Goal: Task Accomplishment & Management: Use online tool/utility

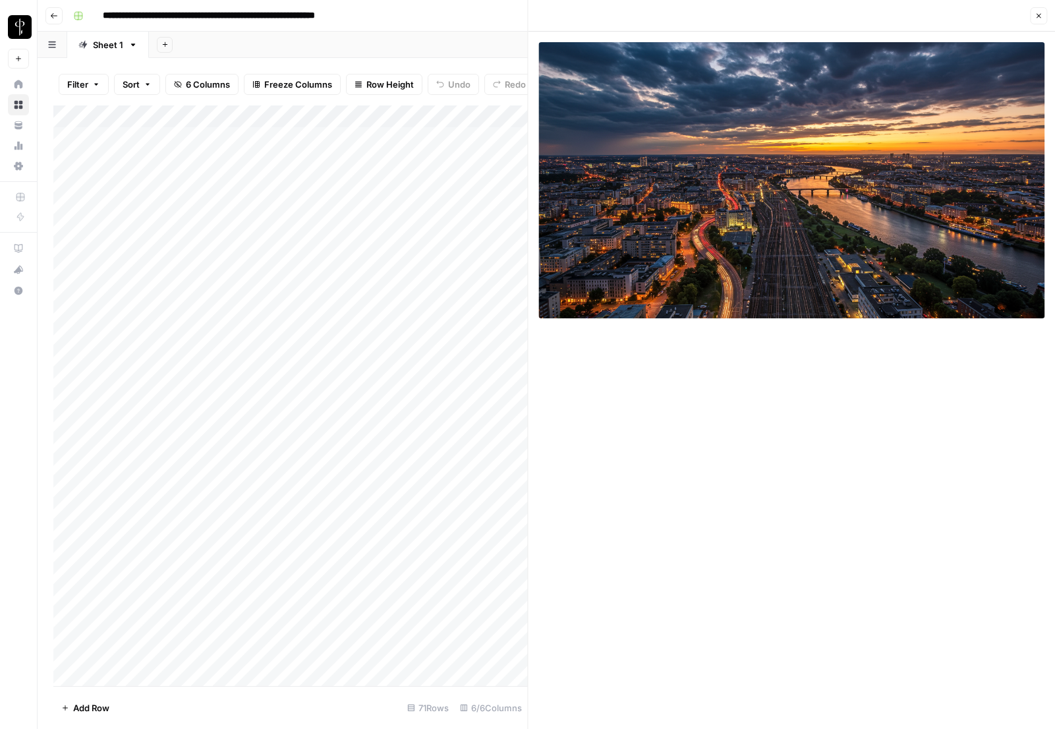
click at [215, 136] on div "Add Column" at bounding box center [290, 395] width 475 height 581
click at [264, 135] on div "Add Column" at bounding box center [290, 395] width 475 height 581
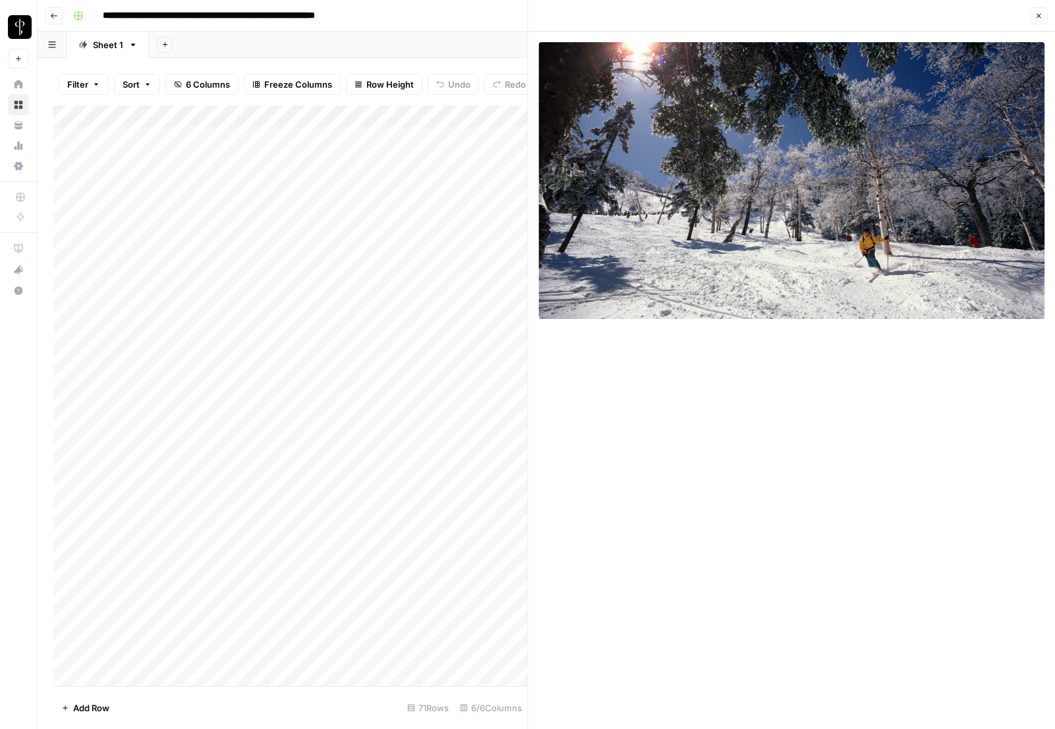
click at [438, 135] on div "Add Column" at bounding box center [290, 395] width 475 height 581
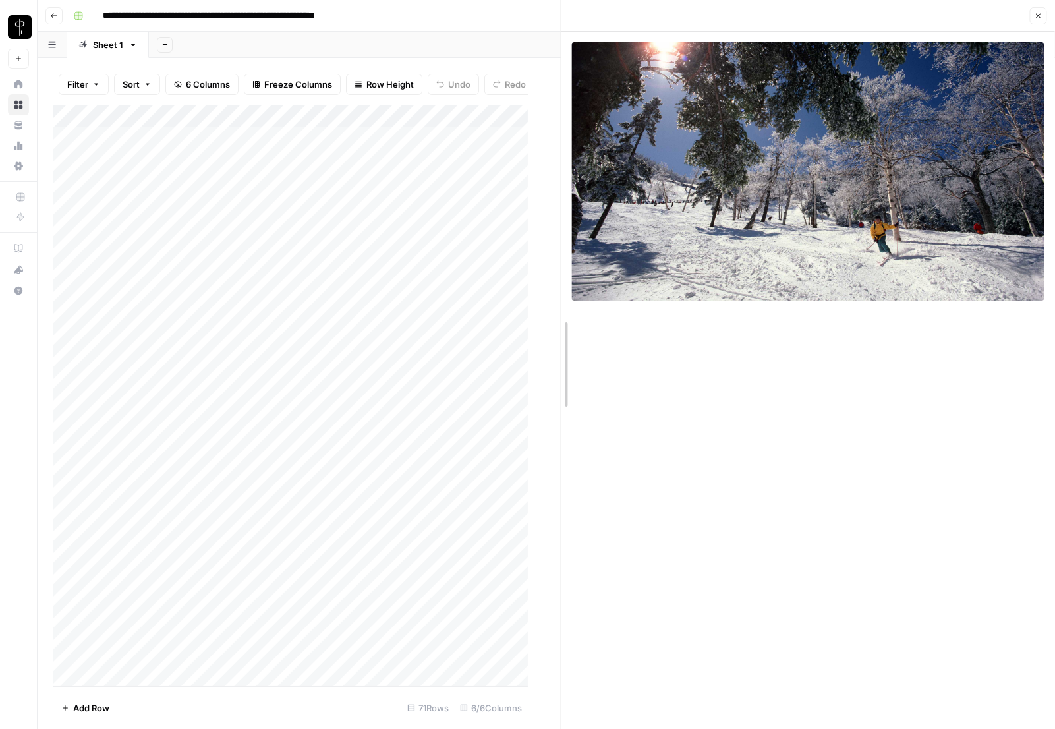
drag, startPoint x: 532, startPoint y: 115, endPoint x: 758, endPoint y: 121, distance: 226.2
click at [456, 251] on div "Add Column" at bounding box center [307, 395] width 508 height 581
click at [212, 249] on div "Add Column" at bounding box center [307, 395] width 508 height 581
click at [269, 249] on div "Add Column" at bounding box center [307, 395] width 508 height 581
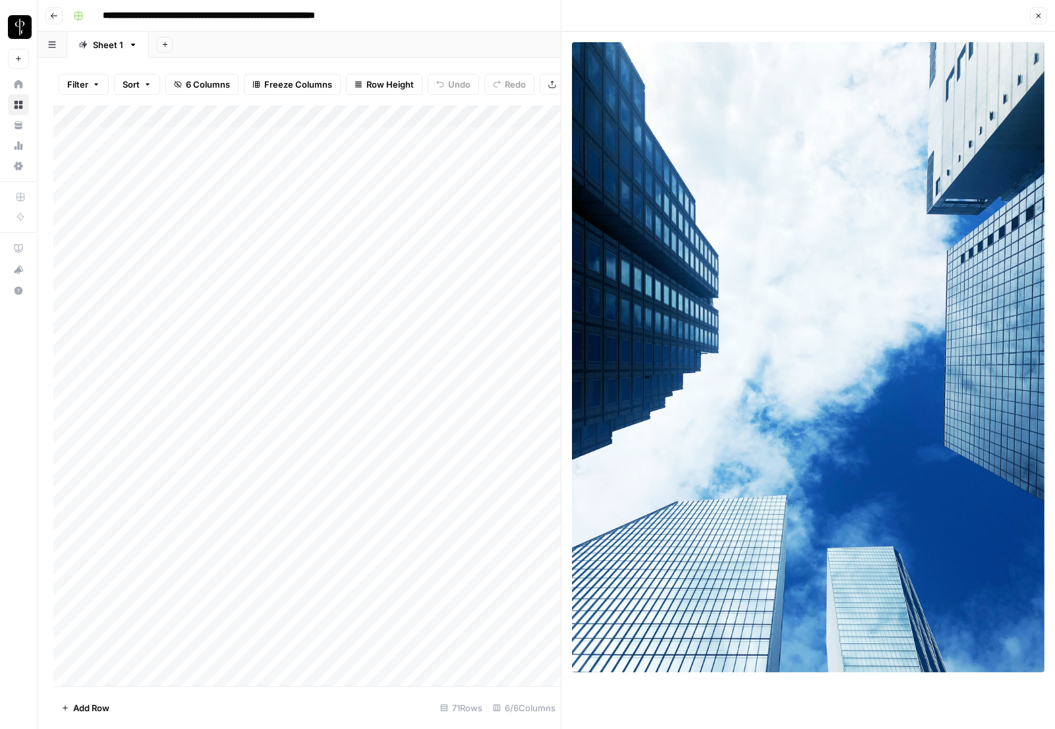
click at [496, 251] on div "Add Column" at bounding box center [307, 395] width 508 height 581
click at [504, 250] on div "Add Column" at bounding box center [307, 395] width 508 height 581
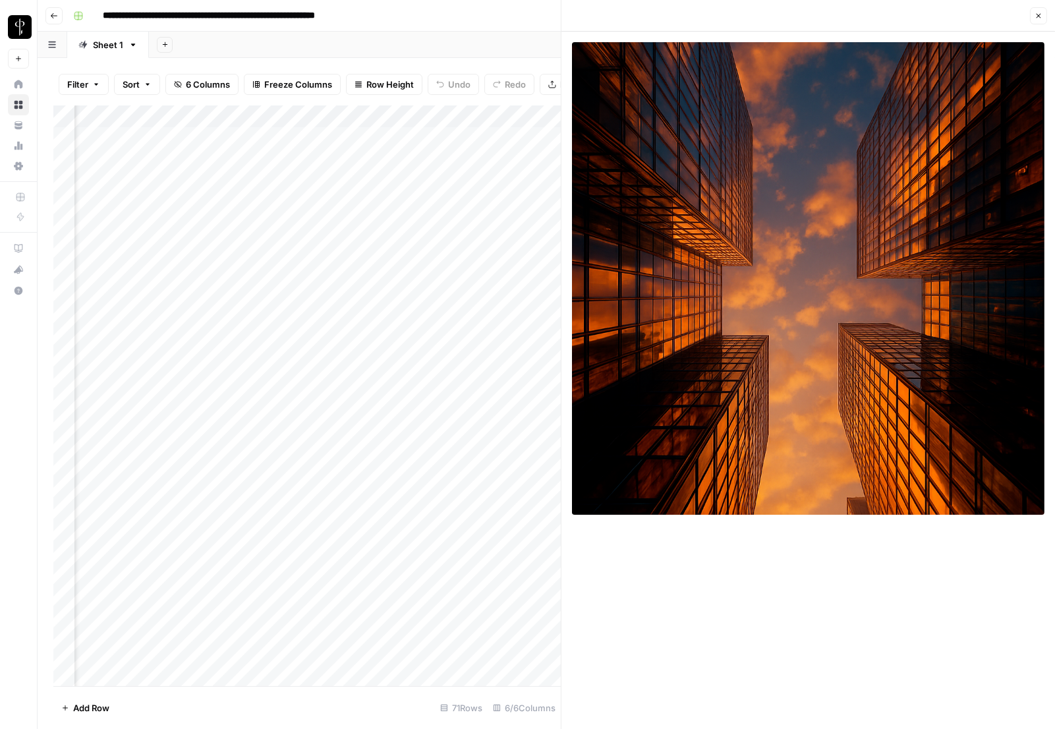
scroll to position [0, 147]
click at [487, 249] on div "Add Column" at bounding box center [307, 395] width 508 height 581
click at [478, 249] on div "Add Column" at bounding box center [307, 395] width 508 height 581
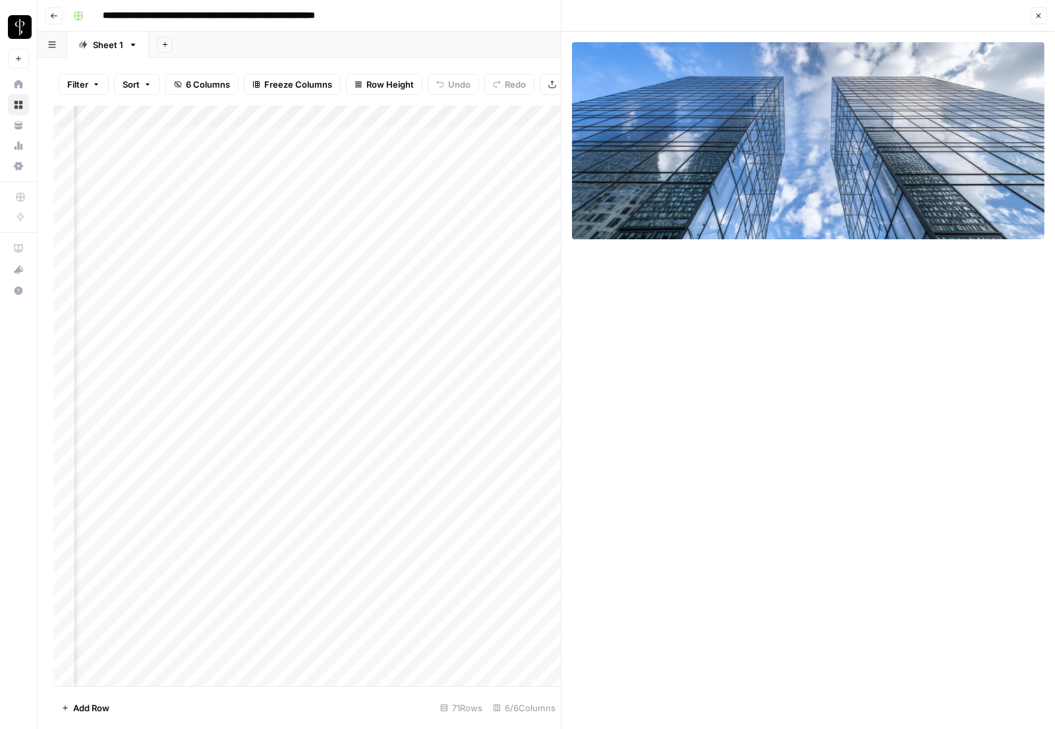
click at [478, 249] on div "Add Column" at bounding box center [307, 395] width 508 height 581
click at [447, 249] on div "Add Column" at bounding box center [307, 395] width 508 height 581
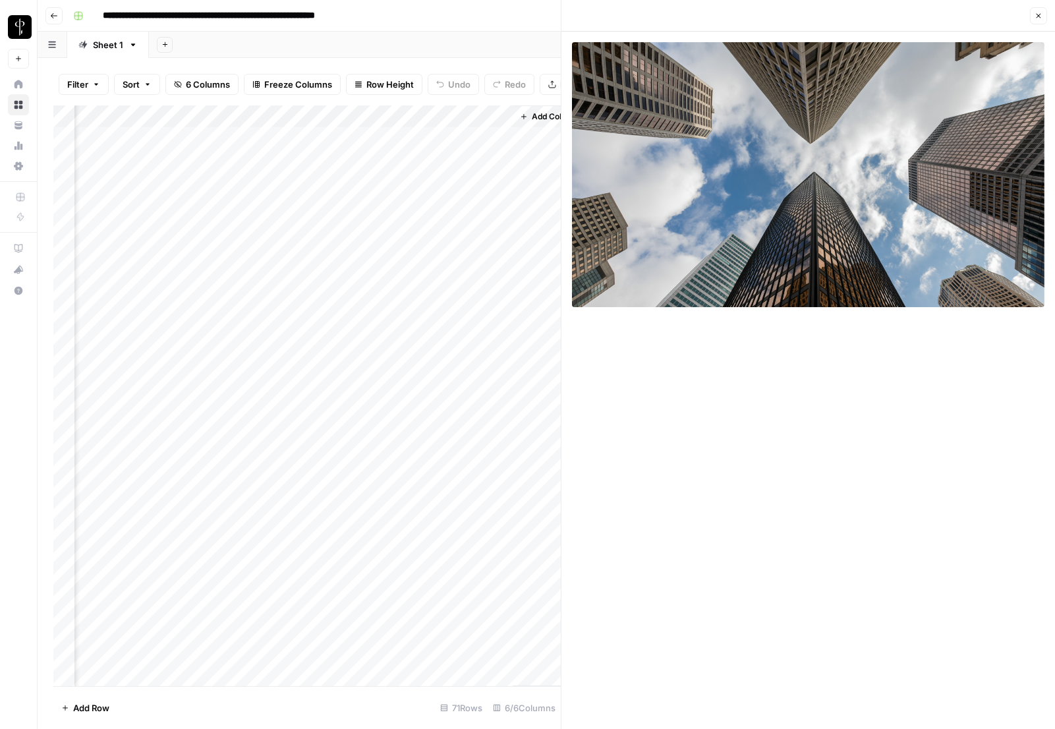
scroll to position [0, 388]
click at [447, 249] on div "Add Column" at bounding box center [307, 395] width 508 height 581
click at [476, 251] on div "Add Column" at bounding box center [307, 395] width 508 height 581
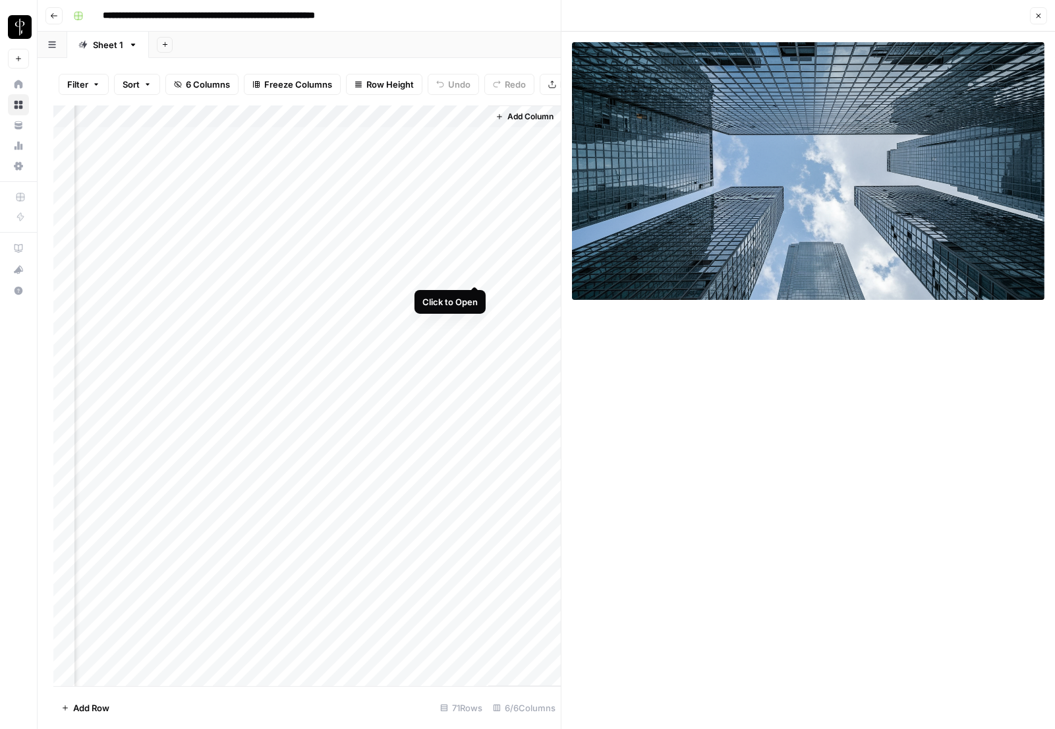
click at [474, 277] on div "Add Column" at bounding box center [307, 395] width 508 height 581
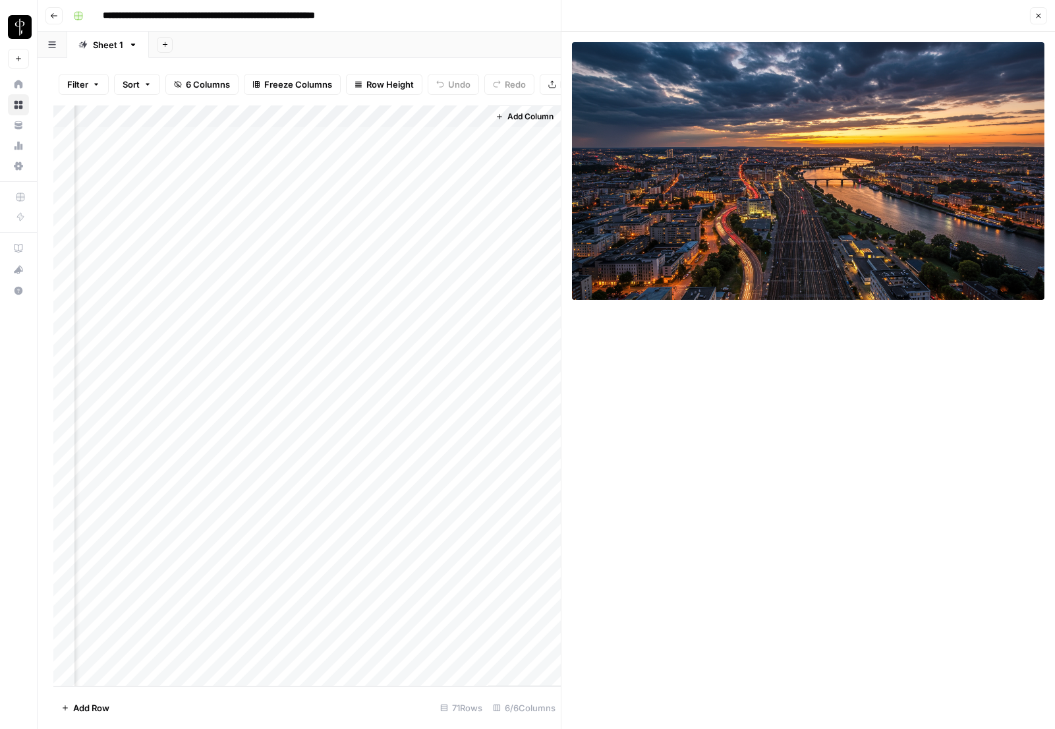
click at [474, 301] on div "Add Column" at bounding box center [307, 395] width 508 height 581
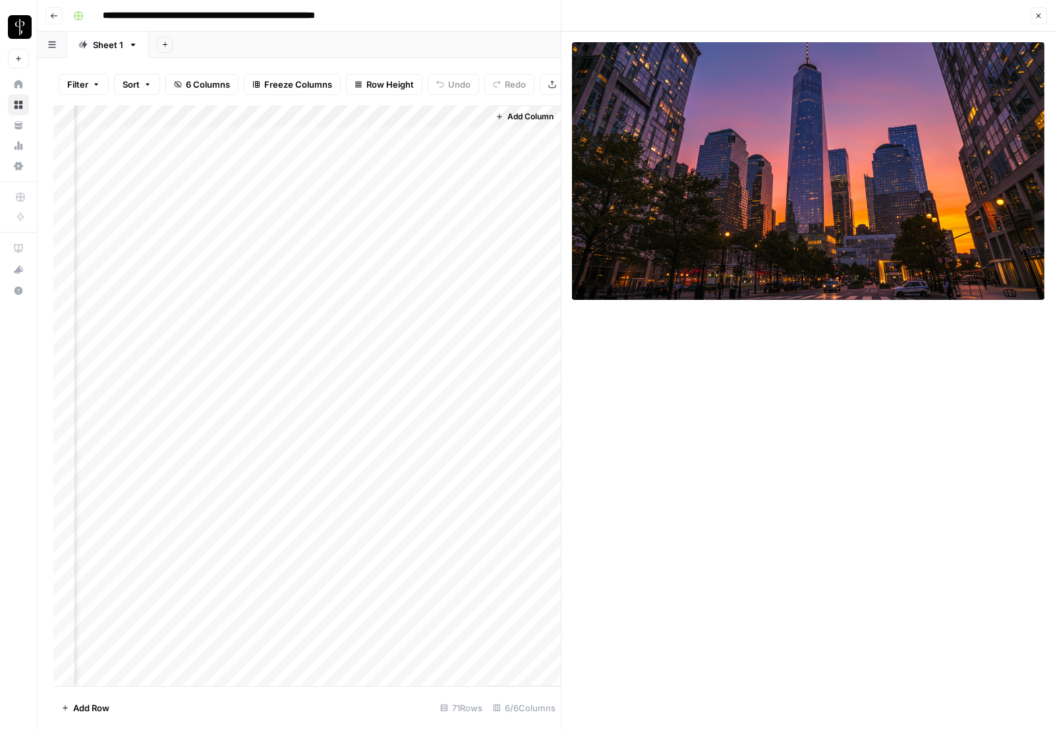
click at [475, 326] on div "Add Column" at bounding box center [307, 395] width 508 height 581
click at [477, 318] on div "Add Column" at bounding box center [307, 395] width 508 height 581
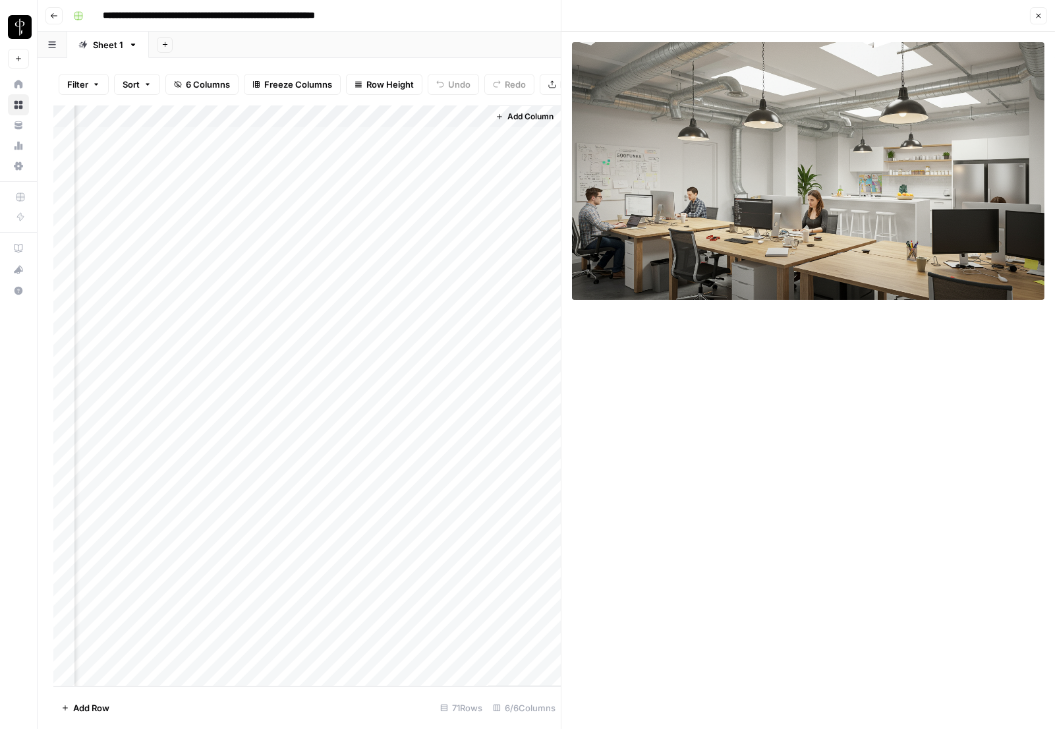
click at [471, 339] on div "Add Column" at bounding box center [307, 395] width 508 height 581
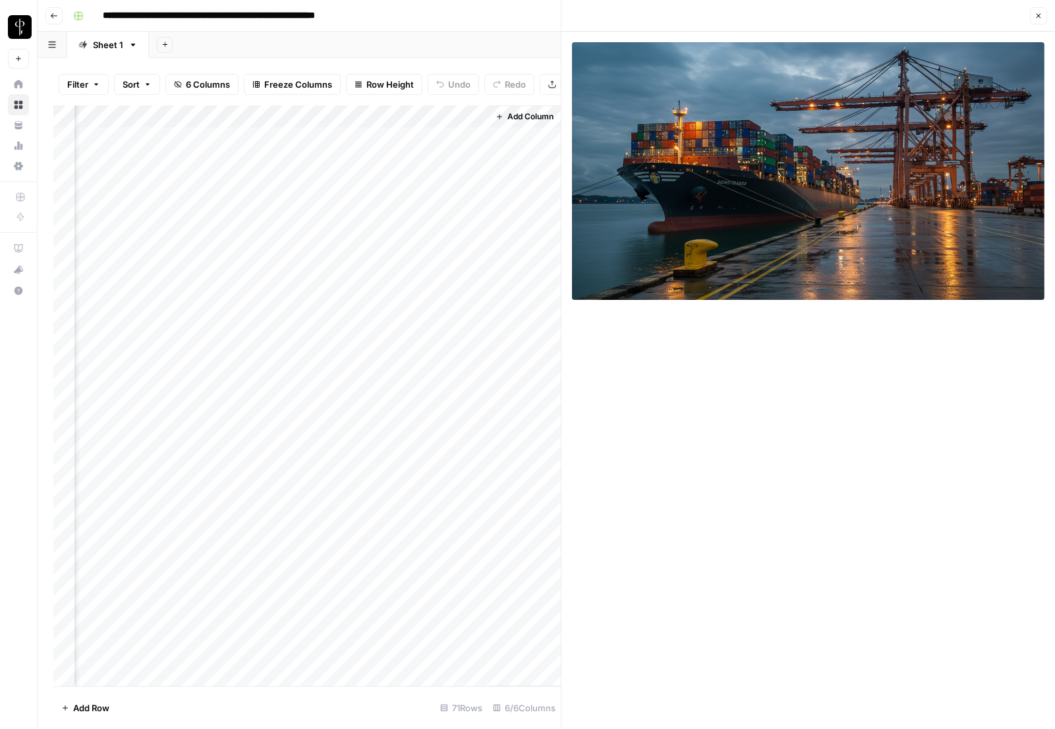
click at [470, 357] on div "Add Column" at bounding box center [307, 395] width 508 height 581
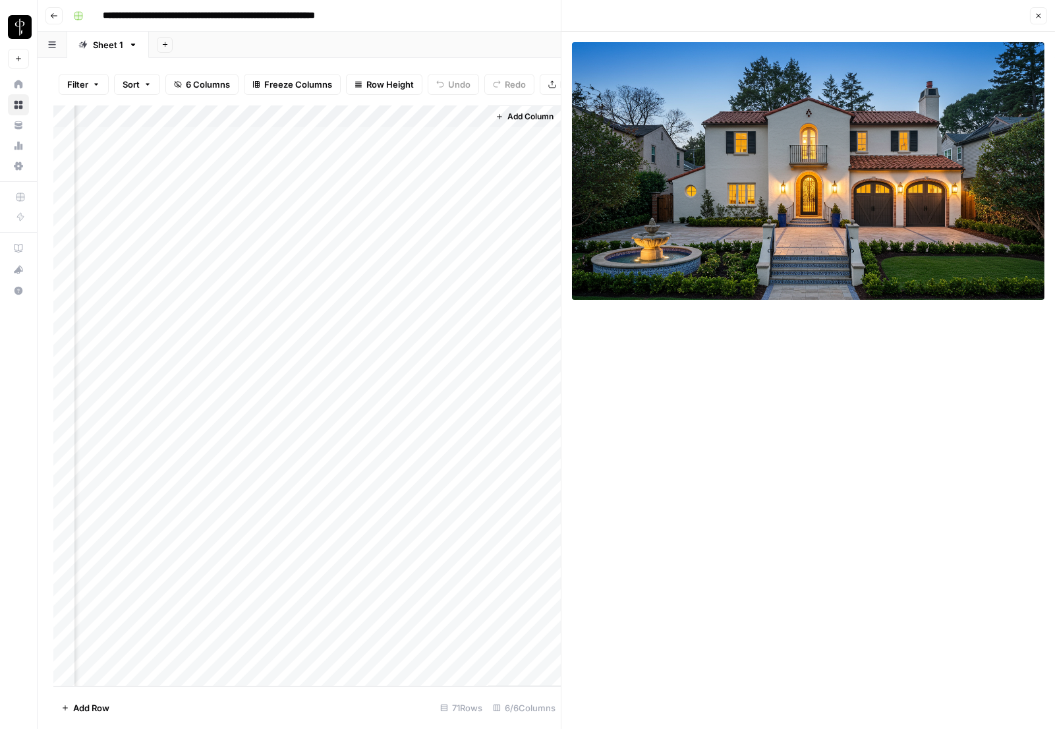
click at [471, 370] on div "Add Column" at bounding box center [307, 395] width 508 height 581
click at [467, 388] on div "Add Column" at bounding box center [307, 395] width 508 height 581
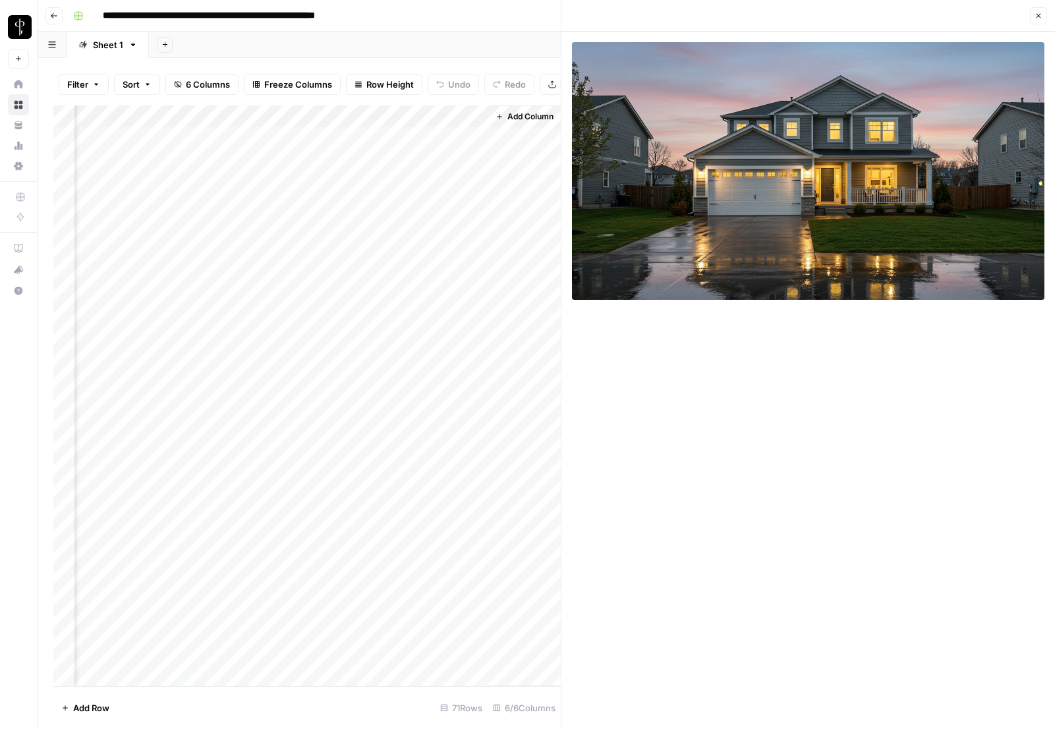
click at [469, 407] on div "Add Column" at bounding box center [307, 395] width 508 height 581
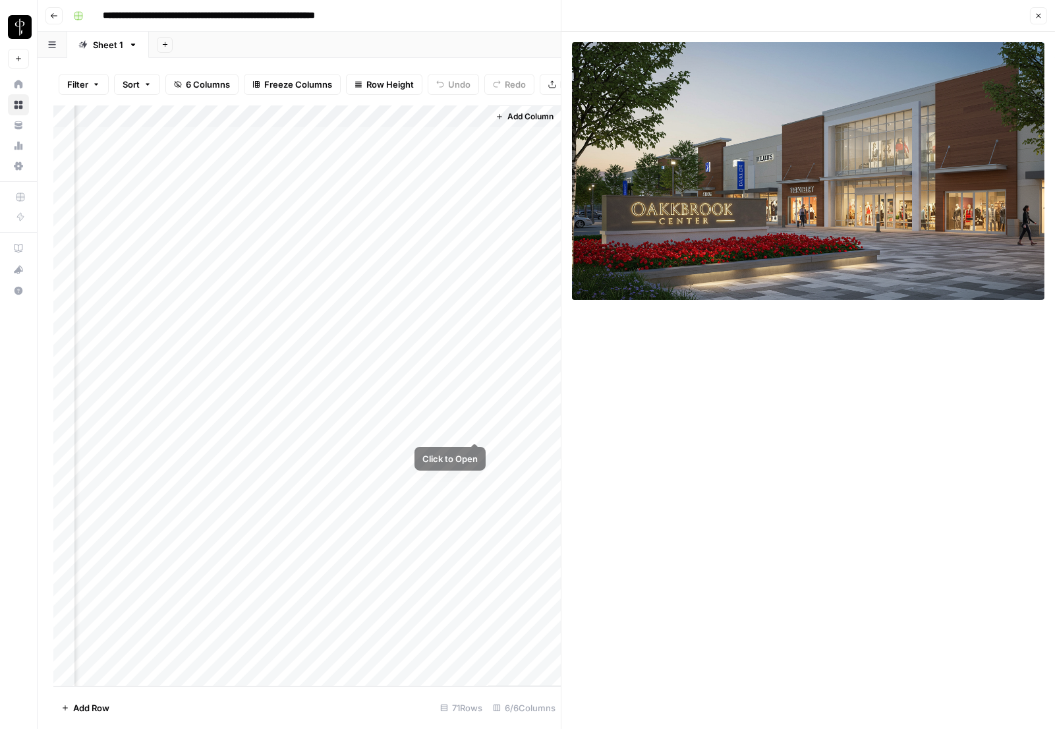
click at [479, 438] on div "Add Column" at bounding box center [307, 395] width 508 height 581
click at [479, 435] on div "Add Column" at bounding box center [307, 395] width 508 height 581
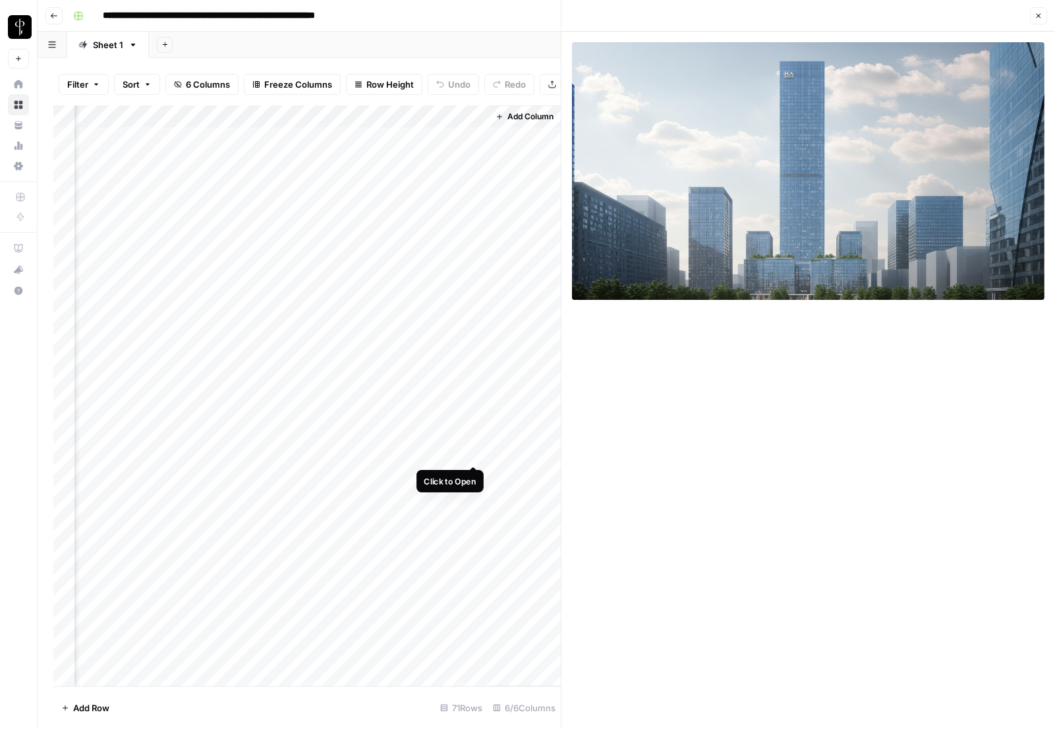
click at [472, 450] on div "Add Column" at bounding box center [307, 395] width 508 height 581
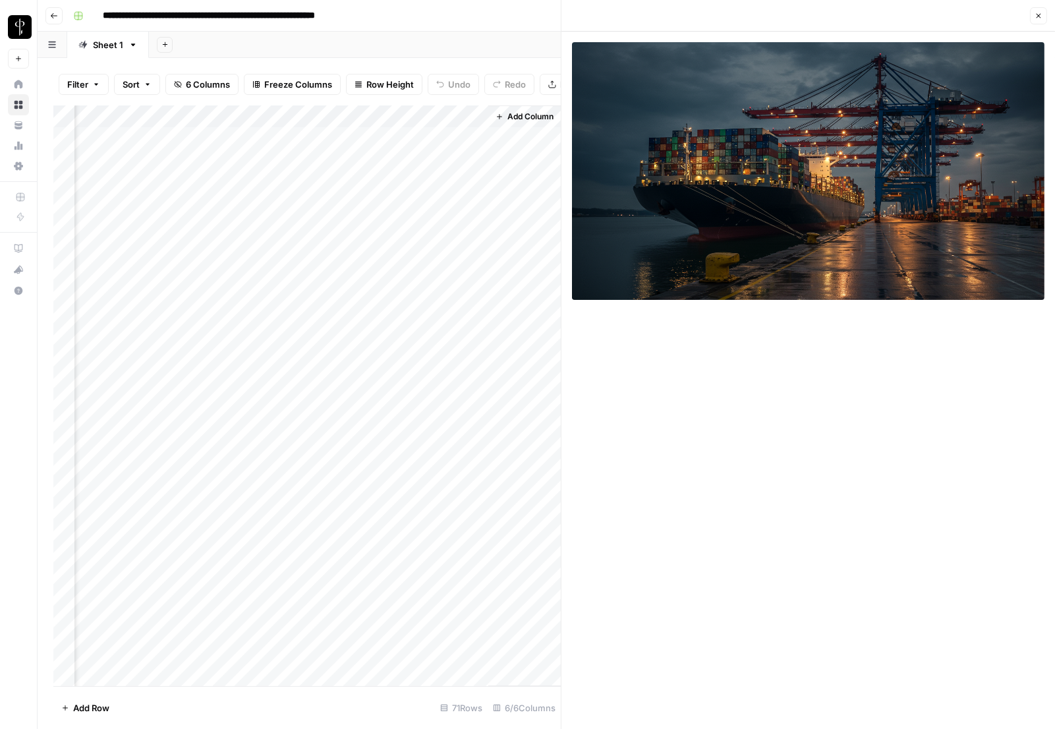
click at [472, 450] on div "Add Column" at bounding box center [307, 395] width 508 height 581
click at [351, 452] on div "Add Column" at bounding box center [307, 395] width 508 height 581
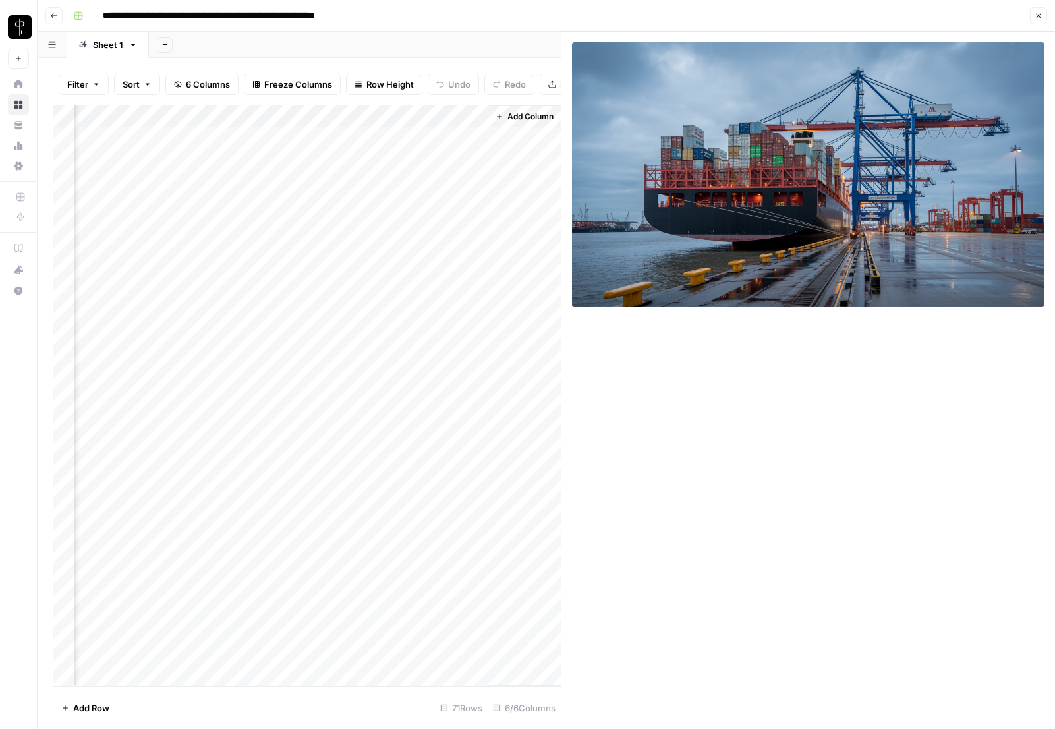
click at [260, 451] on div "Add Column" at bounding box center [307, 395] width 508 height 581
click at [243, 450] on div "Add Column" at bounding box center [307, 395] width 508 height 581
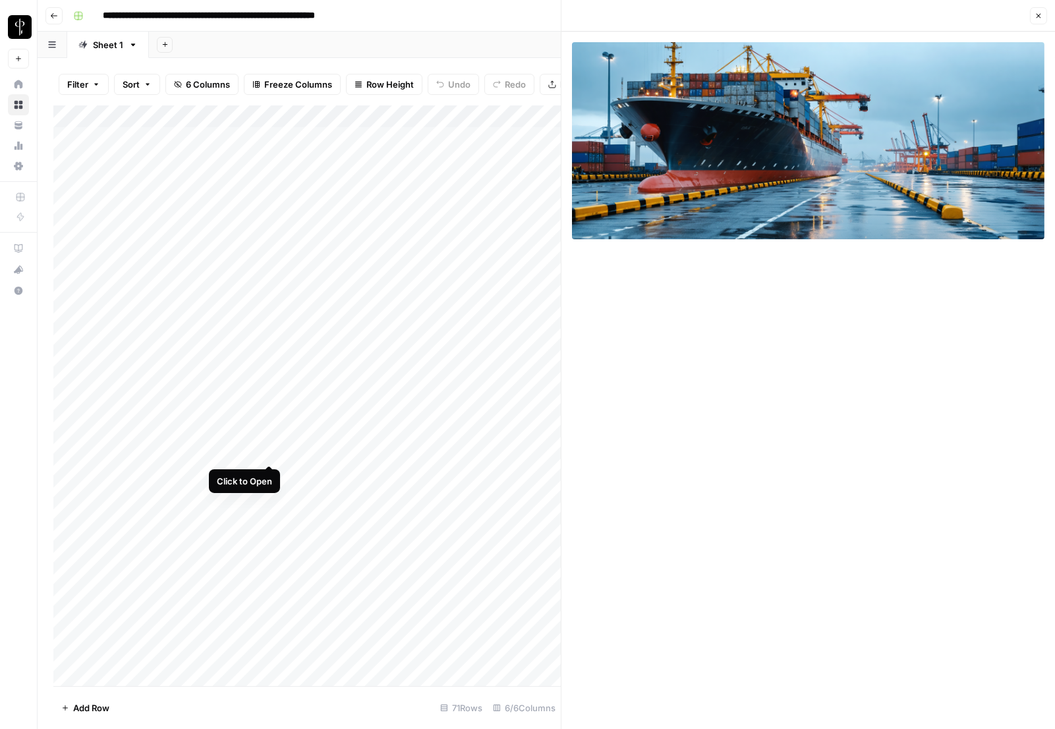
click at [267, 455] on div "Add Column" at bounding box center [307, 395] width 508 height 581
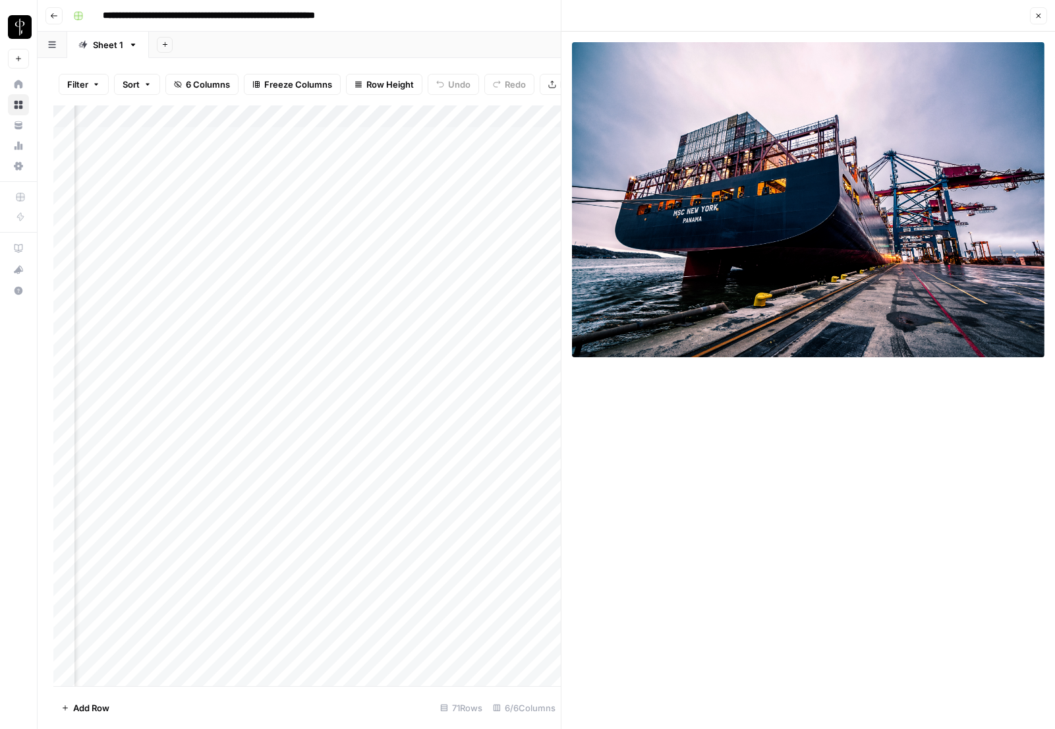
scroll to position [0, 176]
click at [331, 453] on div "Add Column" at bounding box center [307, 395] width 508 height 581
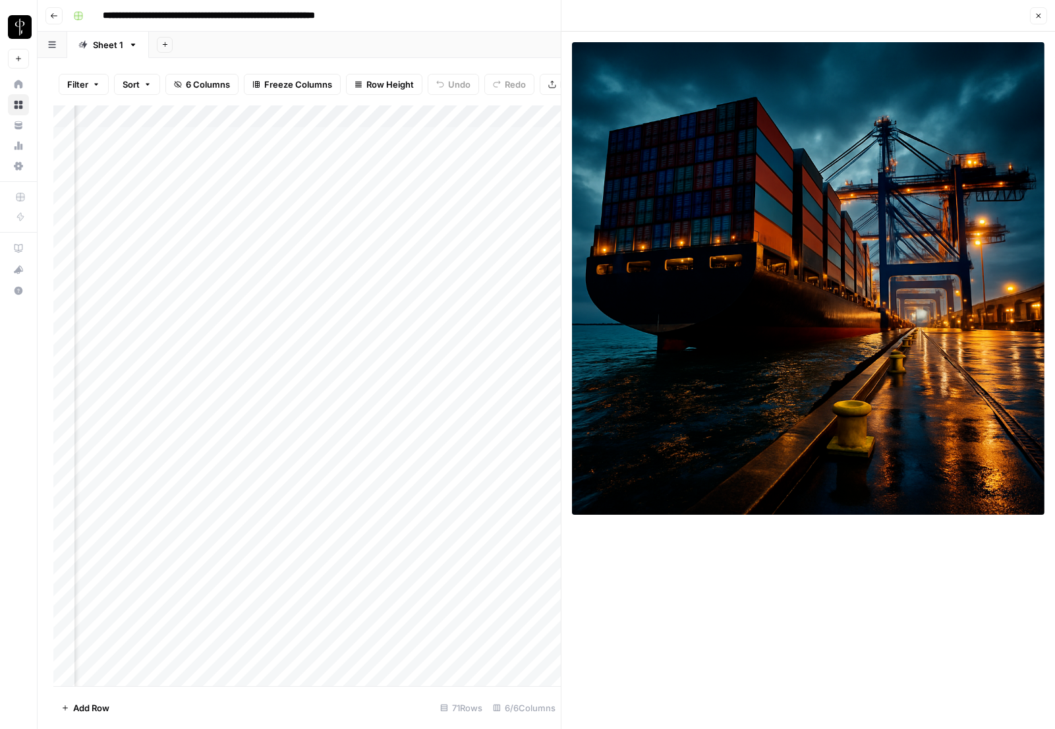
scroll to position [0, 236]
click at [218, 531] on div "Add Column" at bounding box center [307, 395] width 508 height 581
click at [268, 527] on div "Add Column" at bounding box center [307, 395] width 508 height 581
click at [270, 518] on div "Add Column" at bounding box center [307, 395] width 508 height 581
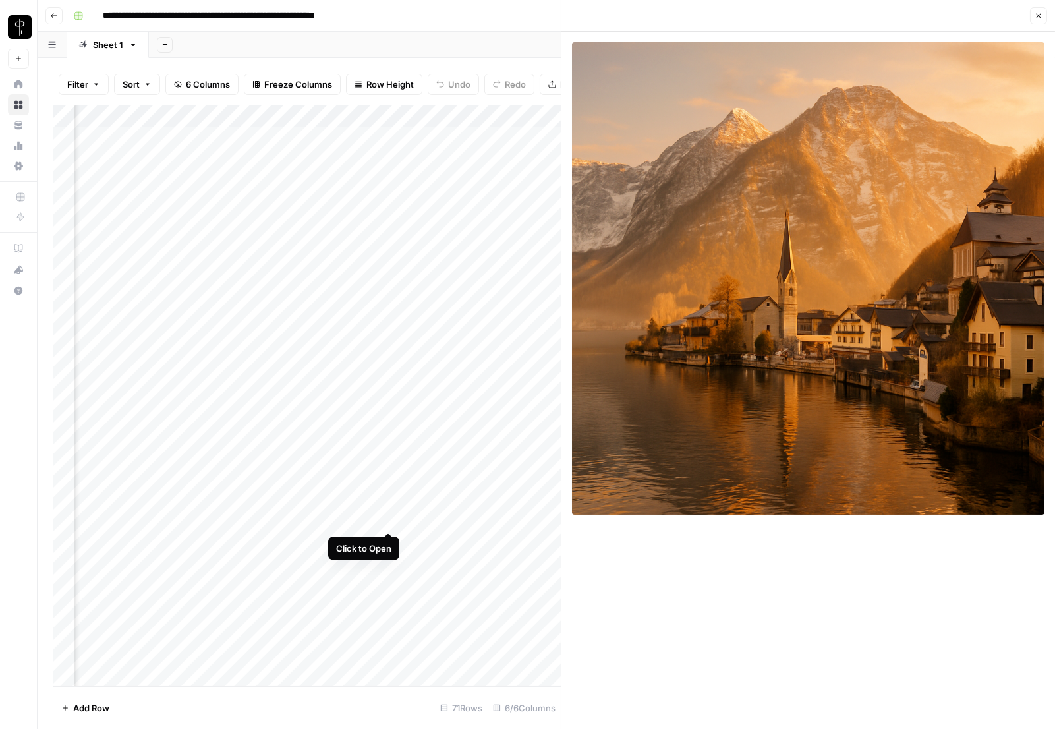
click at [392, 516] on div "Add Column" at bounding box center [307, 395] width 508 height 581
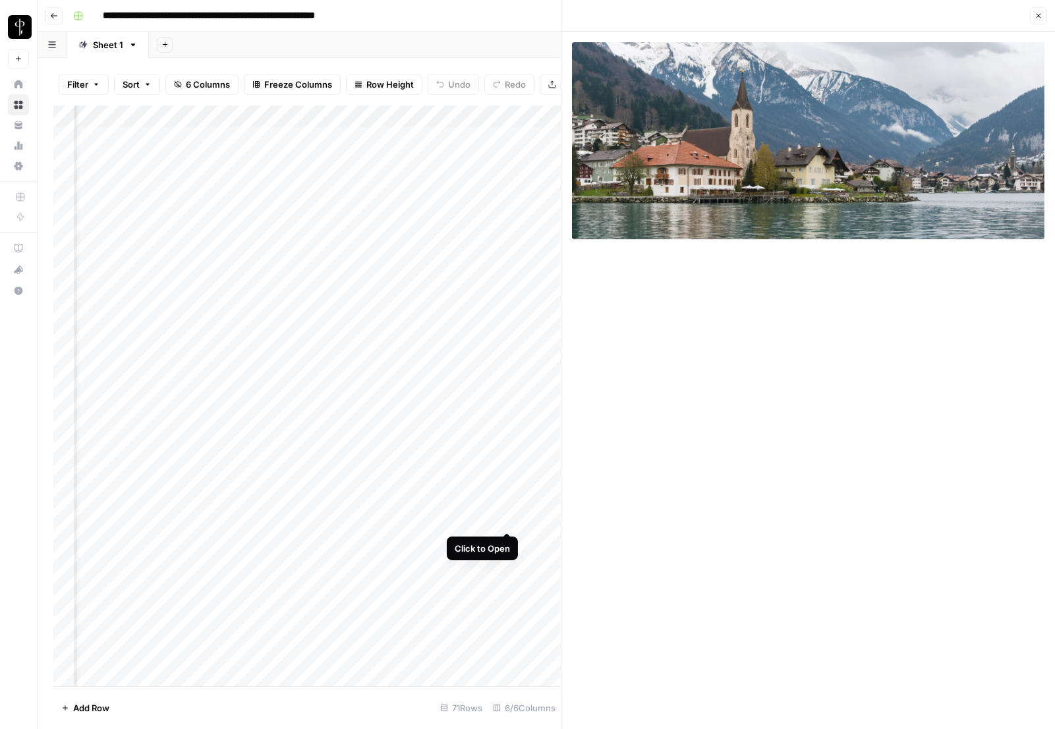
click at [506, 518] on div "Add Column" at bounding box center [307, 395] width 508 height 581
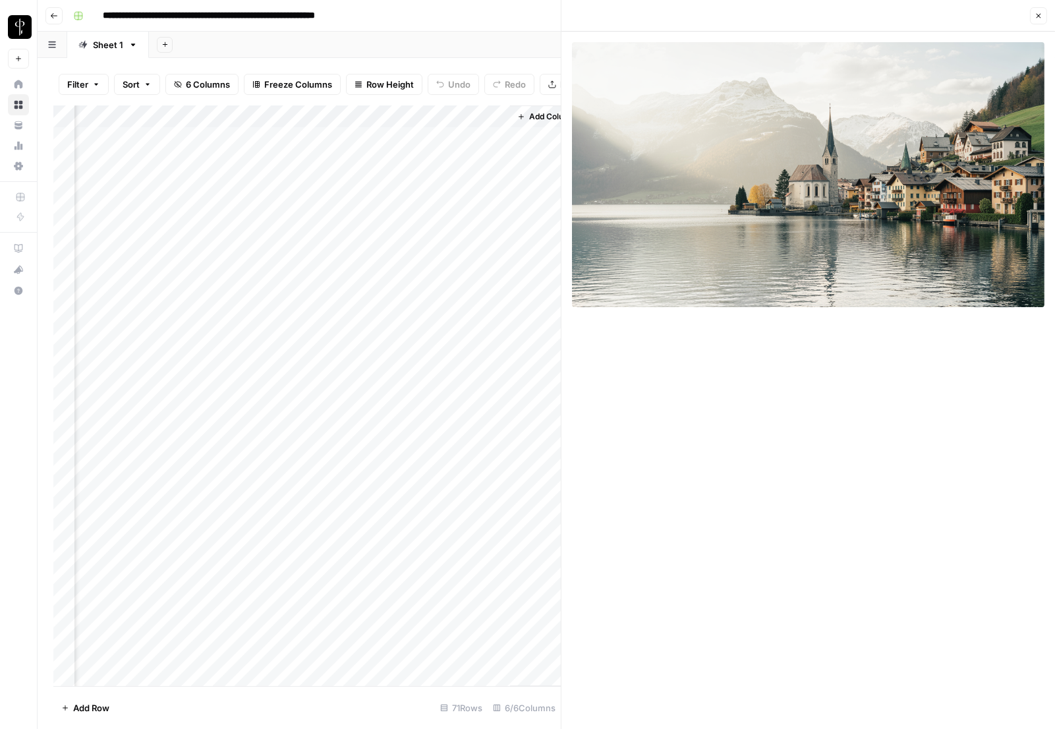
scroll to position [0, 364]
click at [506, 518] on div "Add Column" at bounding box center [307, 395] width 508 height 581
click at [502, 518] on div "Add Column" at bounding box center [307, 395] width 508 height 581
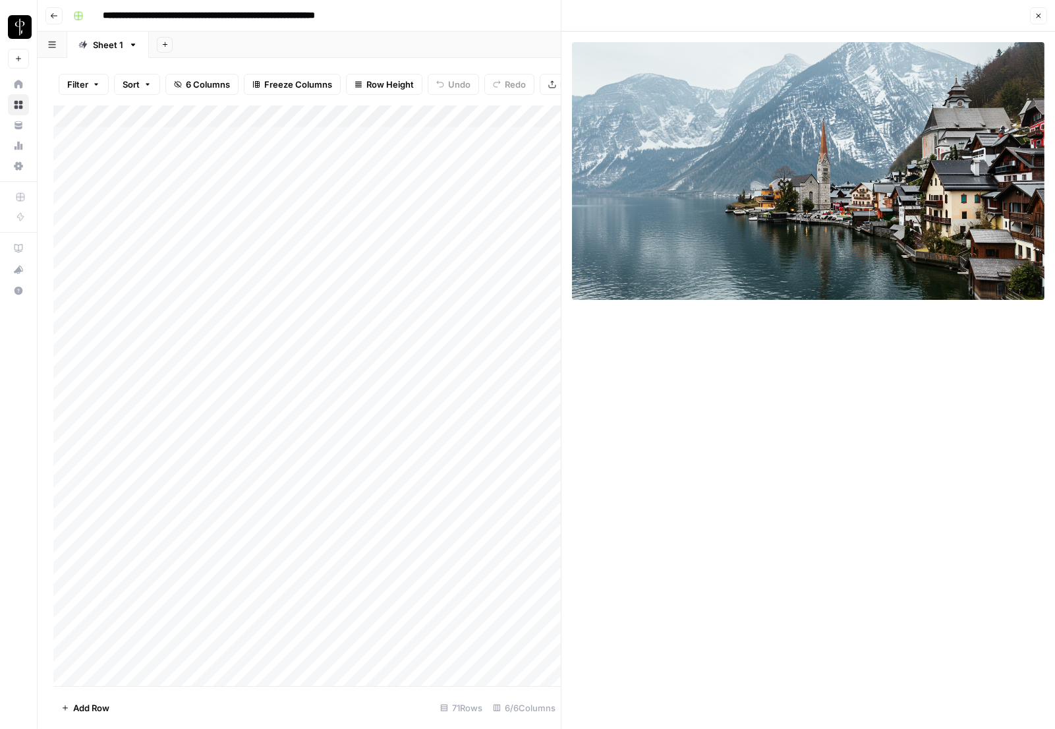
click at [258, 518] on div "Add Column" at bounding box center [307, 395] width 508 height 581
click at [262, 518] on div "Add Column" at bounding box center [307, 395] width 508 height 581
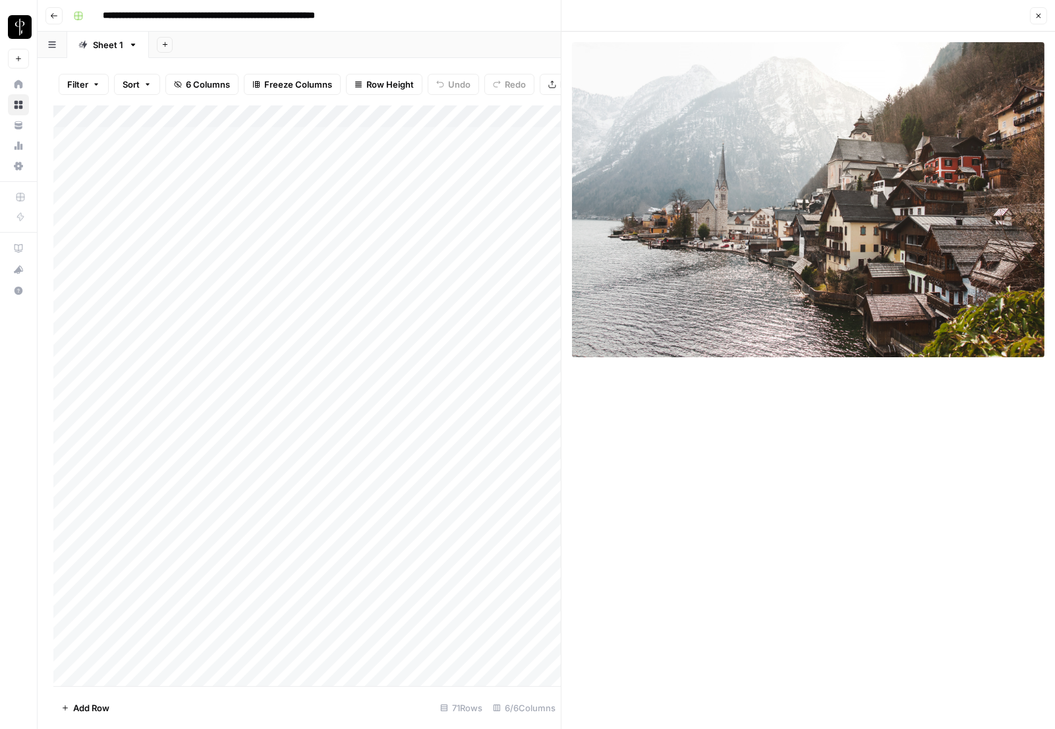
click at [270, 589] on div "Add Column" at bounding box center [307, 395] width 508 height 581
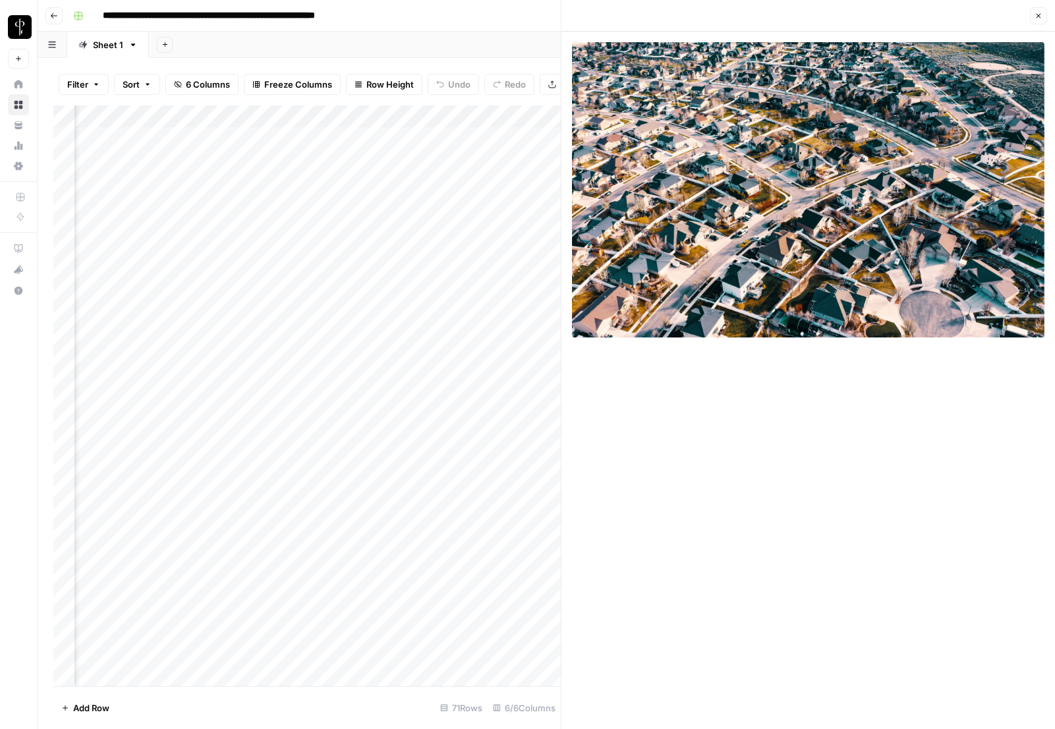
scroll to position [0, 165]
click at [338, 585] on div "Add Column" at bounding box center [307, 395] width 508 height 581
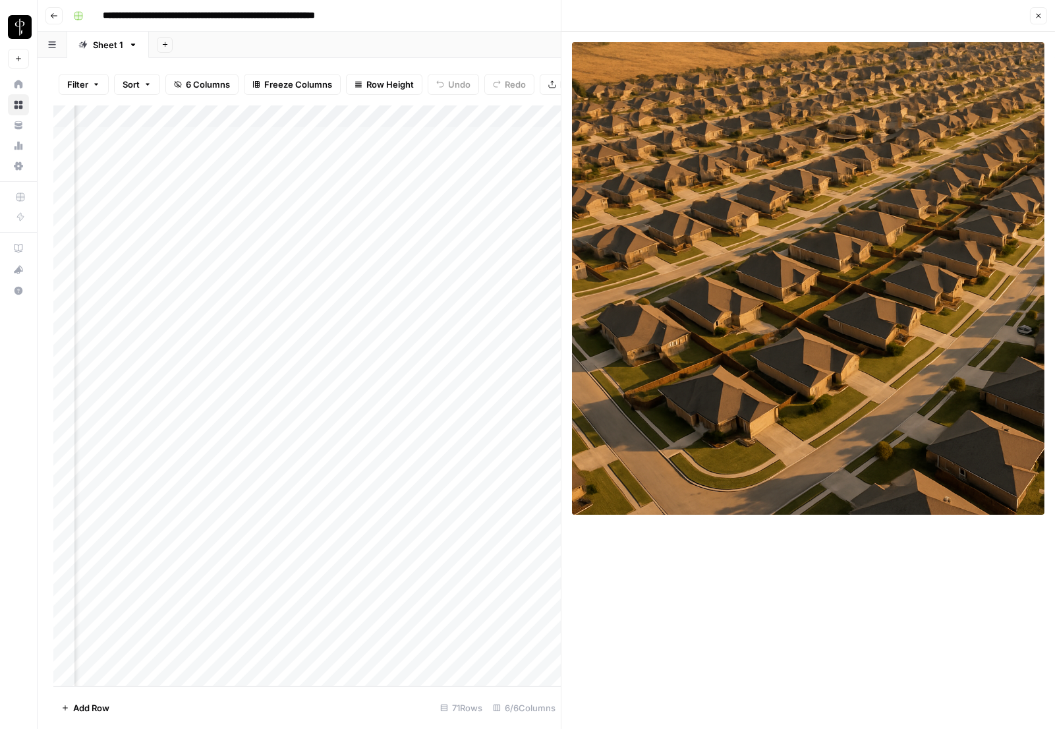
scroll to position [0, 307]
click at [312, 588] on div "Add Column" at bounding box center [307, 395] width 508 height 581
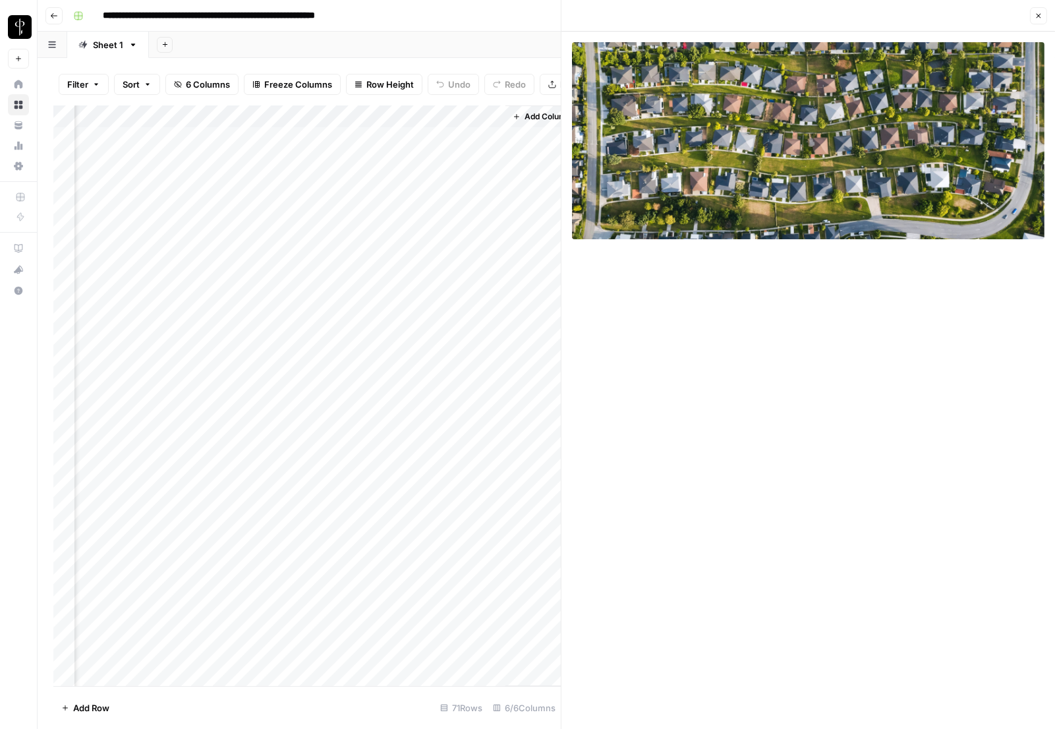
scroll to position [0, 388]
click at [355, 582] on div "Add Column" at bounding box center [307, 395] width 508 height 581
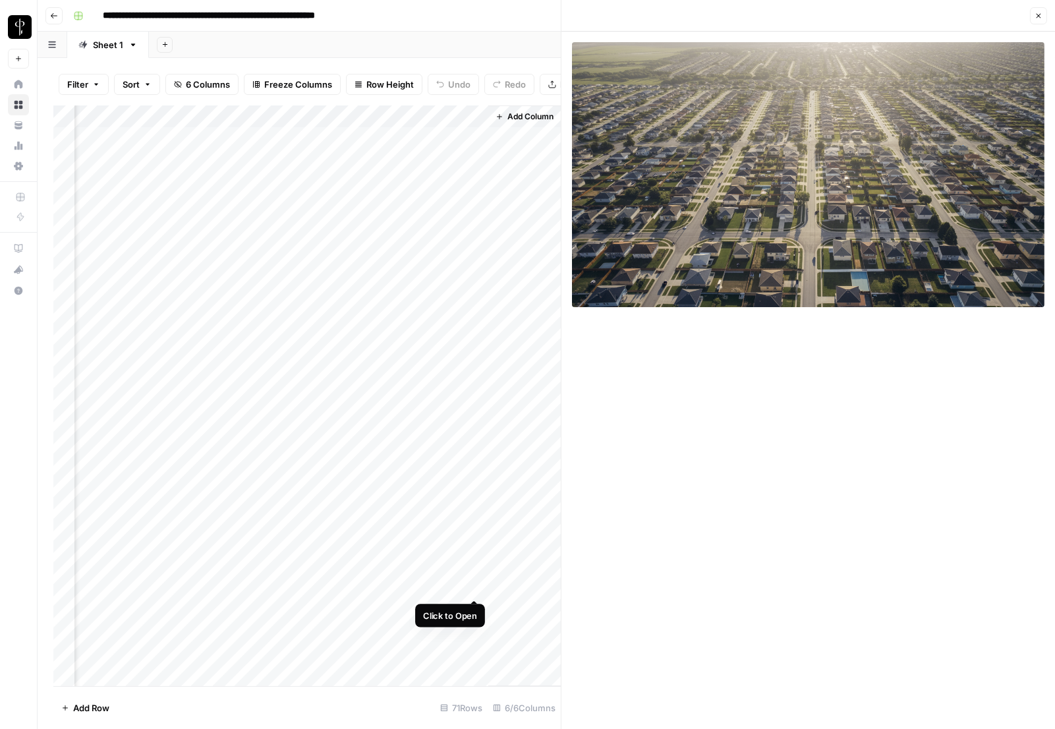
click at [471, 585] on div "Add Column" at bounding box center [307, 395] width 508 height 581
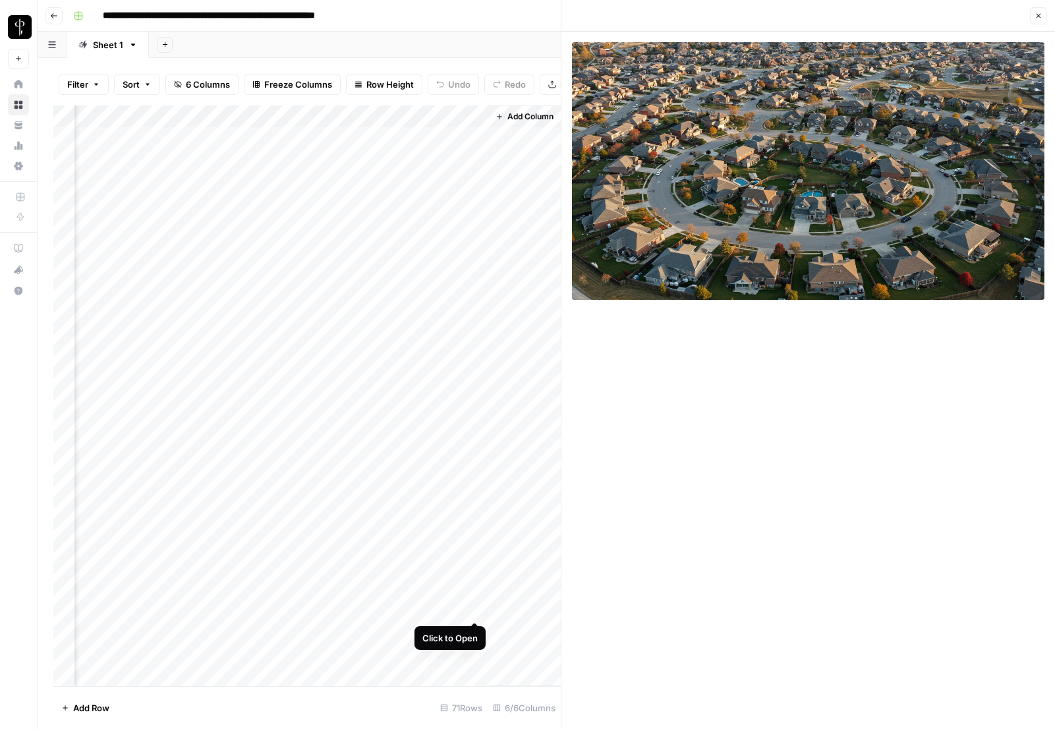
click at [475, 608] on div "Add Column" at bounding box center [307, 395] width 508 height 581
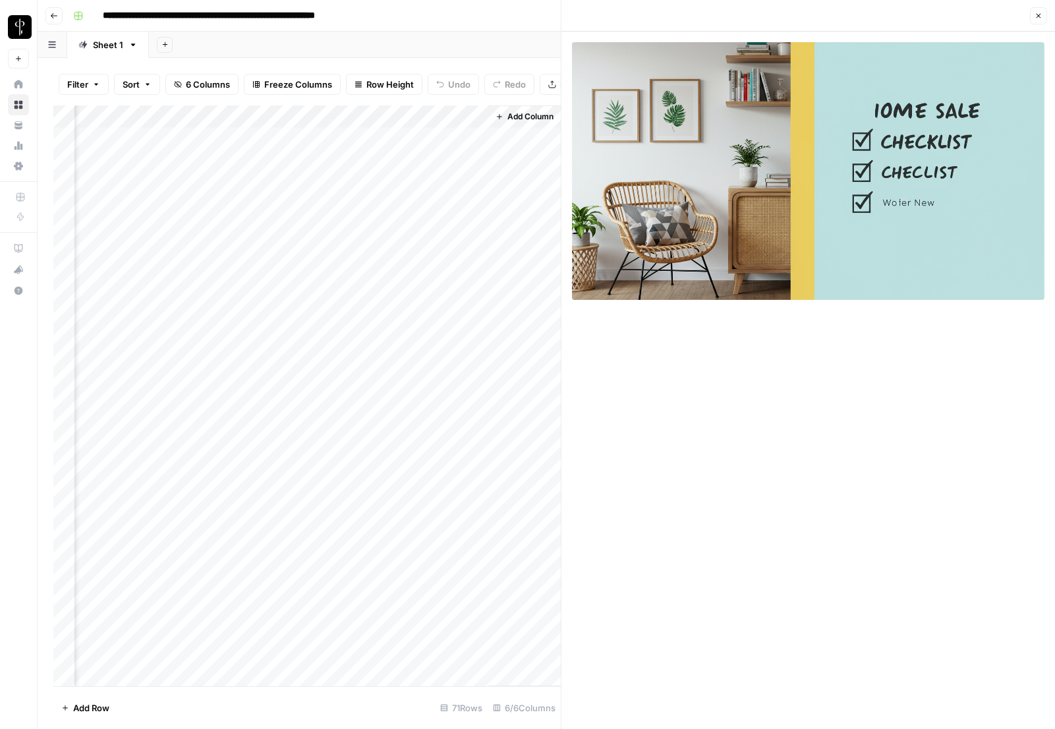
scroll to position [8, 388]
click at [355, 597] on div "Add Column" at bounding box center [307, 395] width 508 height 581
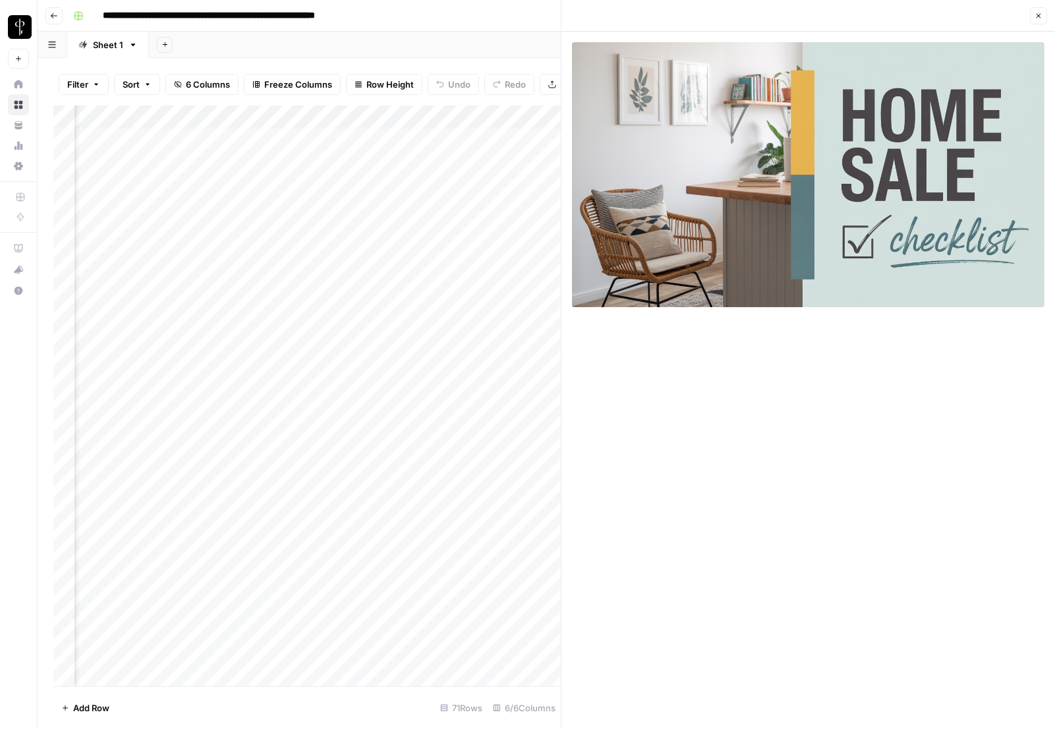
scroll to position [8, 115]
click at [376, 600] on div "Add Column" at bounding box center [307, 395] width 508 height 581
click at [389, 598] on div "Add Column" at bounding box center [307, 395] width 508 height 581
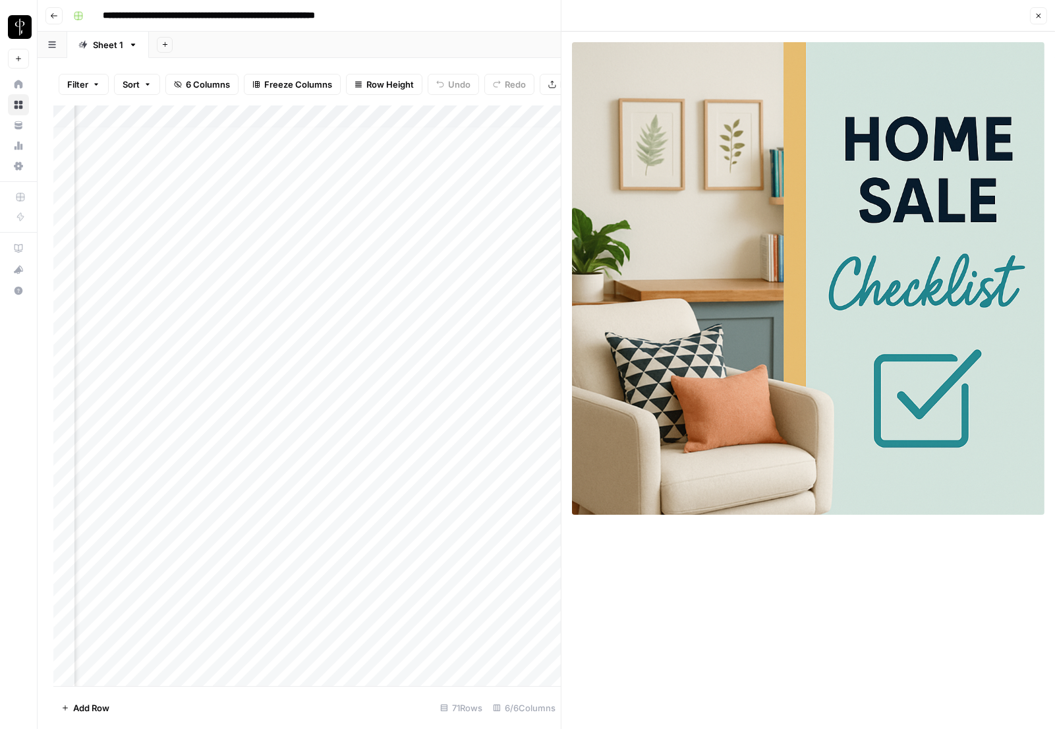
scroll to position [8, 0]
click at [270, 599] on div "Add Column" at bounding box center [307, 395] width 508 height 581
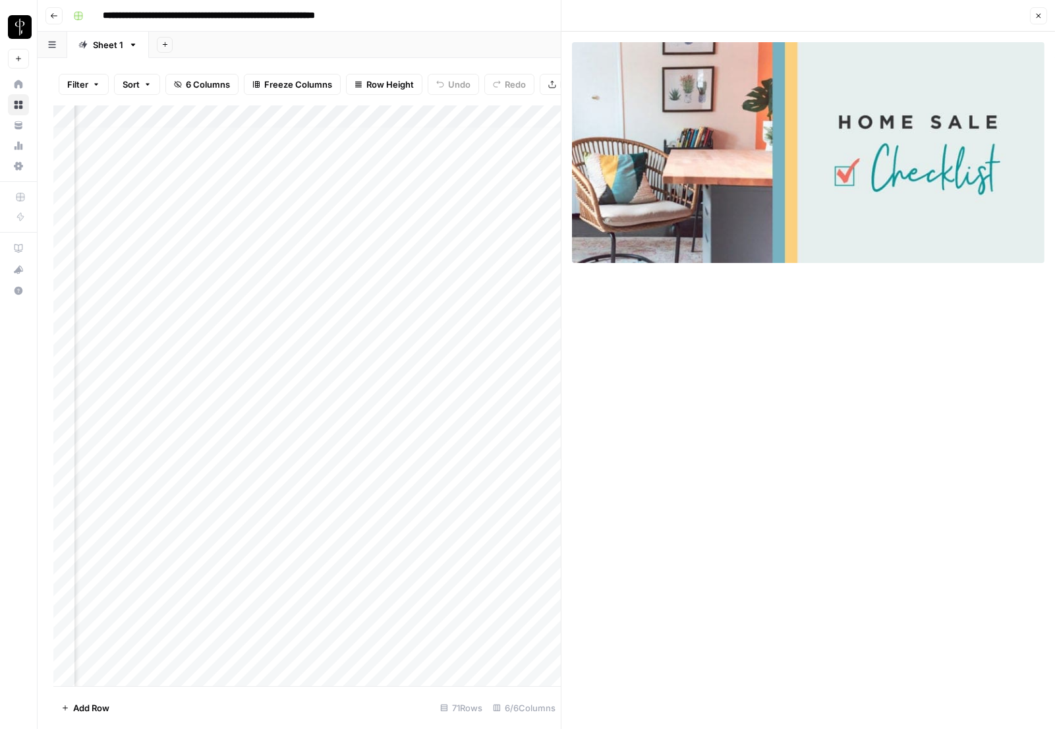
scroll to position [8, 388]
click at [475, 603] on div "Add Column" at bounding box center [307, 395] width 508 height 581
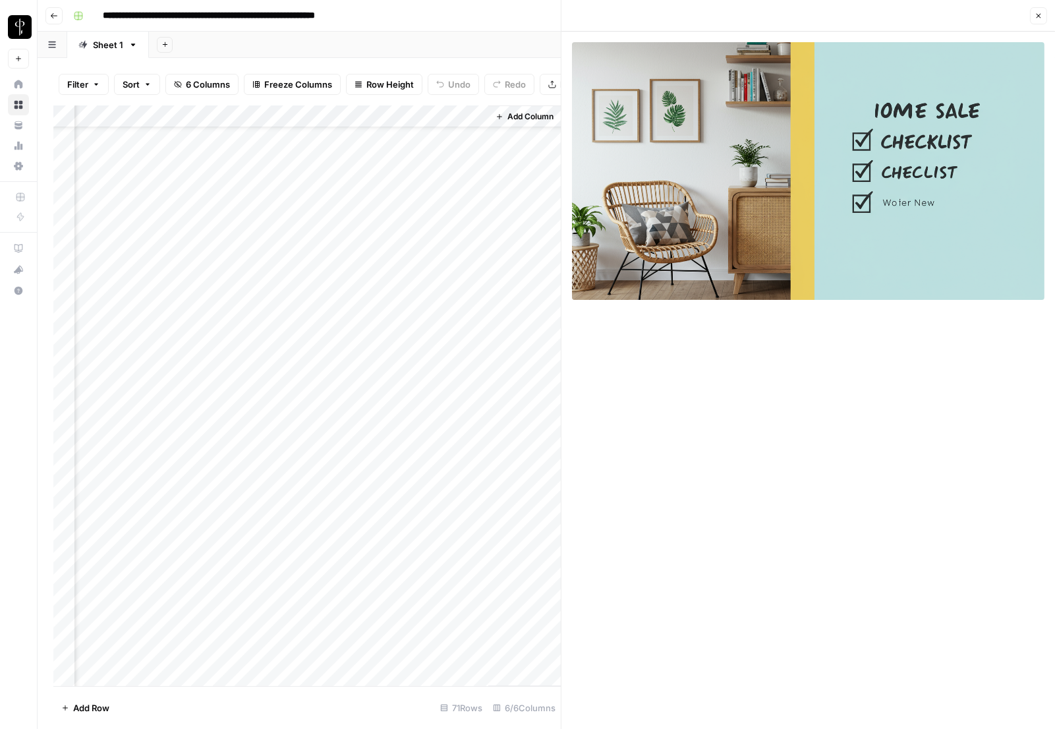
scroll to position [57, 387]
click at [483, 568] on div "Add Column" at bounding box center [307, 395] width 508 height 581
click at [478, 574] on div "Add Column" at bounding box center [307, 395] width 508 height 581
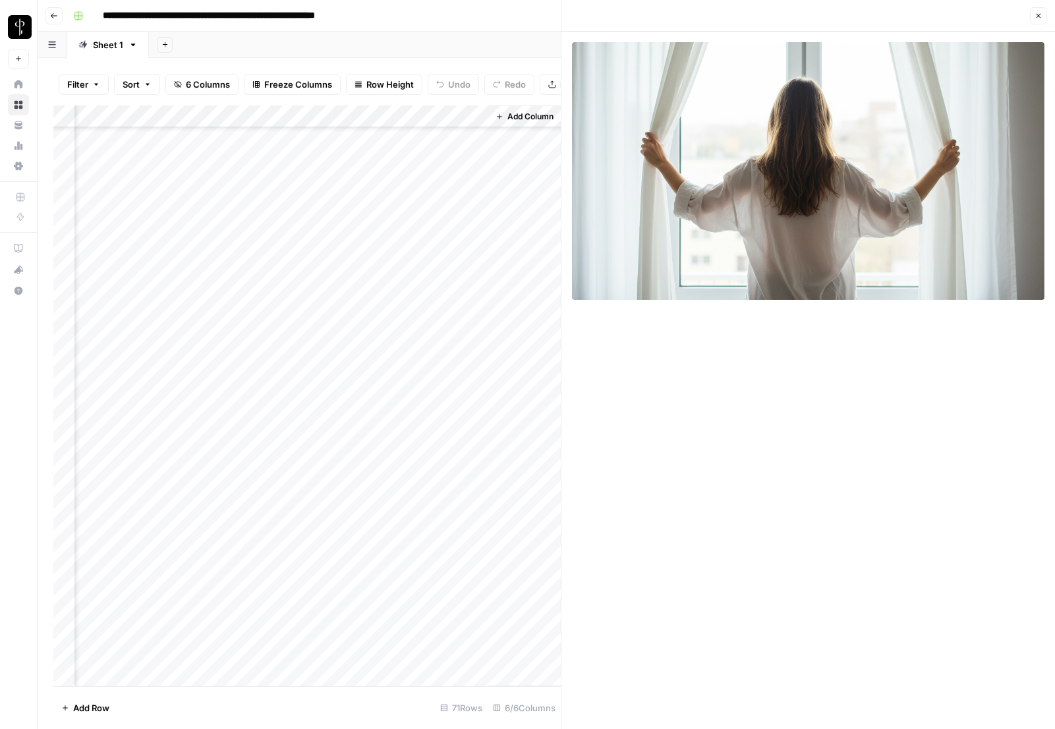
scroll to position [76, 387]
click at [478, 574] on div "Add Column" at bounding box center [307, 395] width 508 height 581
click at [436, 265] on div "Add Column" at bounding box center [307, 395] width 508 height 581
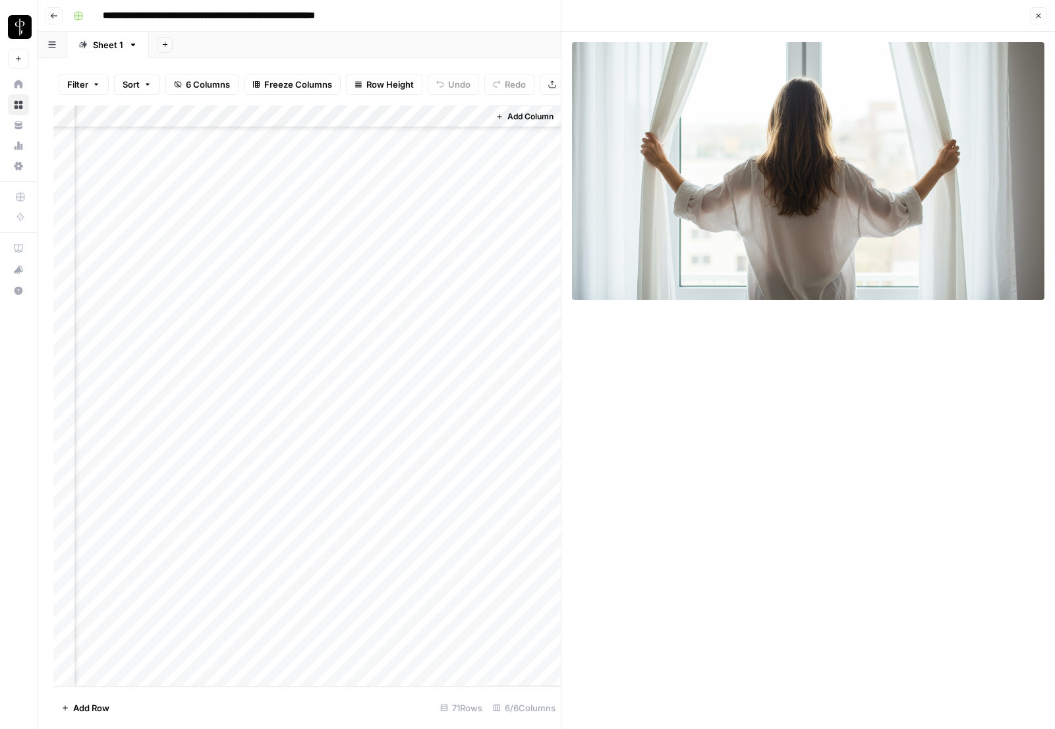
click at [441, 327] on div "Add Column" at bounding box center [307, 395] width 508 height 581
click at [479, 261] on div "Add Column" at bounding box center [307, 395] width 508 height 581
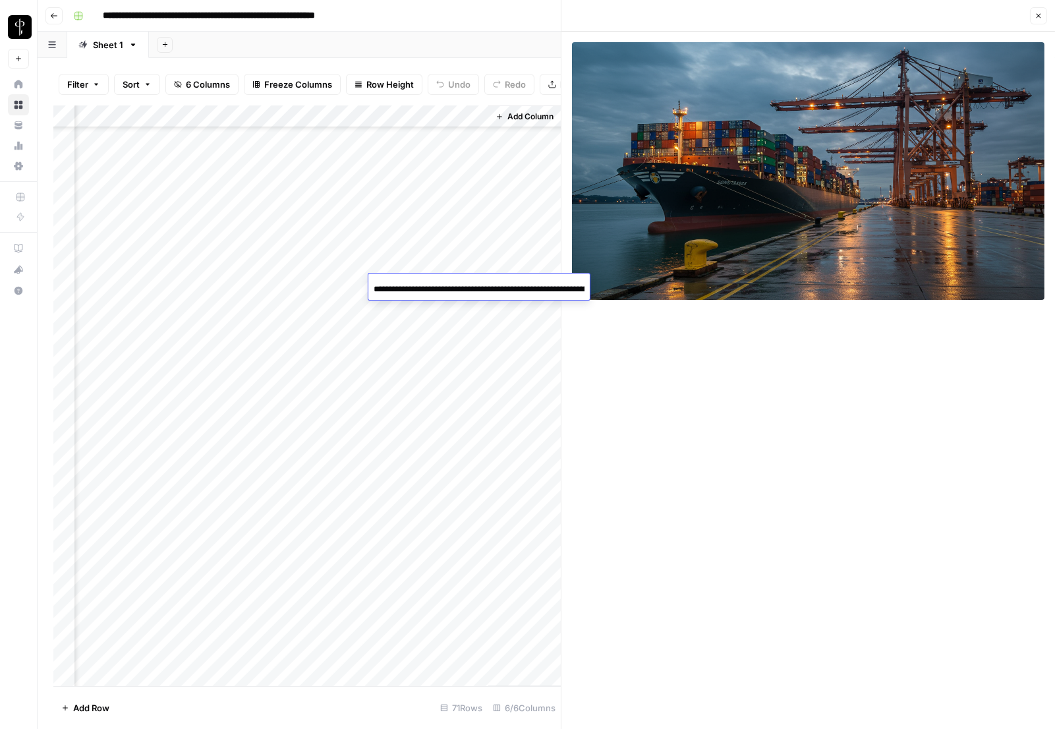
scroll to position [0, 204]
click at [462, 570] on div "Add Column" at bounding box center [307, 395] width 508 height 581
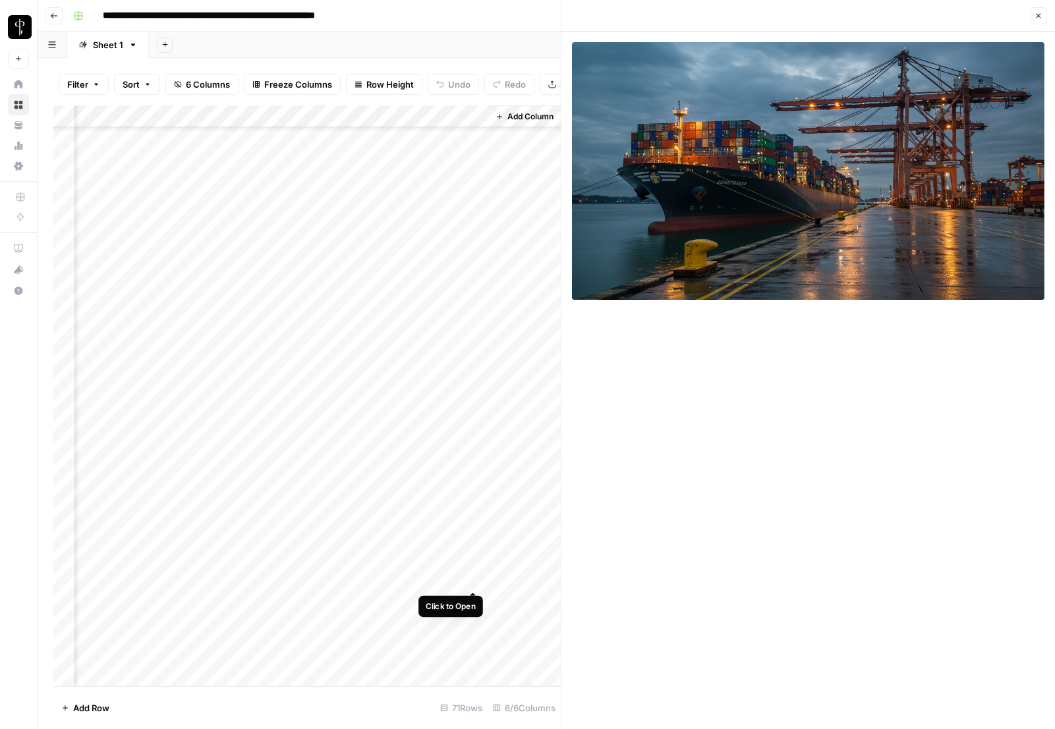
click at [473, 576] on div "Add Column" at bounding box center [307, 395] width 508 height 581
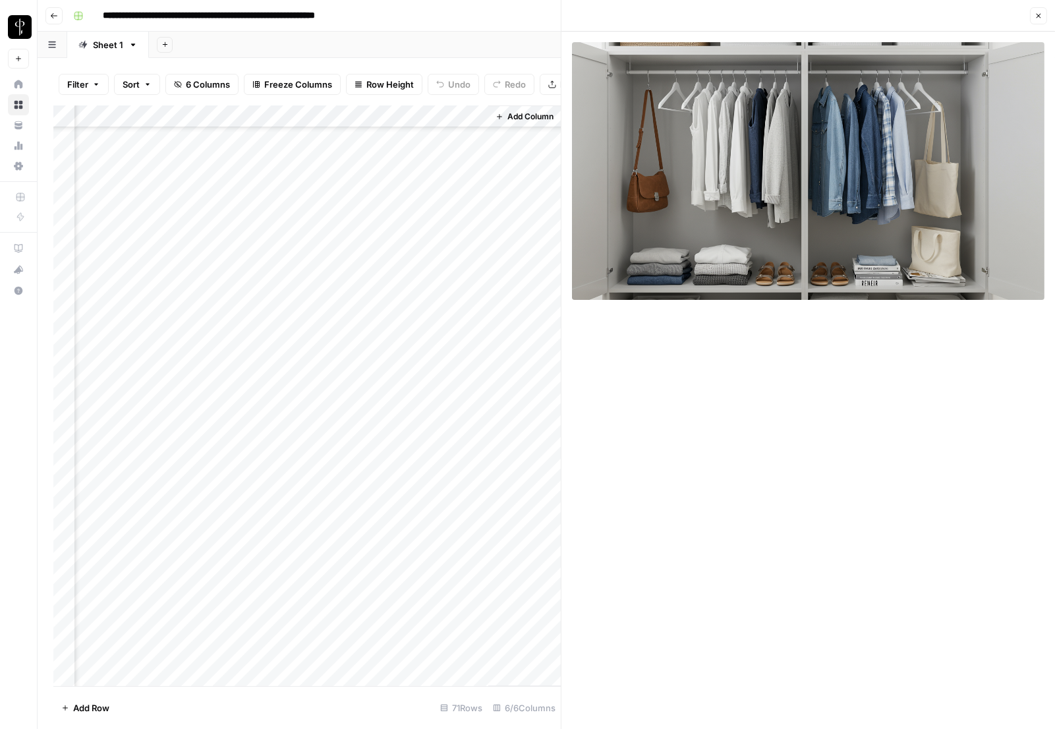
click at [475, 598] on div "Add Column" at bounding box center [307, 395] width 508 height 581
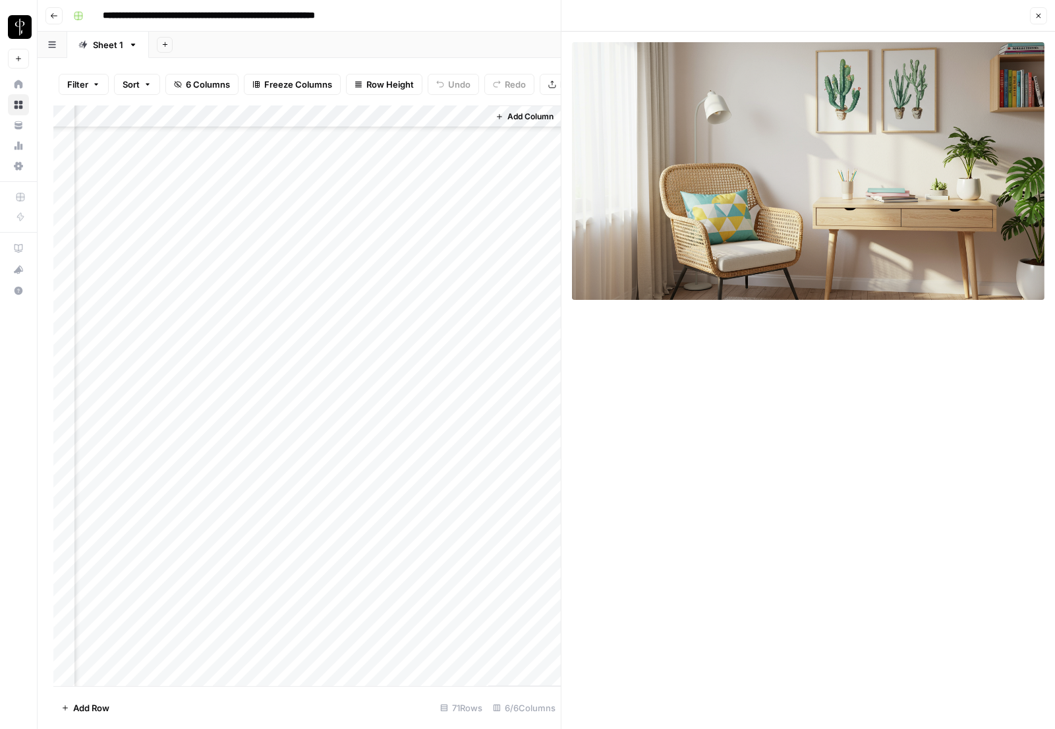
scroll to position [170, 387]
click at [475, 598] on div "Add Column" at bounding box center [307, 395] width 508 height 581
click at [477, 595] on div "Add Column" at bounding box center [307, 395] width 508 height 581
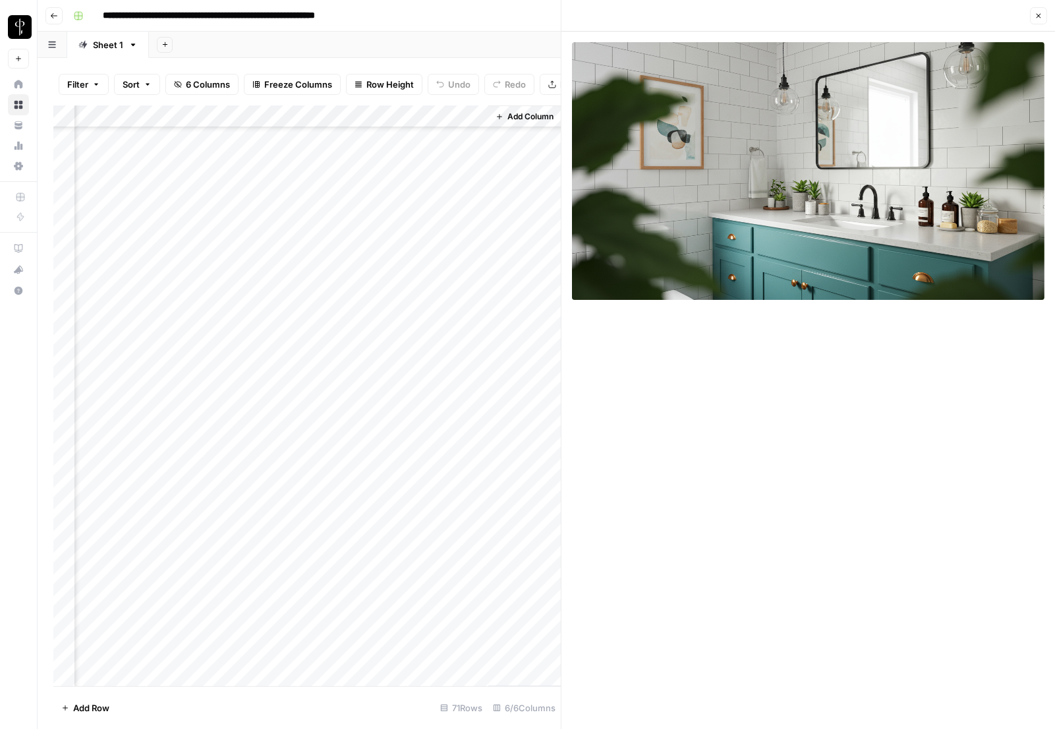
scroll to position [404, 387]
click at [473, 479] on div "Add Column" at bounding box center [307, 395] width 508 height 581
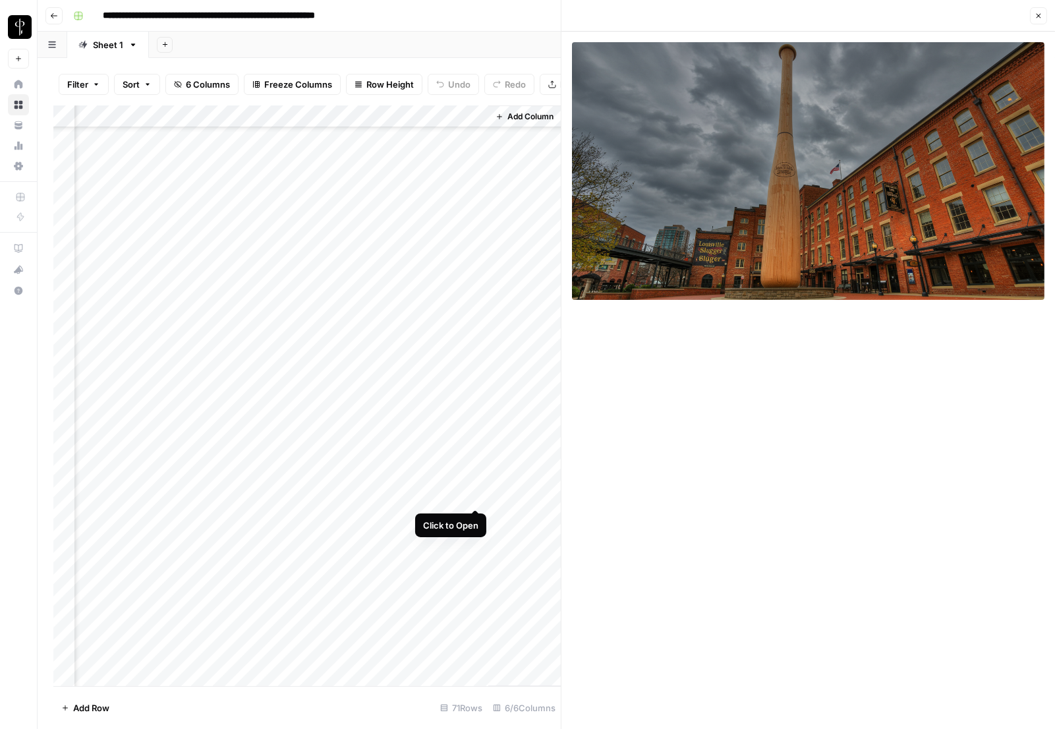
click at [479, 496] on div "Add Column" at bounding box center [307, 395] width 508 height 581
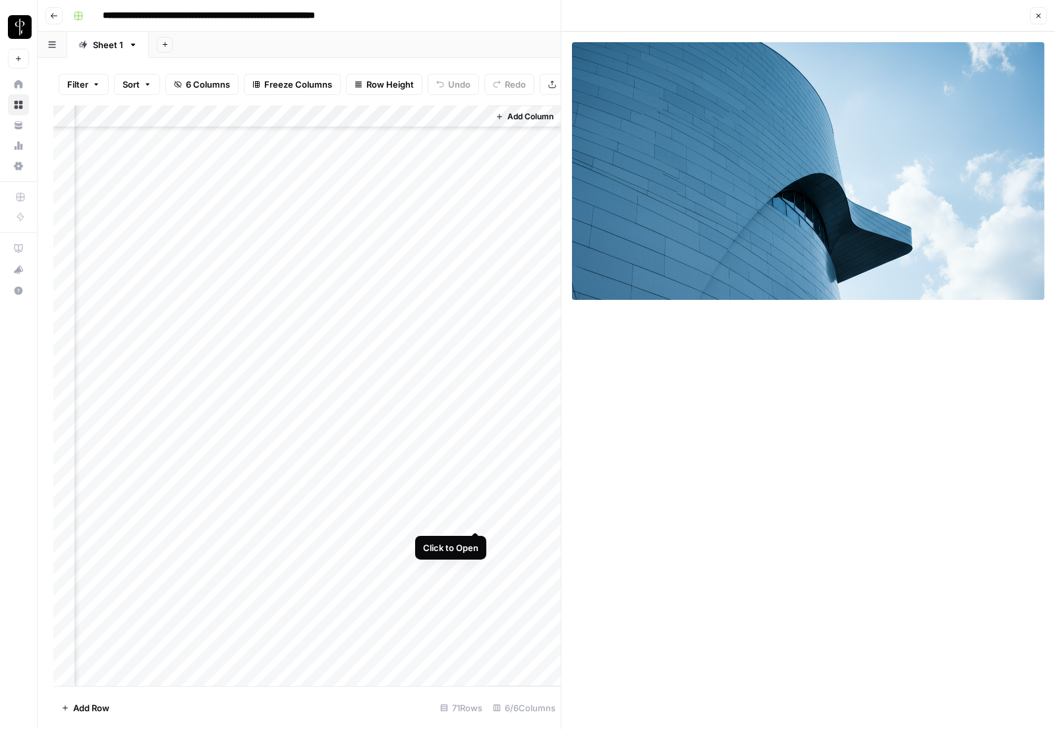
click at [477, 523] on div "Add Column" at bounding box center [307, 395] width 508 height 581
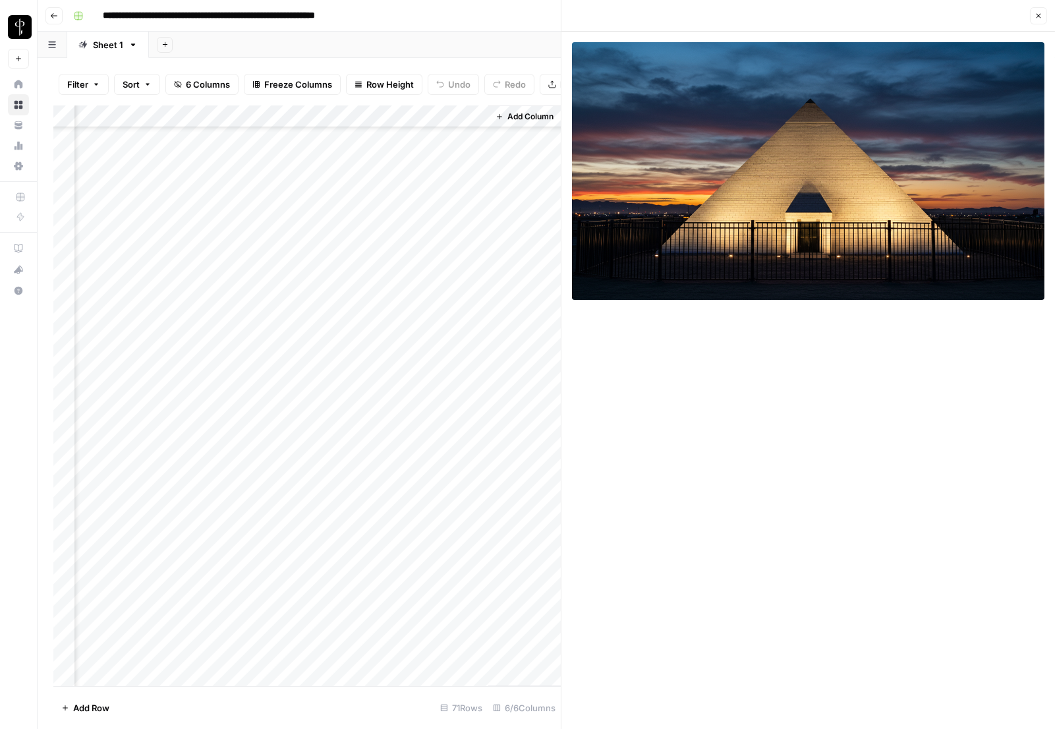
click at [479, 553] on div "Add Column" at bounding box center [307, 395] width 508 height 581
click at [477, 563] on div "Add Column" at bounding box center [307, 395] width 508 height 581
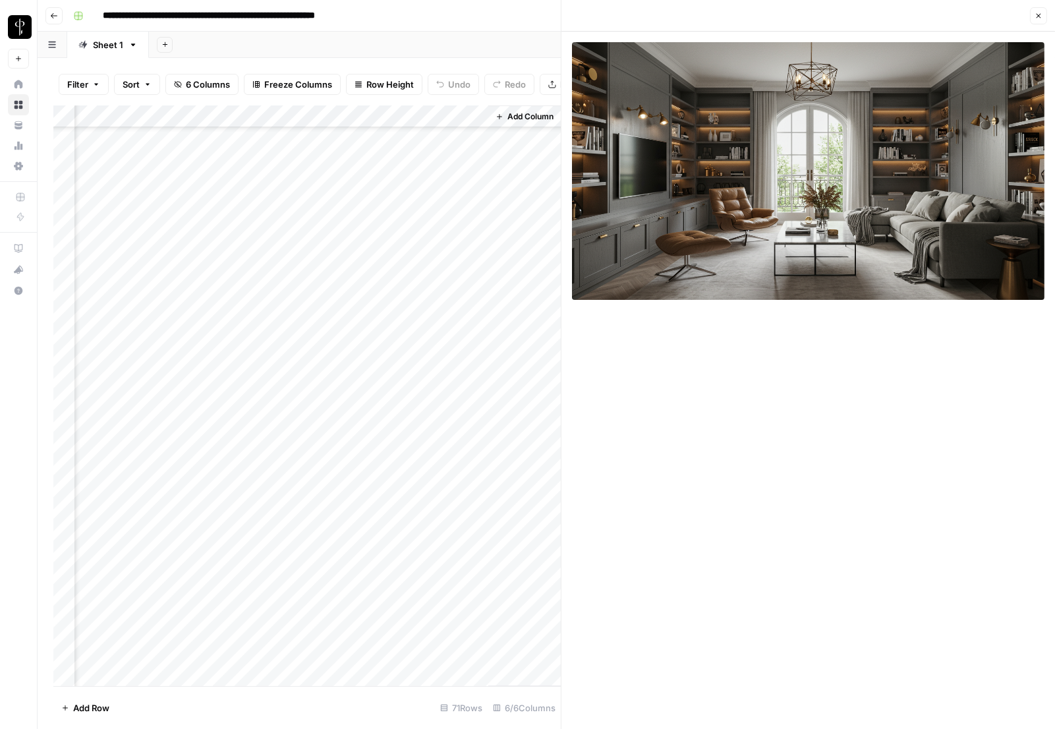
click at [355, 492] on div "Add Column" at bounding box center [307, 395] width 508 height 581
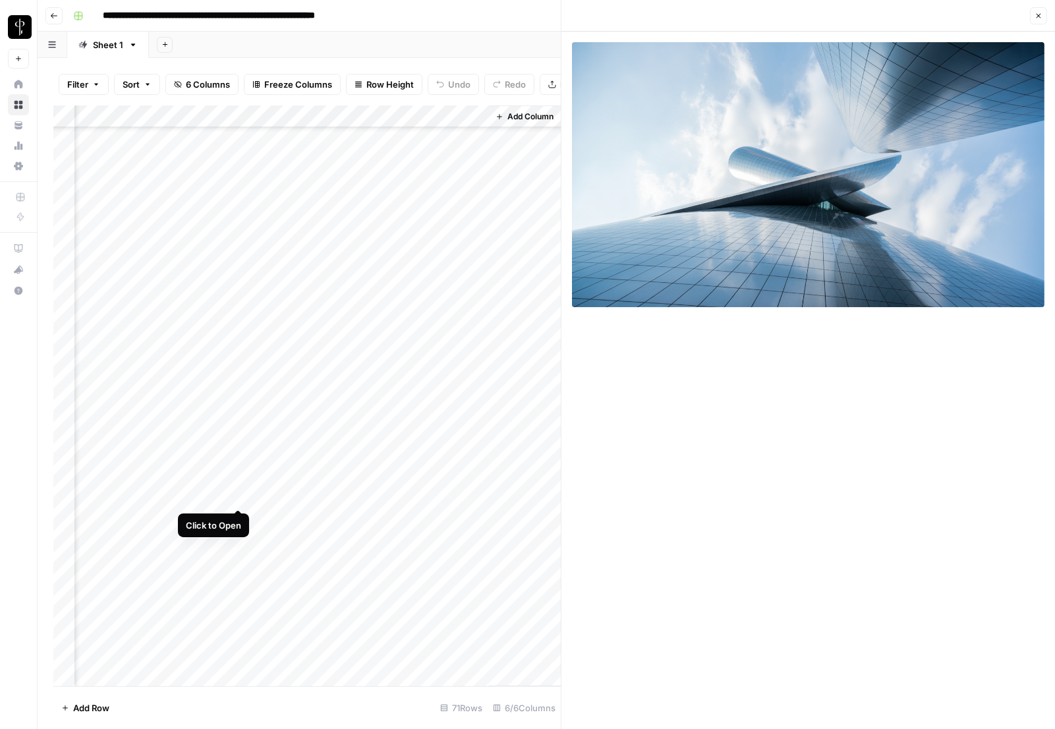
click at [237, 494] on div "Add Column" at bounding box center [307, 395] width 508 height 581
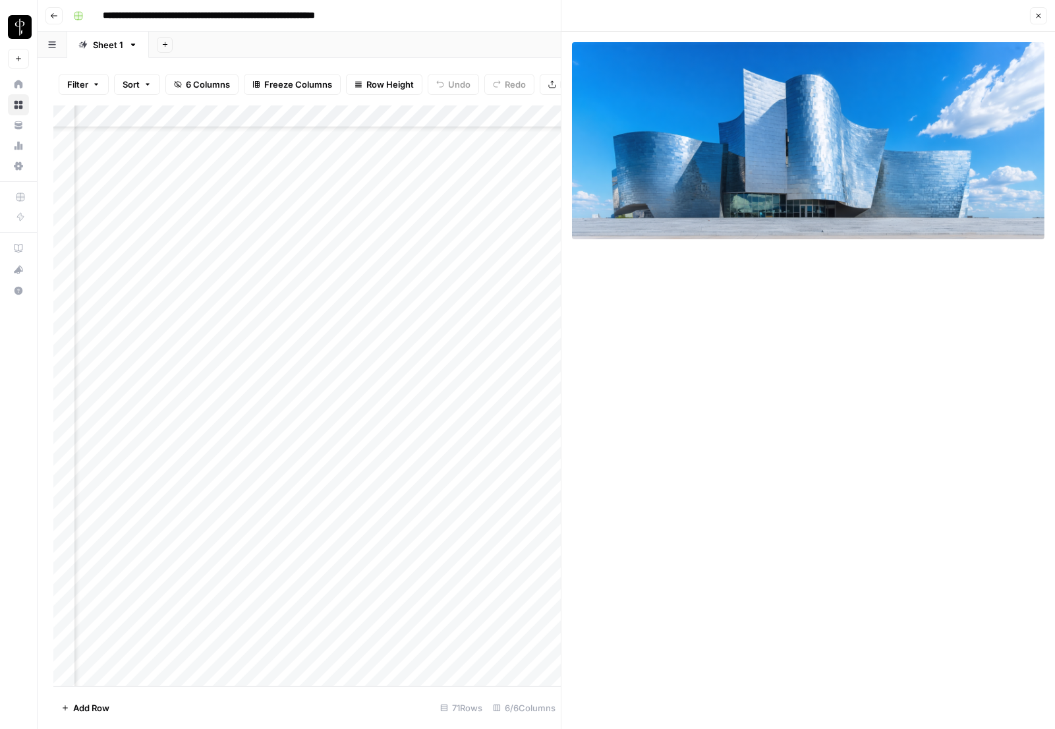
scroll to position [404, 247]
click at [380, 446] on div "Add Column" at bounding box center [307, 395] width 508 height 581
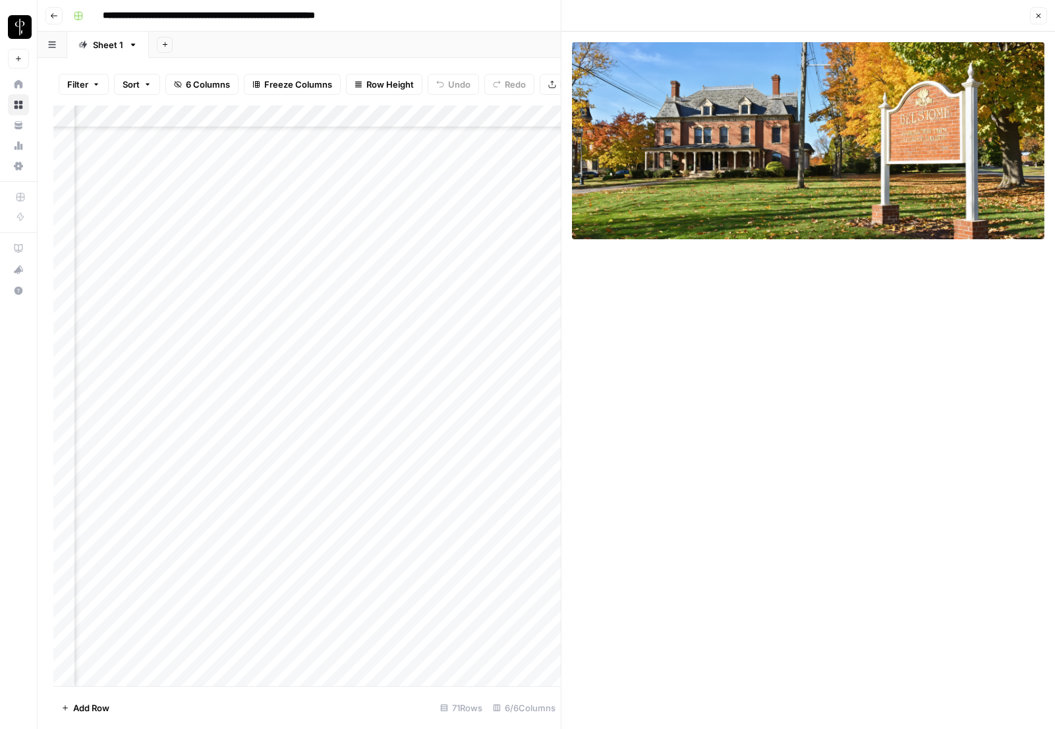
scroll to position [456, 247]
click at [380, 446] on div "Add Column" at bounding box center [307, 395] width 508 height 581
click at [374, 535] on div "Add Column" at bounding box center [307, 395] width 508 height 581
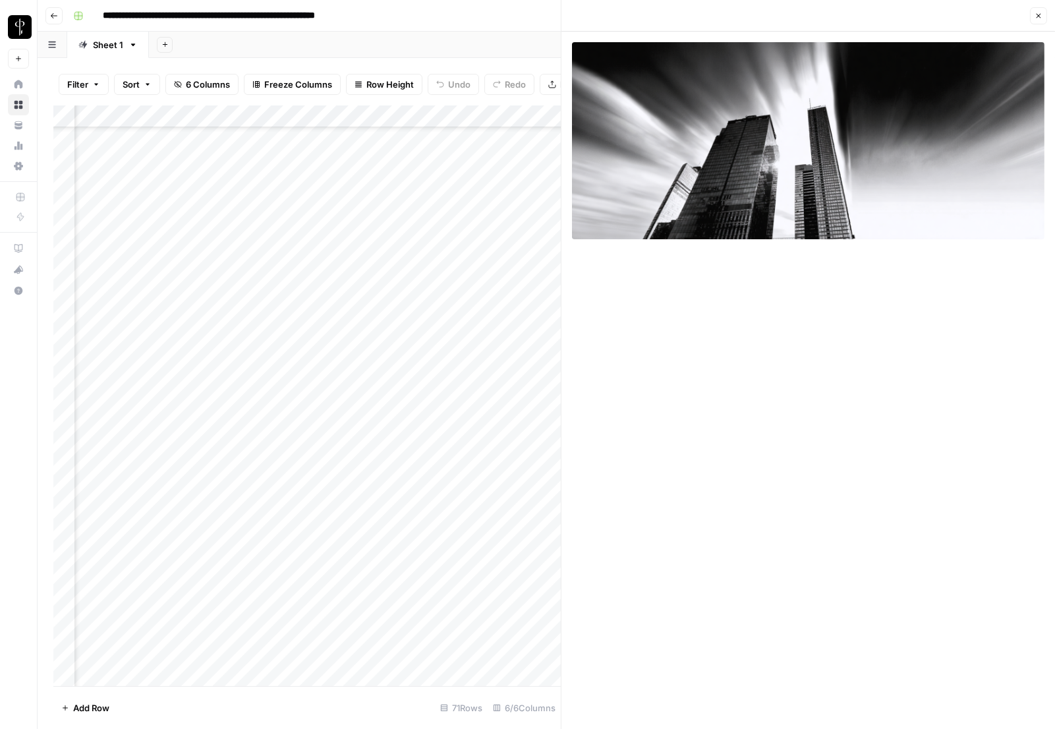
click at [377, 560] on div "Add Column" at bounding box center [307, 395] width 508 height 581
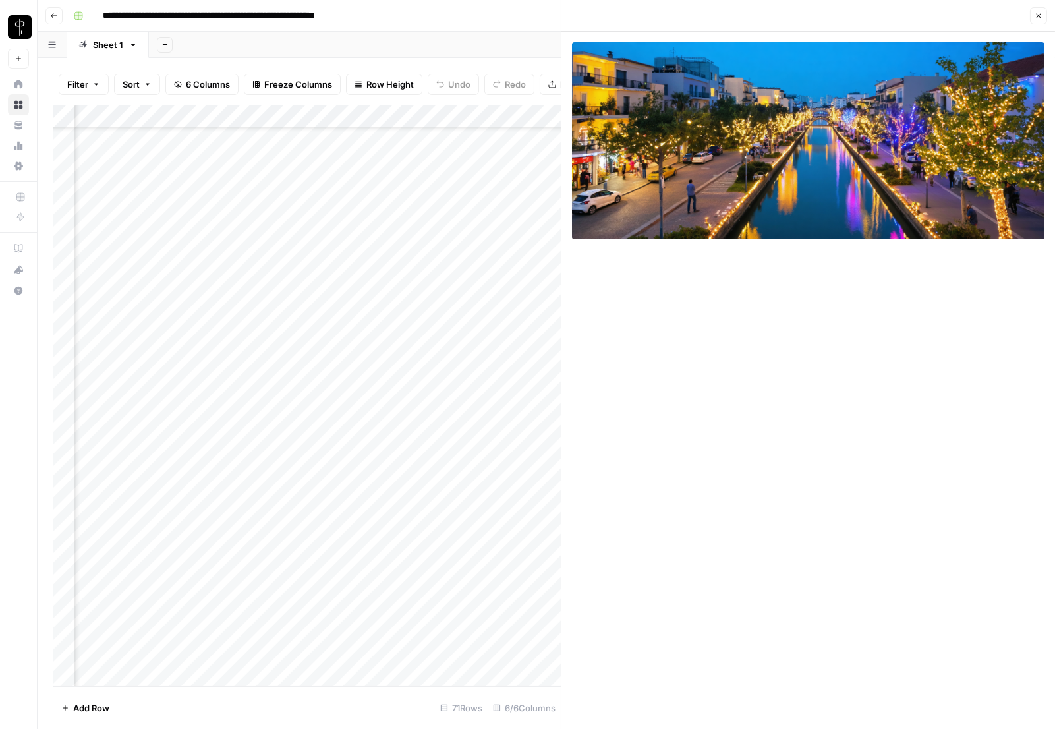
click at [494, 556] on div "Add Column" at bounding box center [307, 395] width 508 height 581
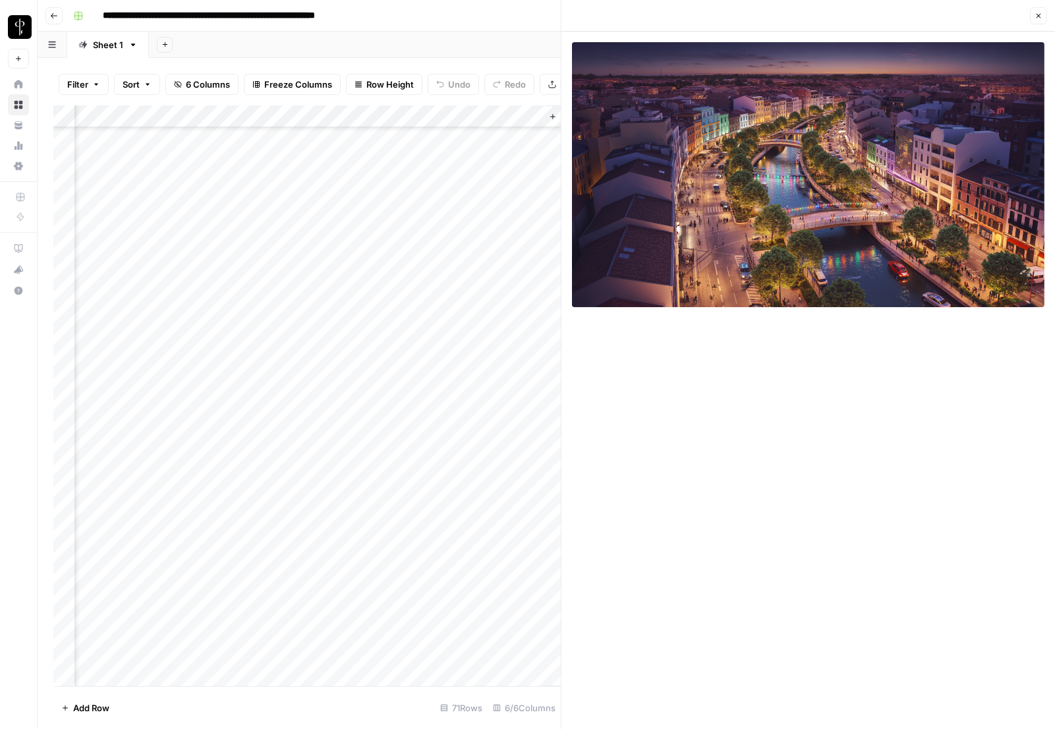
scroll to position [456, 335]
click at [494, 556] on div "Add Column" at bounding box center [307, 395] width 508 height 581
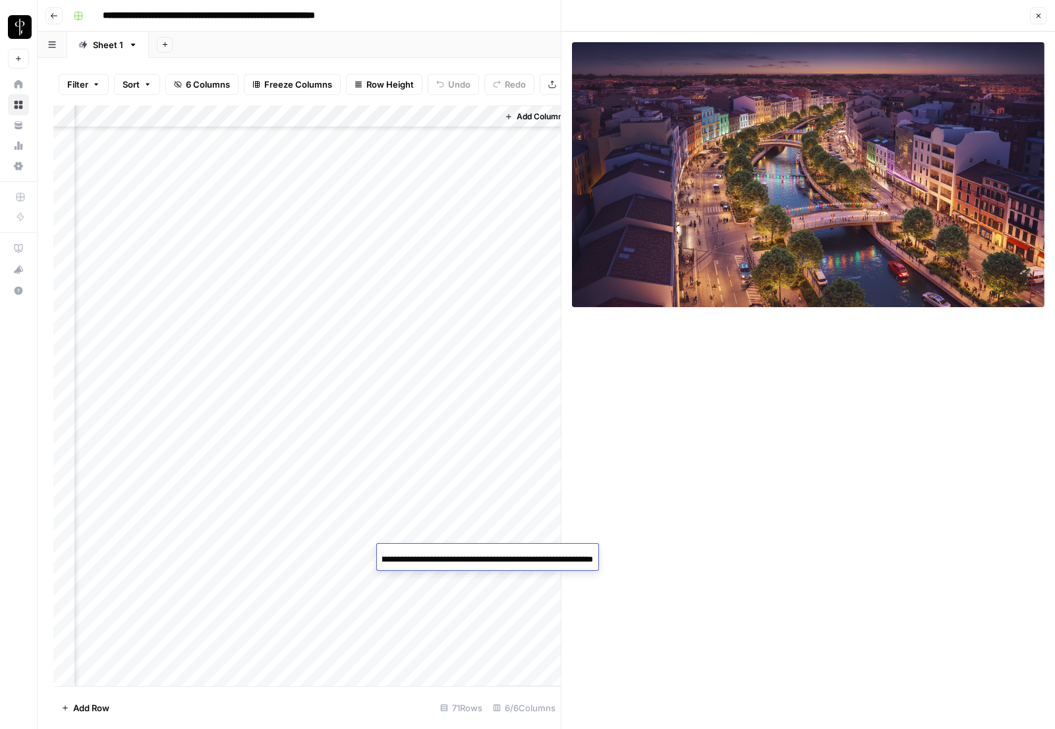
click at [494, 556] on input "**********" at bounding box center [487, 560] width 211 height 16
click at [484, 589] on div "Add Column" at bounding box center [307, 395] width 508 height 581
click at [496, 556] on div "Add Column" at bounding box center [307, 395] width 508 height 581
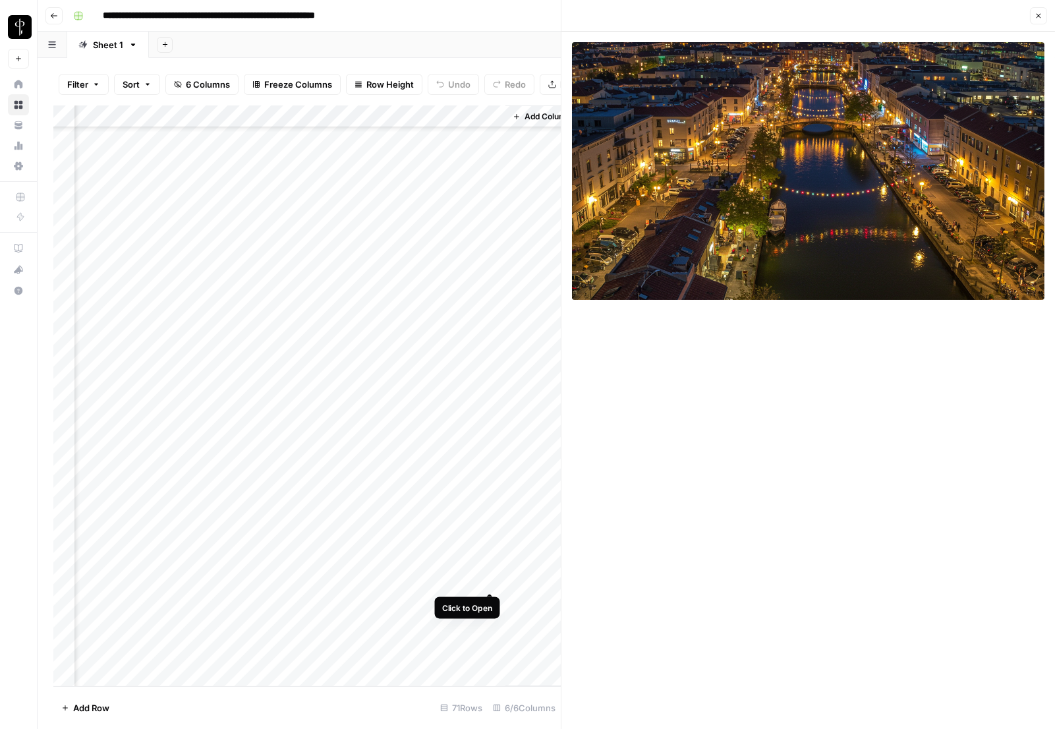
click at [490, 575] on div "Add Column" at bounding box center [307, 395] width 508 height 581
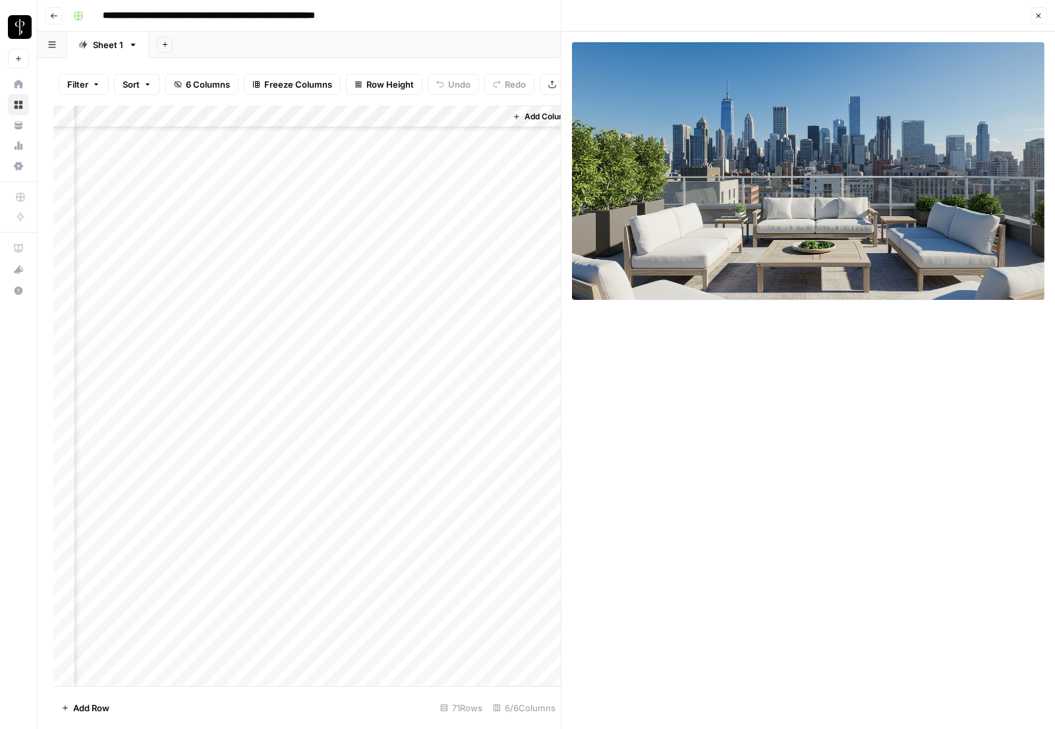
click at [496, 609] on div "Add Column" at bounding box center [307, 395] width 508 height 581
click at [488, 605] on div "Add Column" at bounding box center [307, 395] width 508 height 581
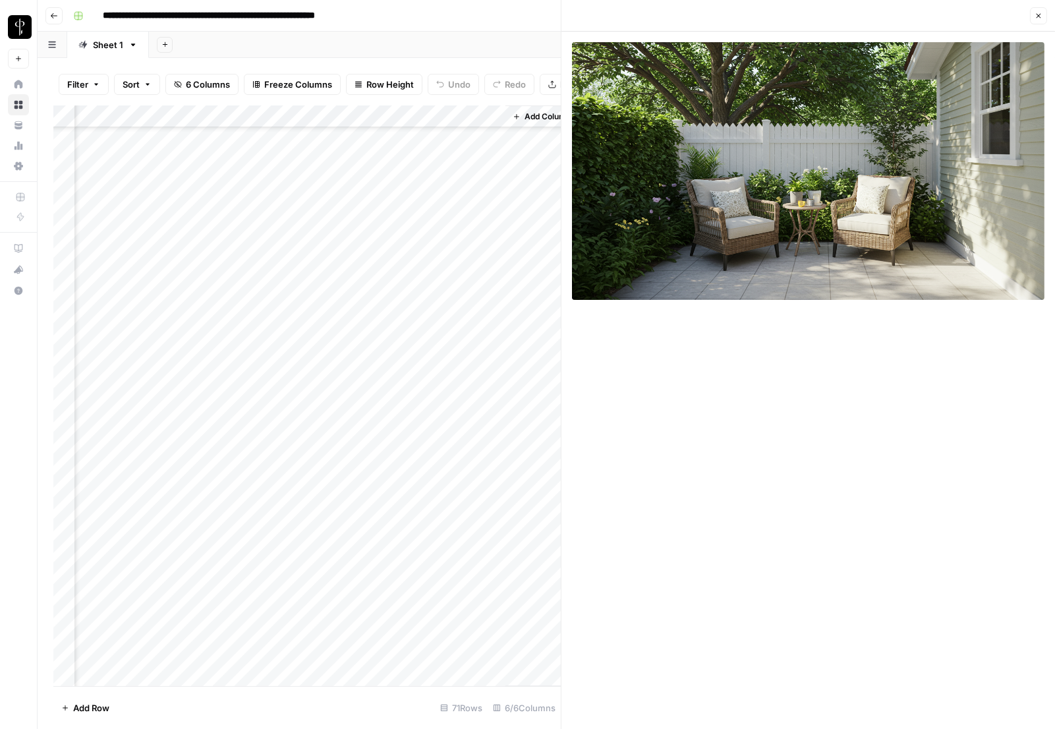
click at [492, 628] on div "Add Column" at bounding box center [307, 395] width 508 height 581
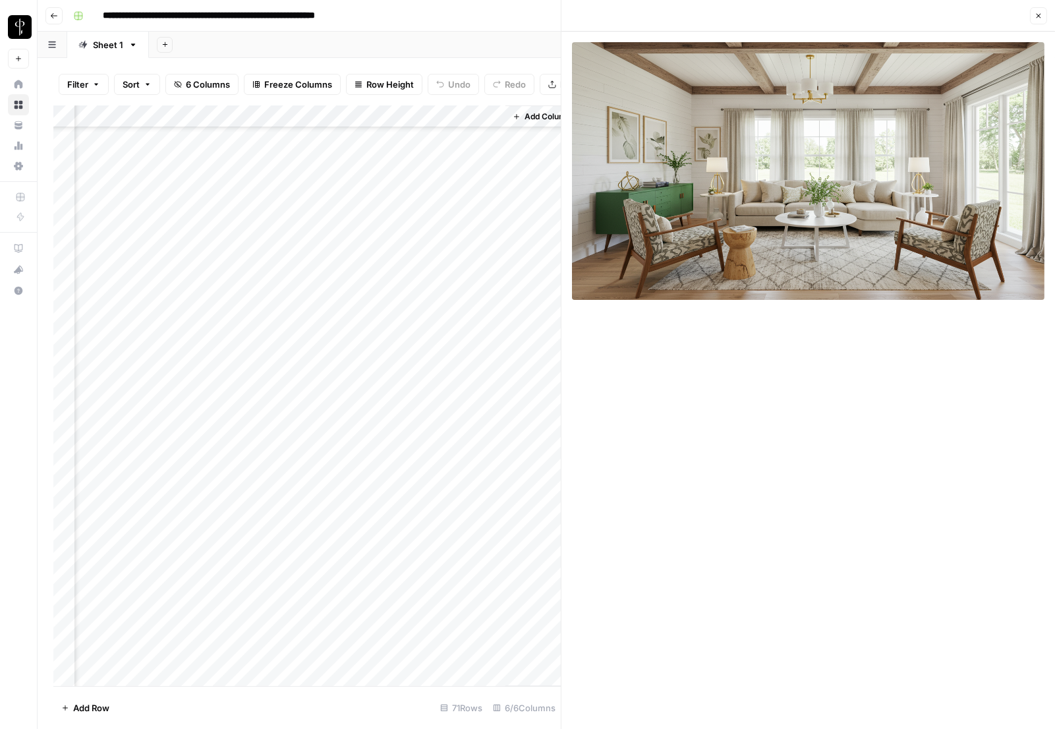
scroll to position [784, 370]
click at [483, 367] on div "Add Column" at bounding box center [307, 395] width 508 height 581
click at [486, 363] on div "Add Column" at bounding box center [307, 395] width 508 height 581
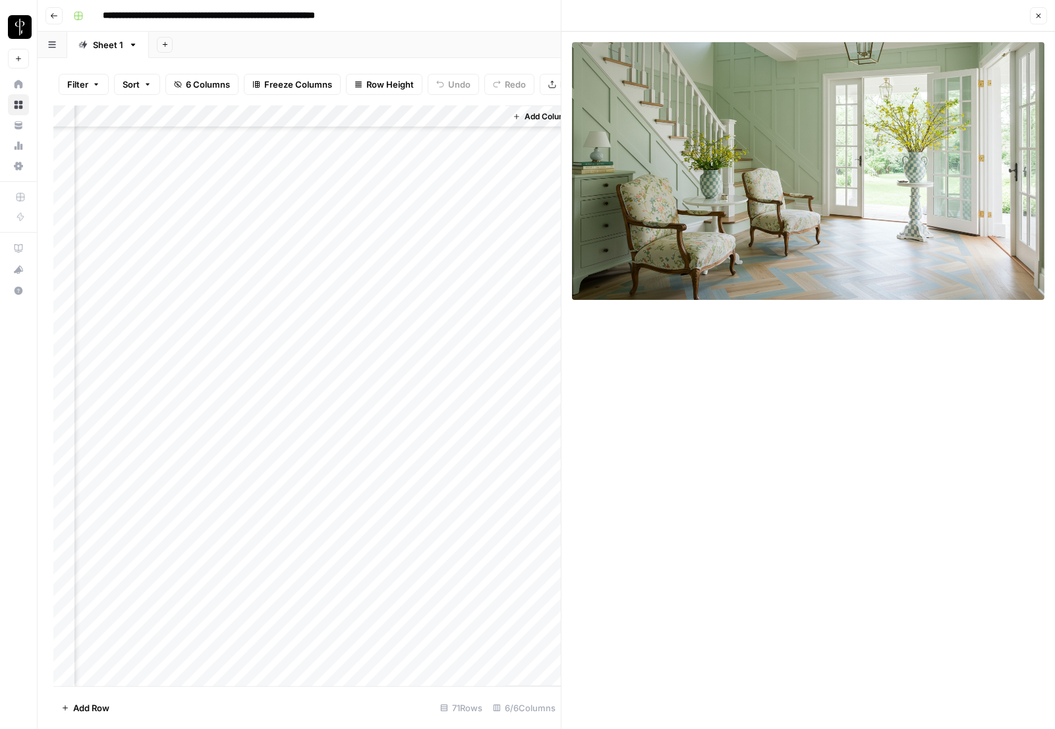
scroll to position [1053, 370]
click at [497, 247] on div "Add Column" at bounding box center [307, 395] width 508 height 581
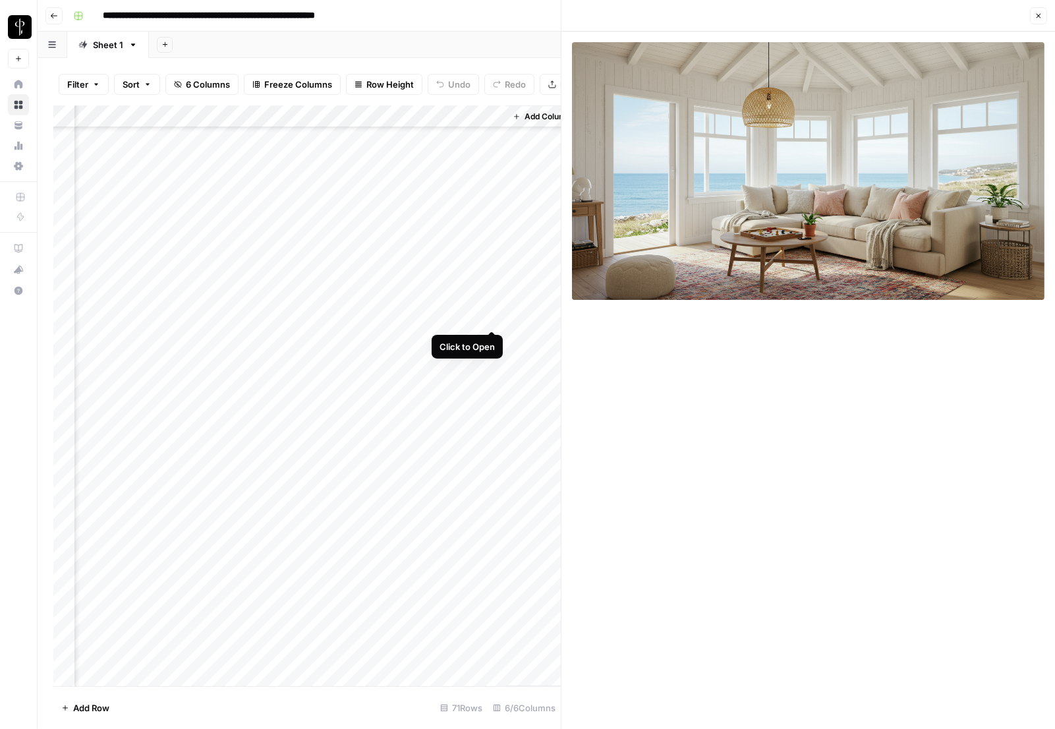
click at [491, 314] on div "Add Column" at bounding box center [307, 395] width 508 height 581
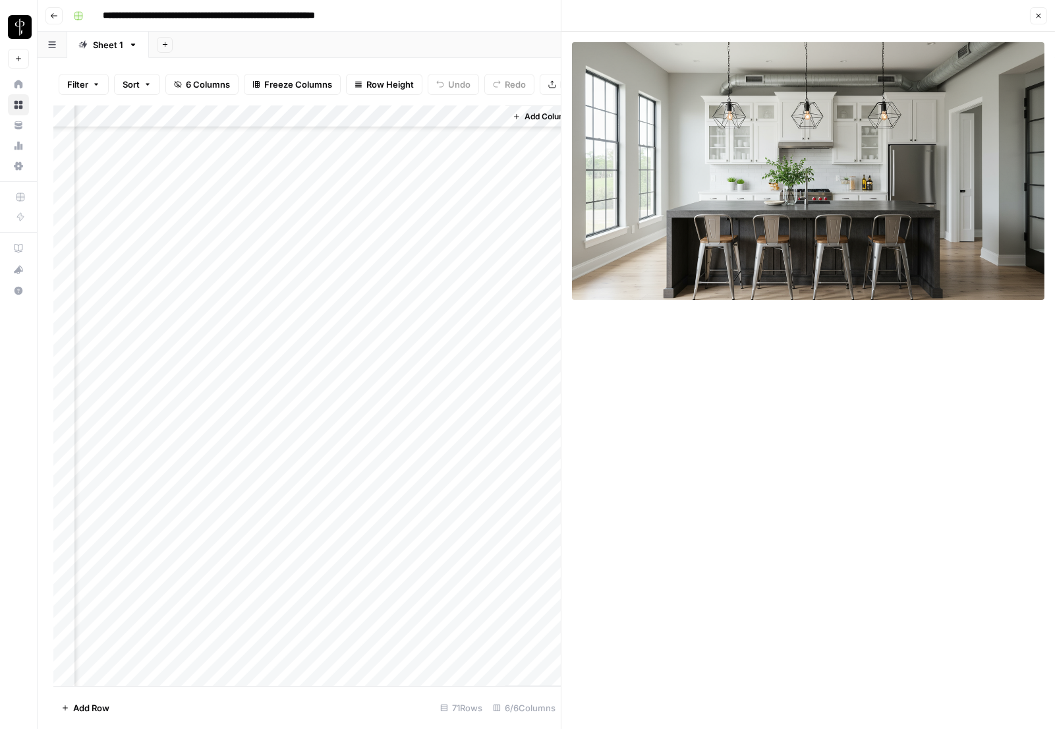
click at [493, 340] on div "Add Column" at bounding box center [307, 395] width 508 height 581
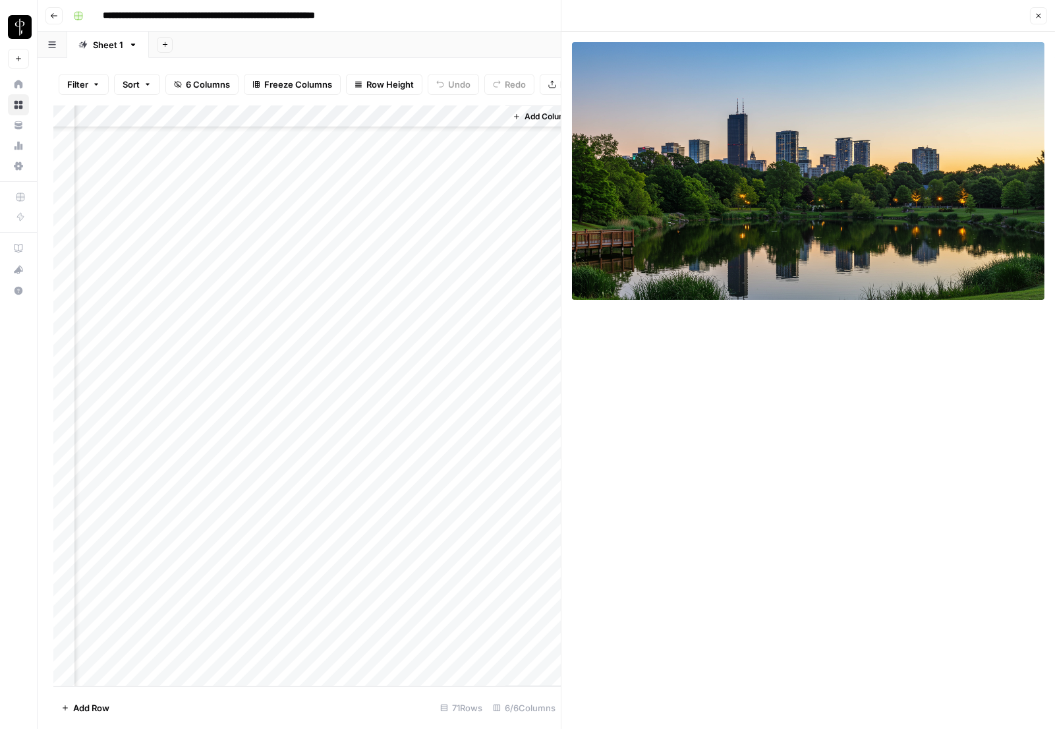
click at [482, 443] on div "Add Column" at bounding box center [307, 395] width 508 height 581
click at [494, 451] on div "Add Column" at bounding box center [307, 395] width 508 height 581
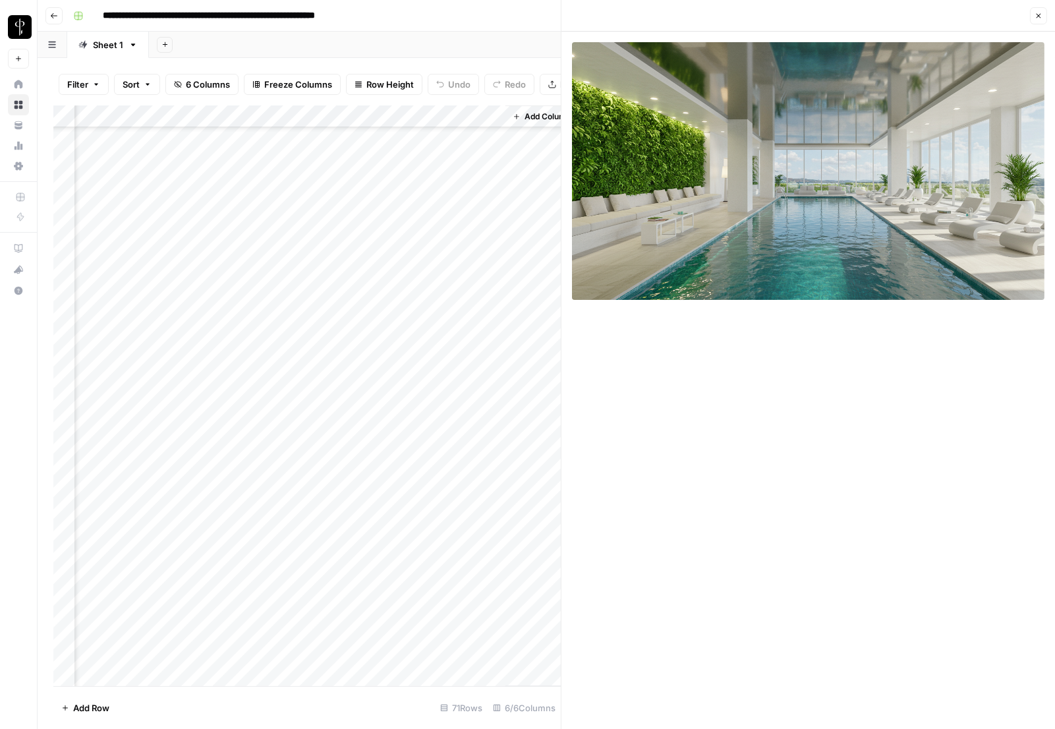
click at [369, 296] on div "Add Column" at bounding box center [307, 395] width 508 height 581
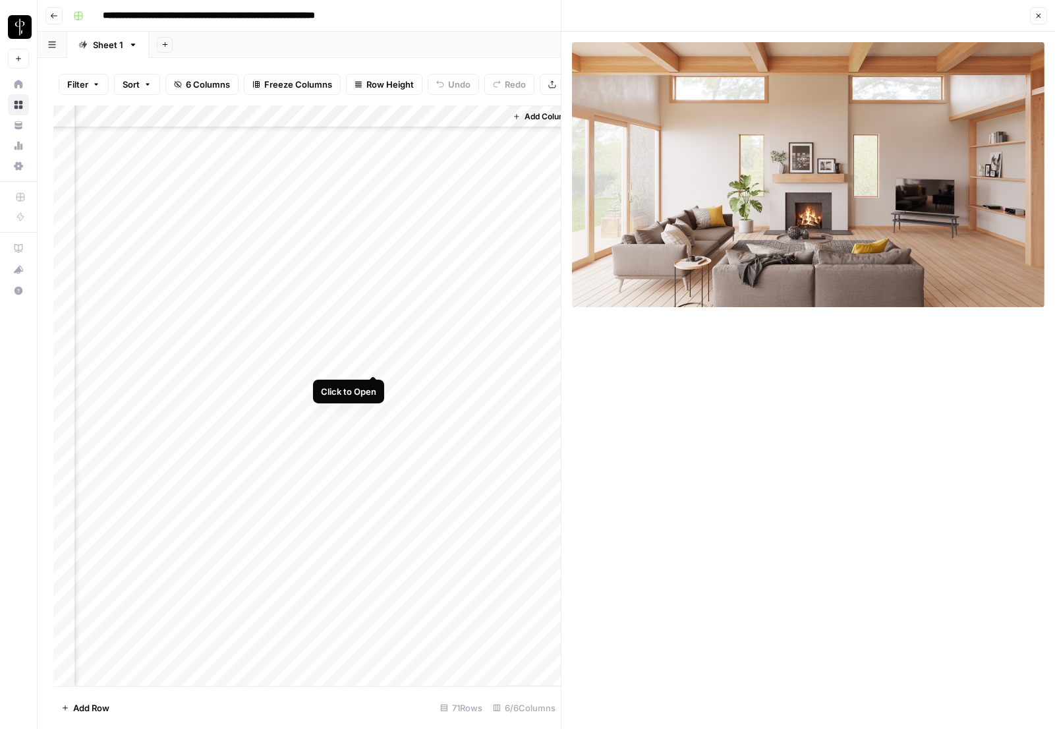
click at [369, 362] on div "Add Column" at bounding box center [307, 395] width 508 height 581
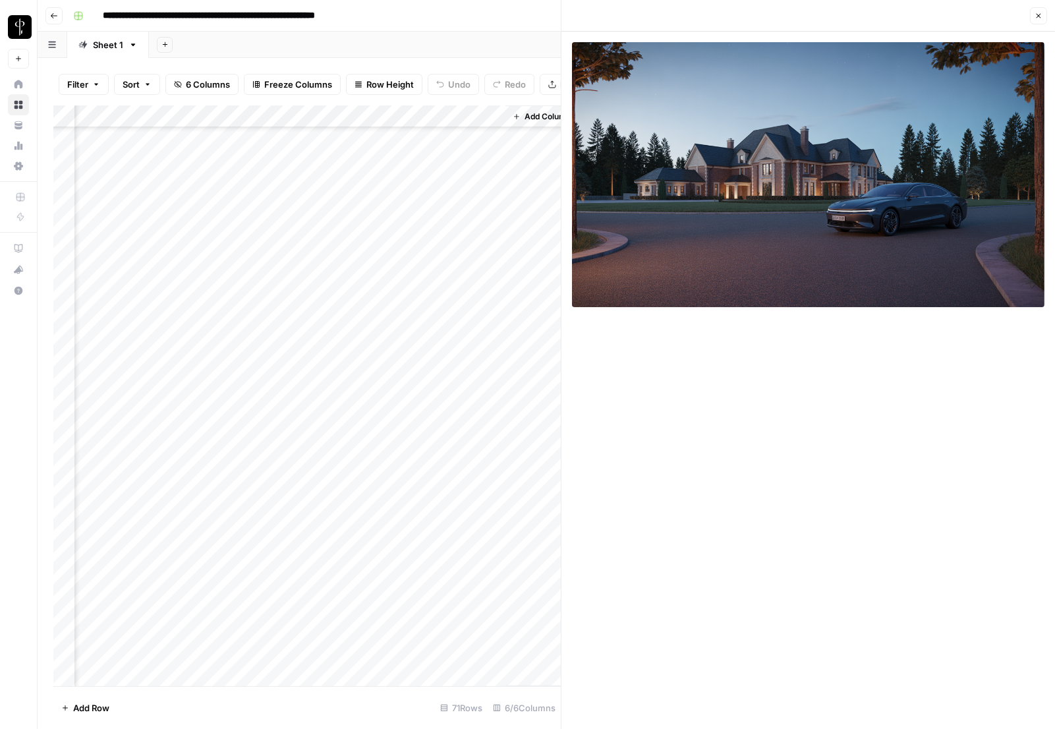
click at [483, 379] on div "Add Column" at bounding box center [307, 395] width 508 height 581
click at [480, 377] on div "Add Column" at bounding box center [307, 395] width 508 height 581
click at [499, 433] on div "Add Column" at bounding box center [307, 395] width 508 height 581
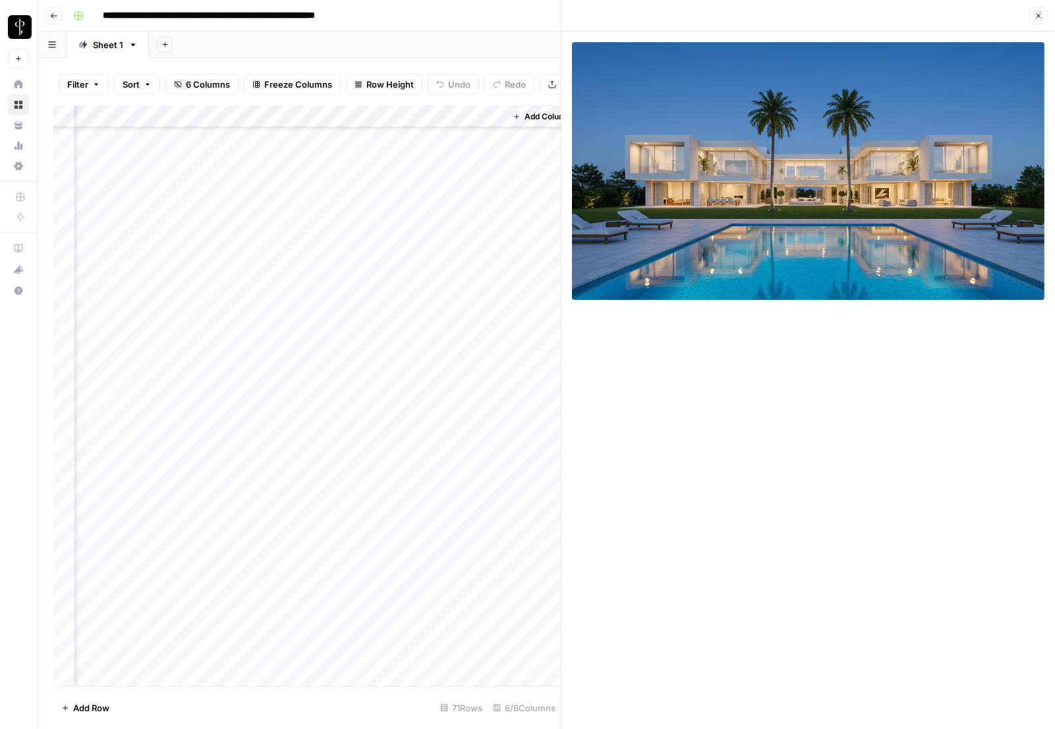
scroll to position [398, 370]
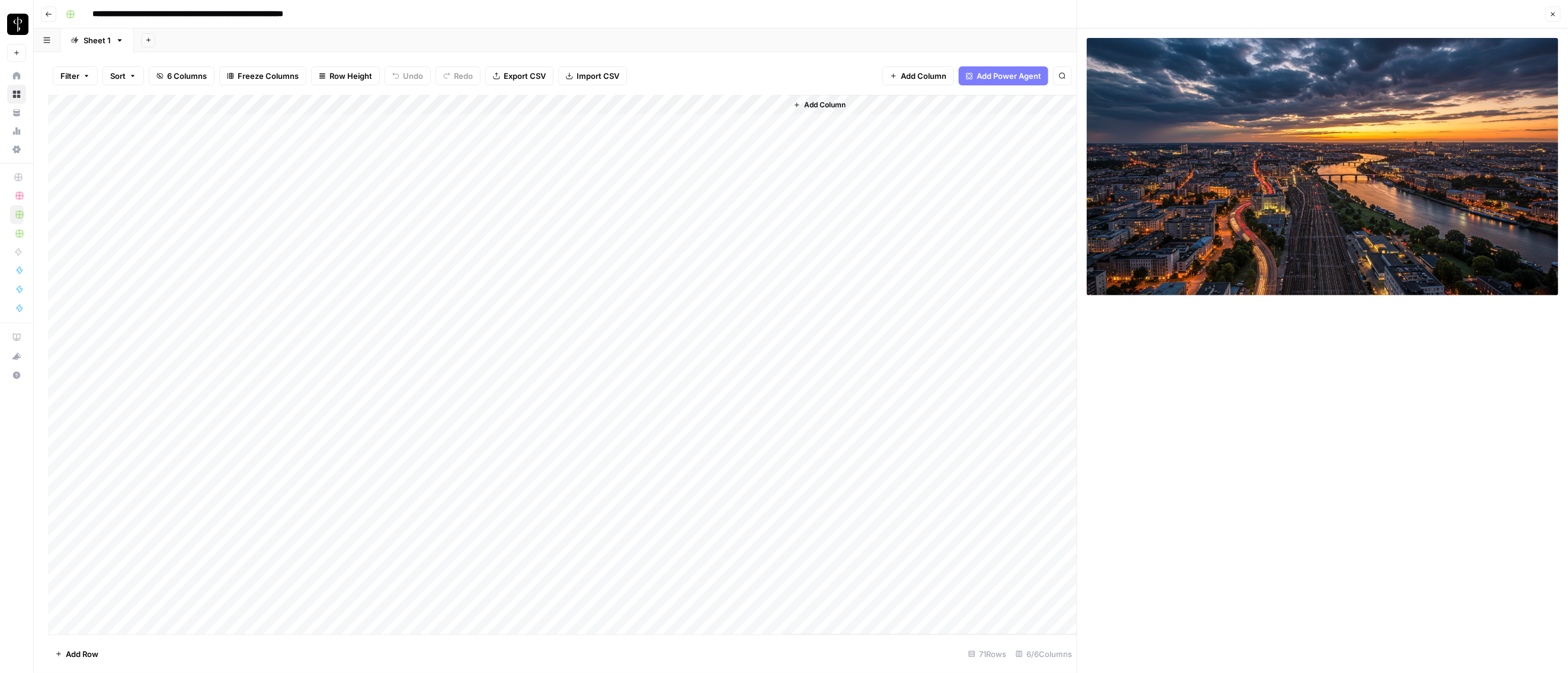
click at [242, 121] on div "Add Column" at bounding box center [562, 364] width 1029 height 541
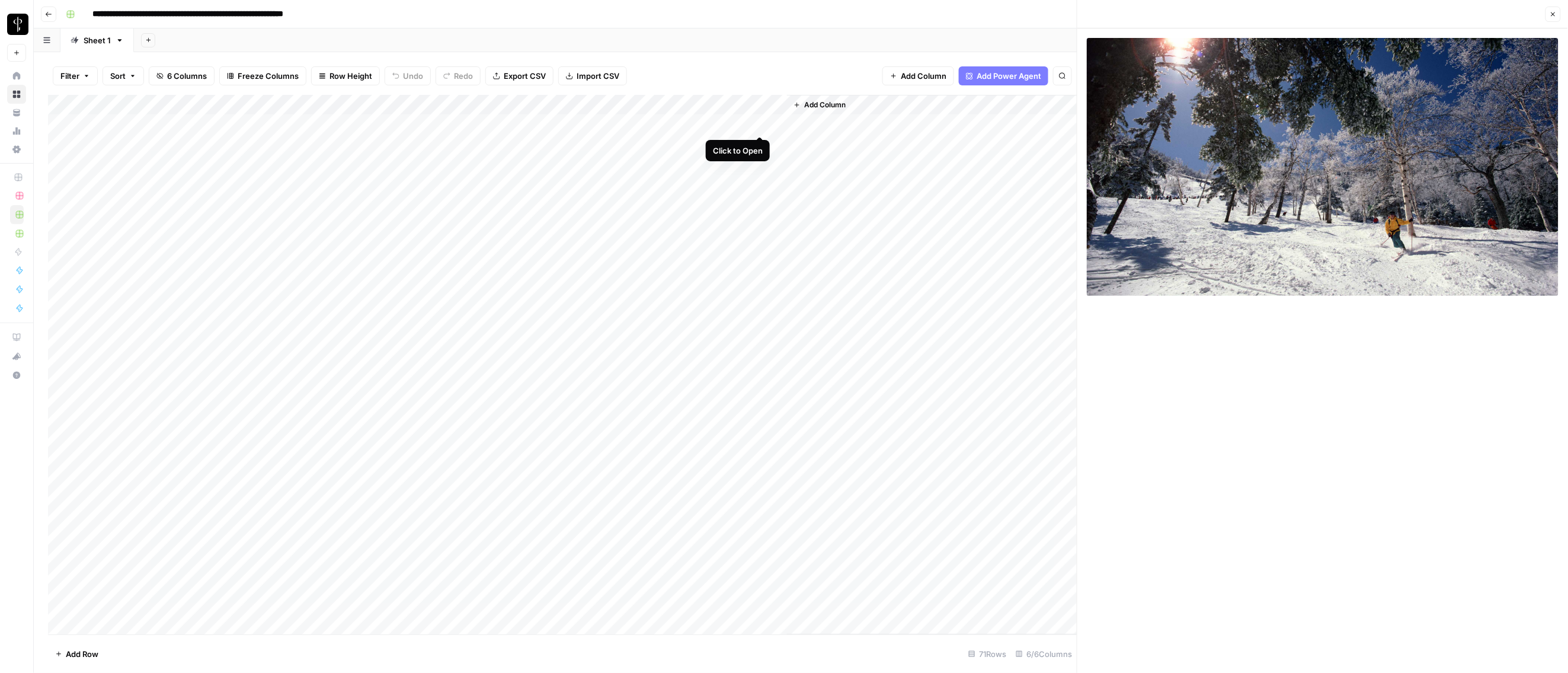
click at [754, 122] on div "Add Column" at bounding box center [562, 364] width 1029 height 541
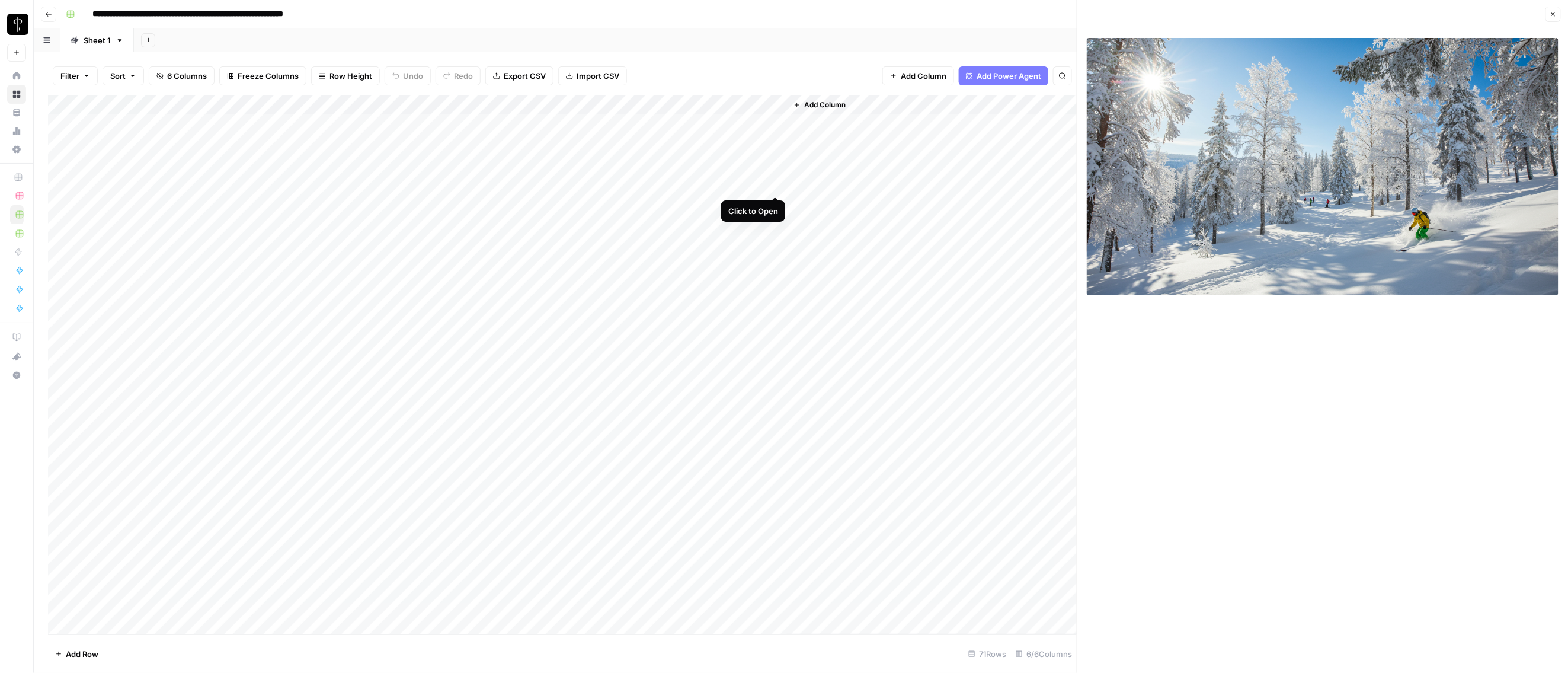
click at [772, 182] on div "Add Column" at bounding box center [562, 364] width 1029 height 541
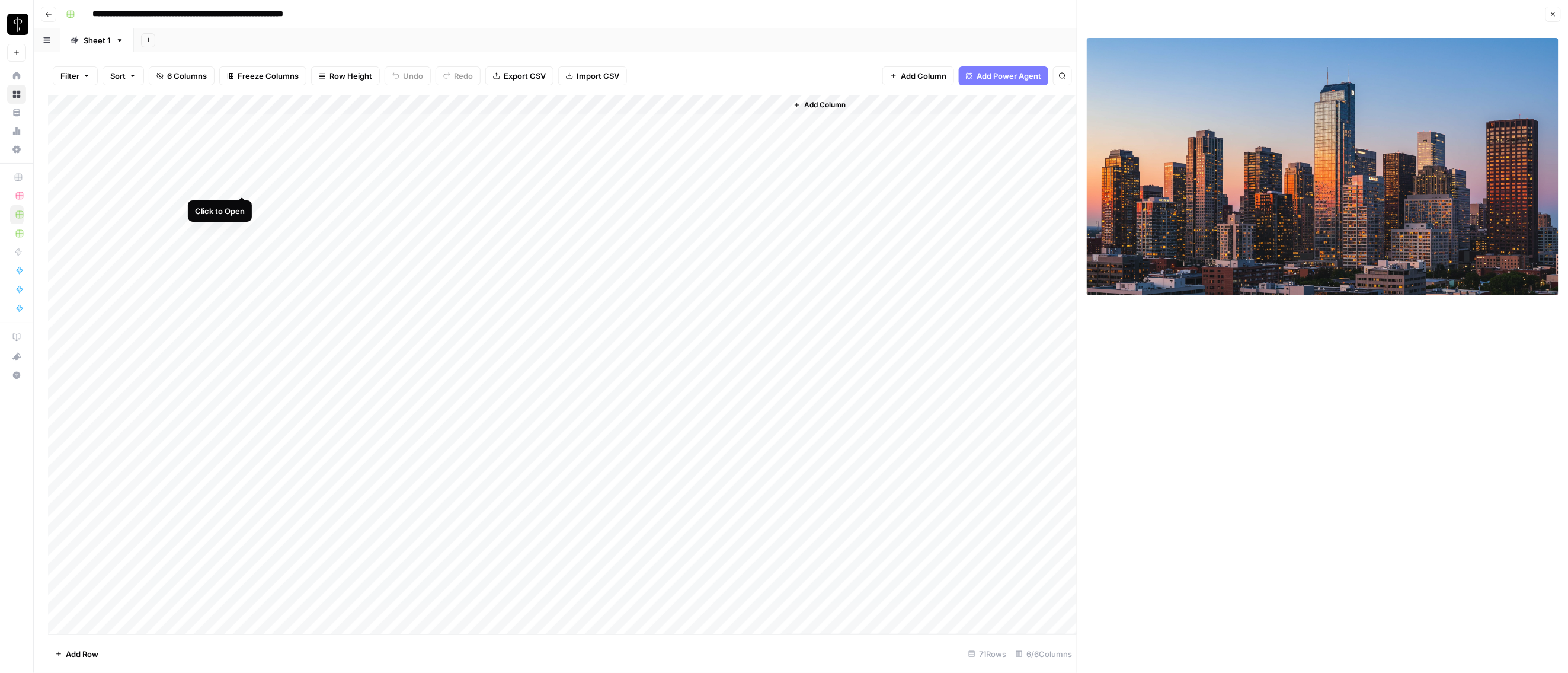
click at [236, 187] on div "Add Column" at bounding box center [562, 364] width 1029 height 541
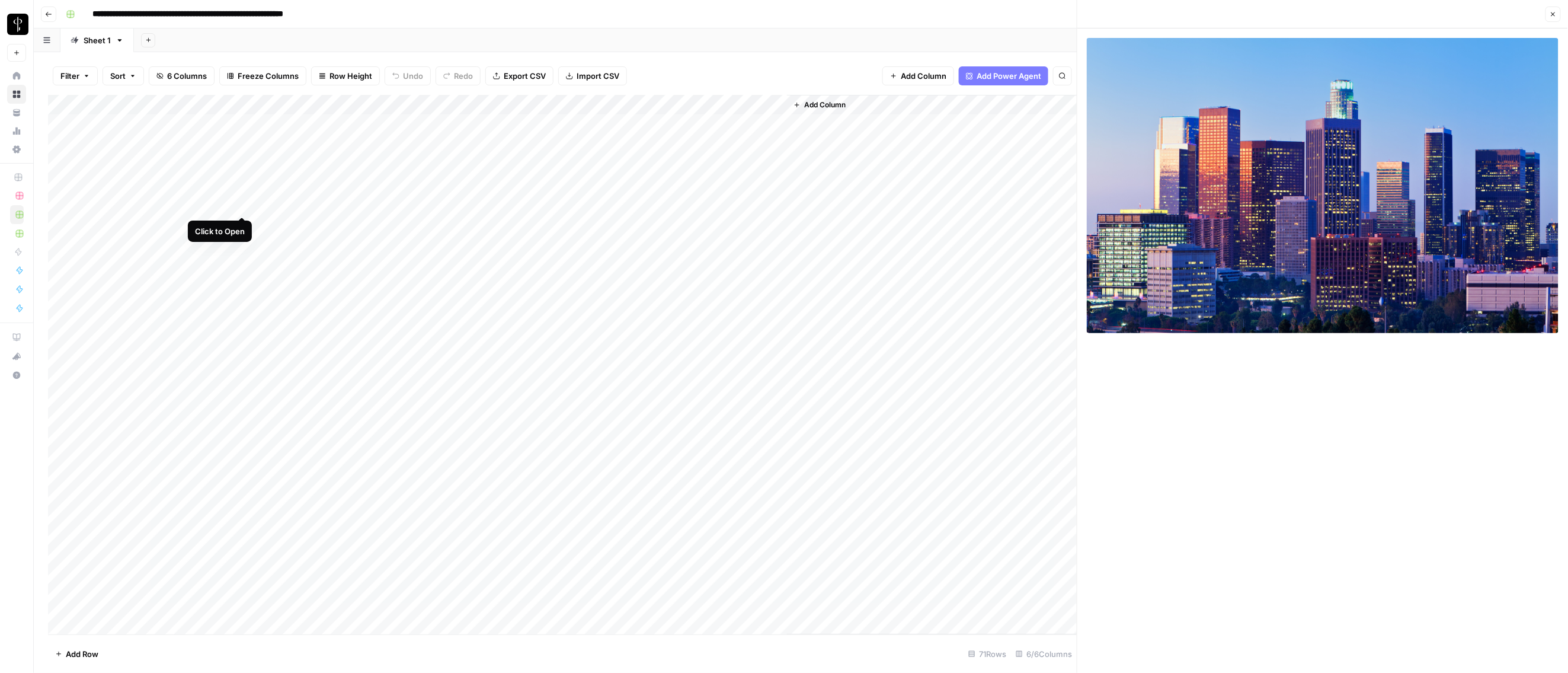
click at [241, 203] on div "Add Column" at bounding box center [562, 364] width 1029 height 541
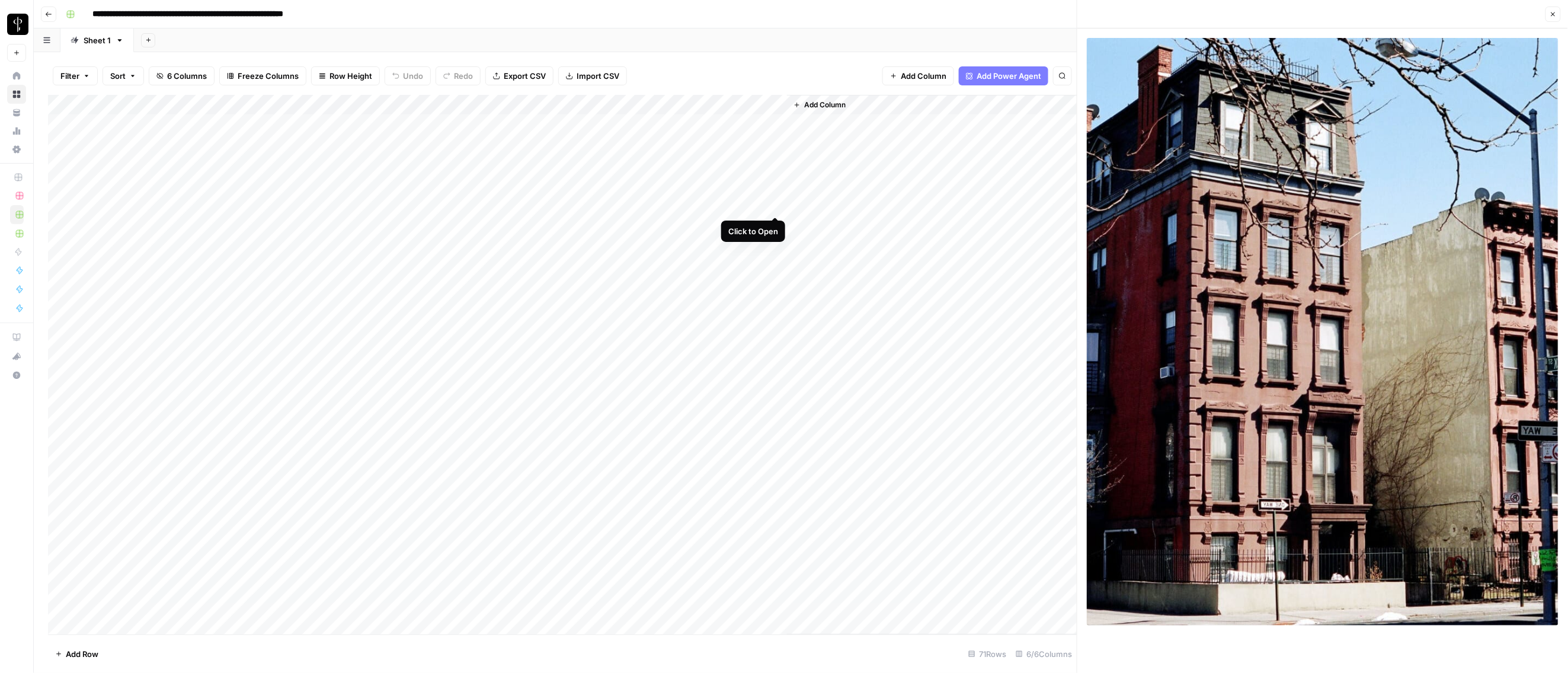
click at [775, 202] on div "Add Column" at bounding box center [562, 364] width 1029 height 541
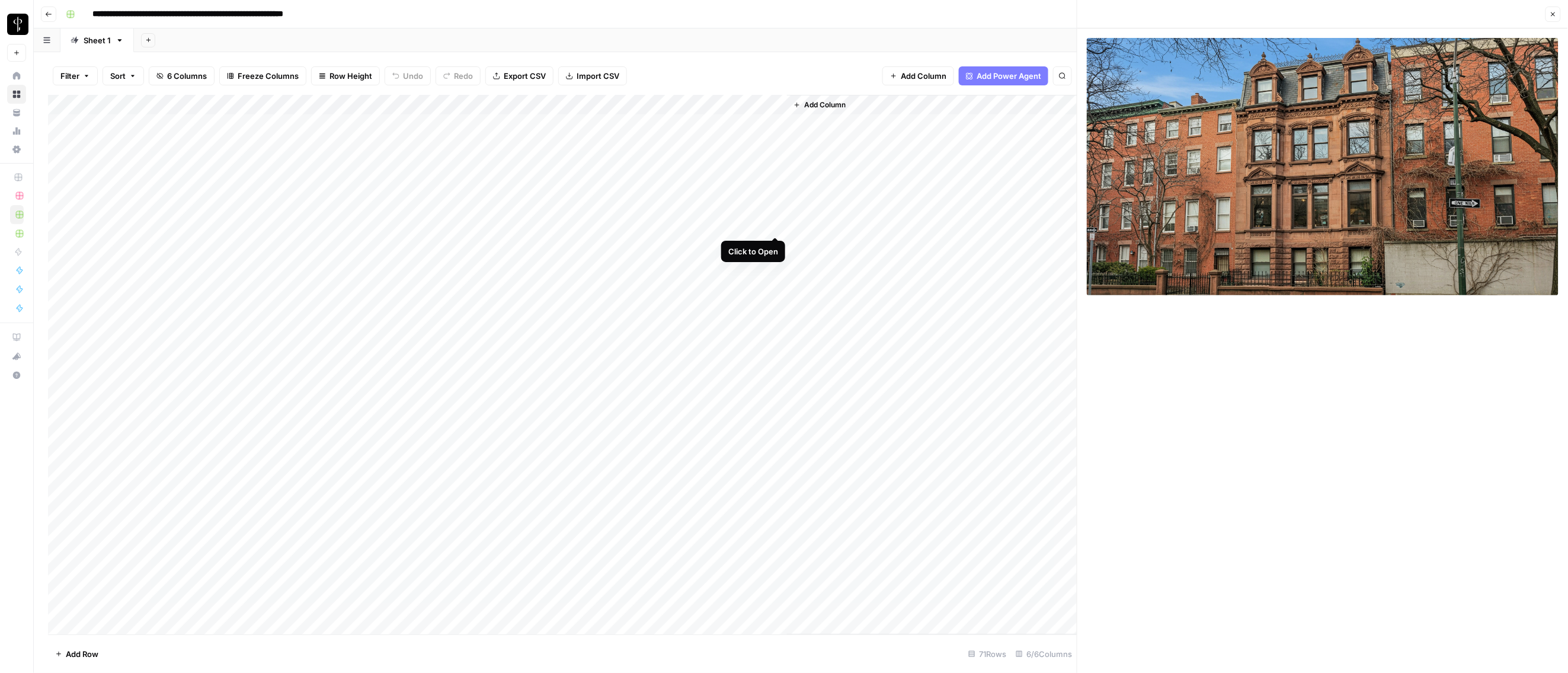
click at [780, 226] on div "Add Column" at bounding box center [562, 364] width 1029 height 541
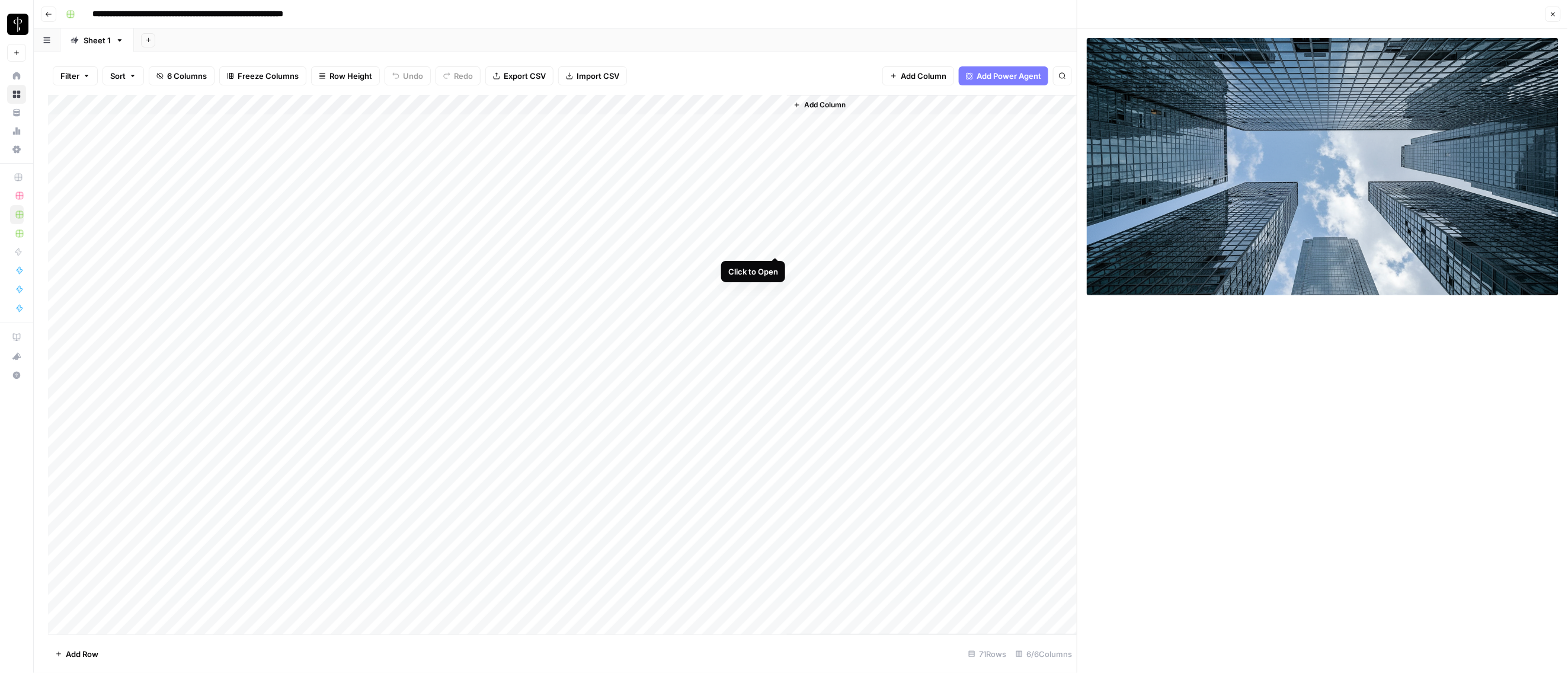
click at [778, 241] on div "Add Column" at bounding box center [562, 364] width 1029 height 541
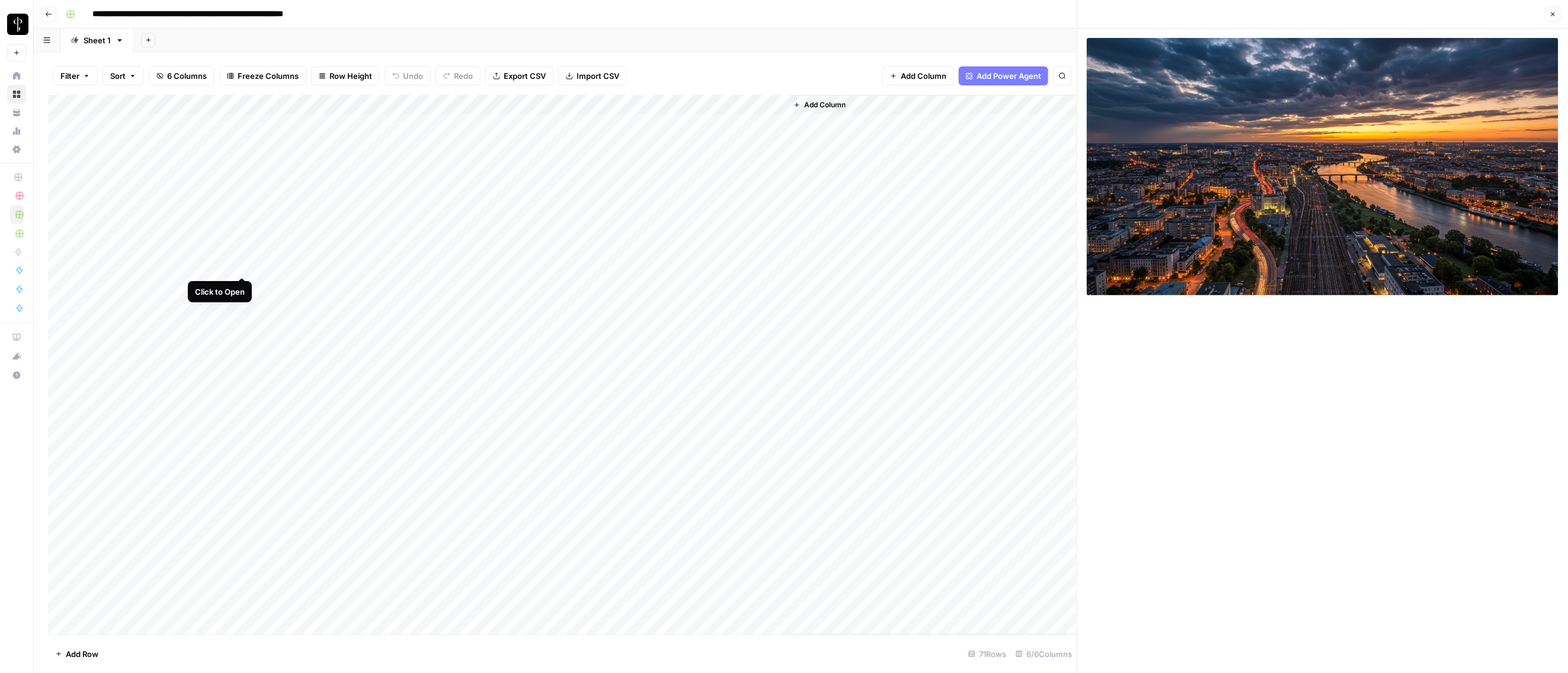
click at [244, 265] on div "Add Column" at bounding box center [562, 364] width 1029 height 541
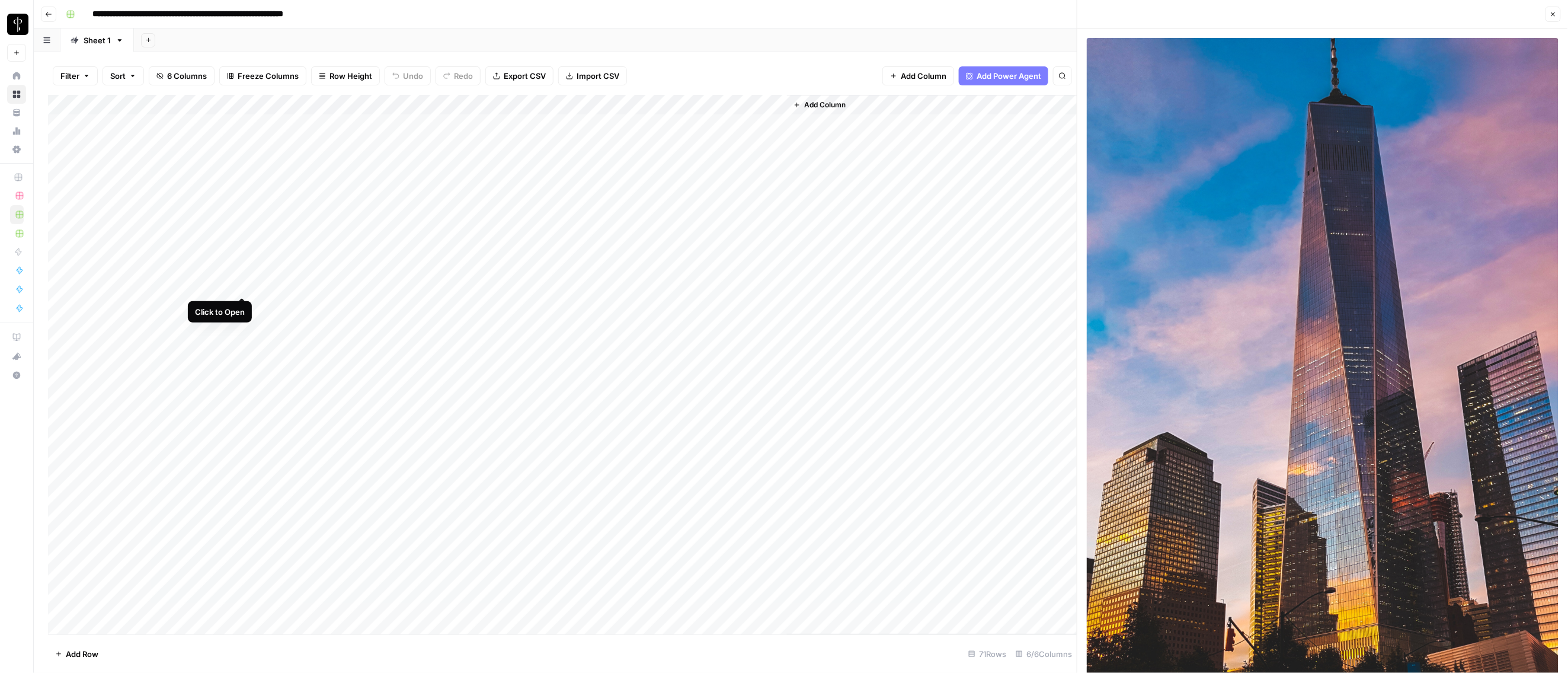
click at [243, 286] on div "Add Column" at bounding box center [562, 364] width 1029 height 541
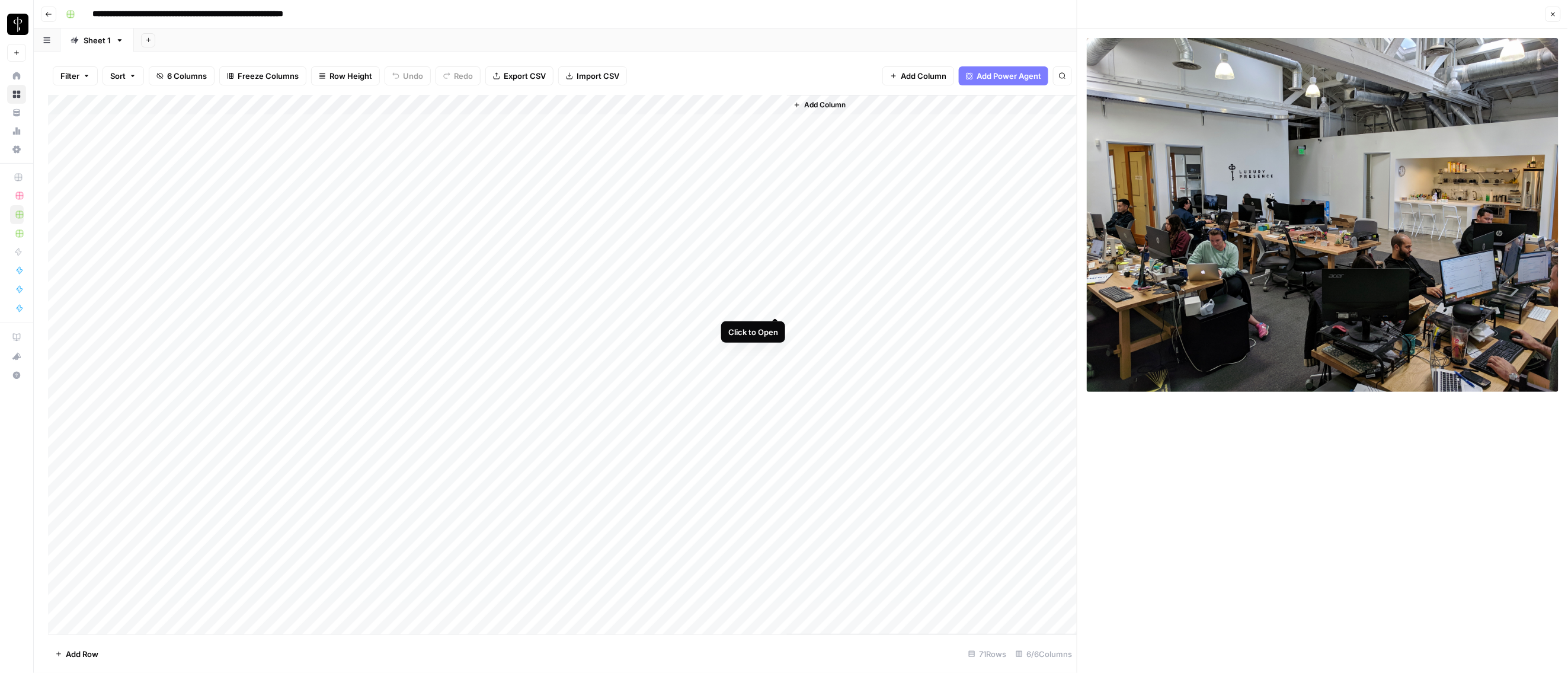
click at [773, 302] on div "Add Column" at bounding box center [562, 364] width 1029 height 541
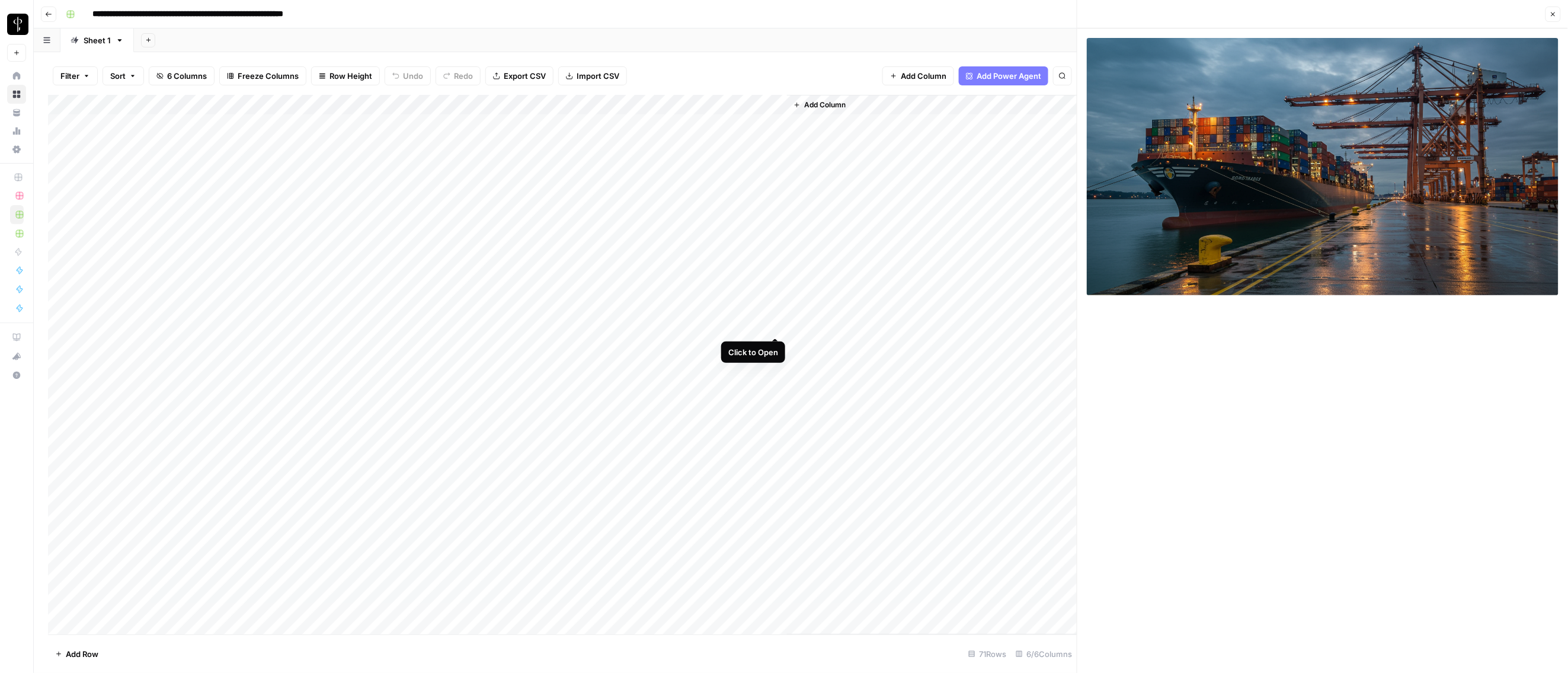
click at [773, 320] on div "Add Column" at bounding box center [562, 364] width 1029 height 541
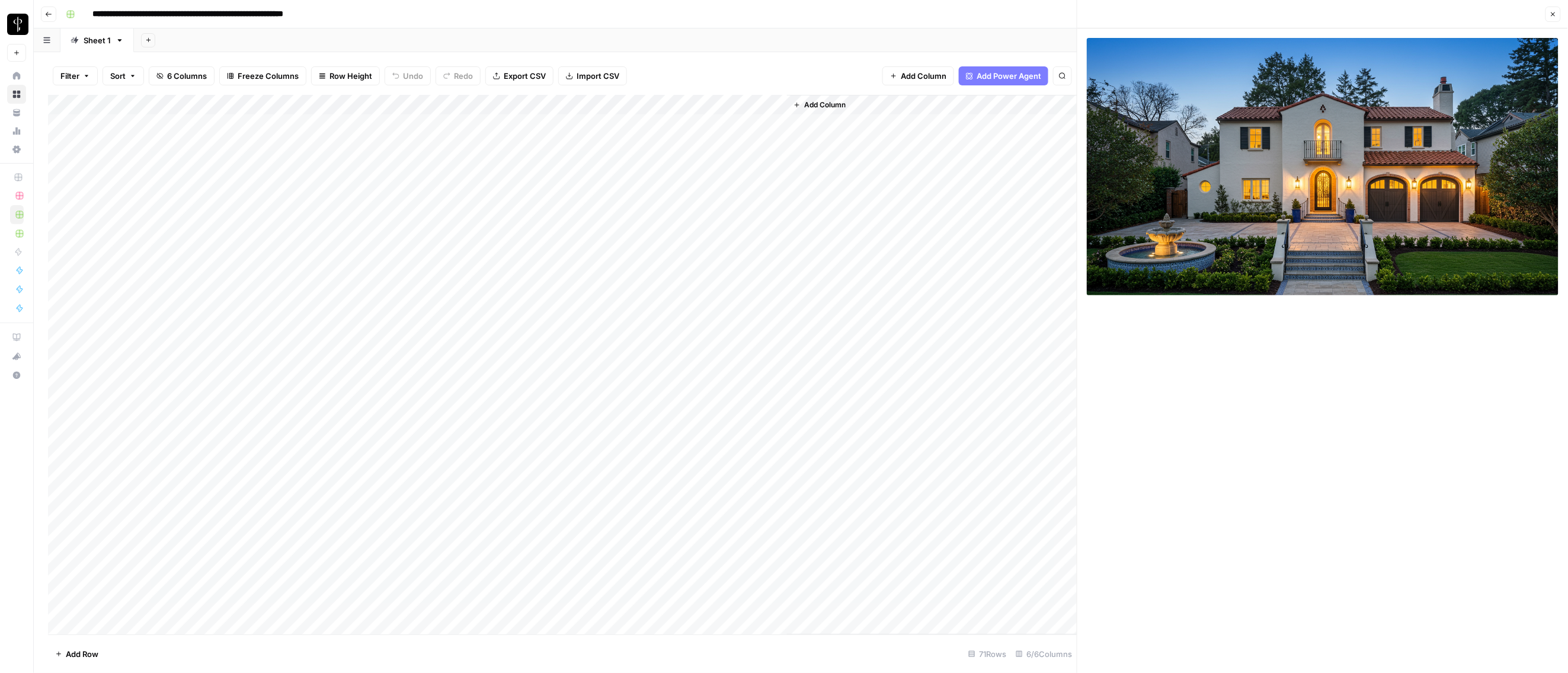
click at [239, 267] on div "Add Column" at bounding box center [562, 364] width 1029 height 541
click at [242, 265] on div "Add Column" at bounding box center [562, 364] width 1029 height 541
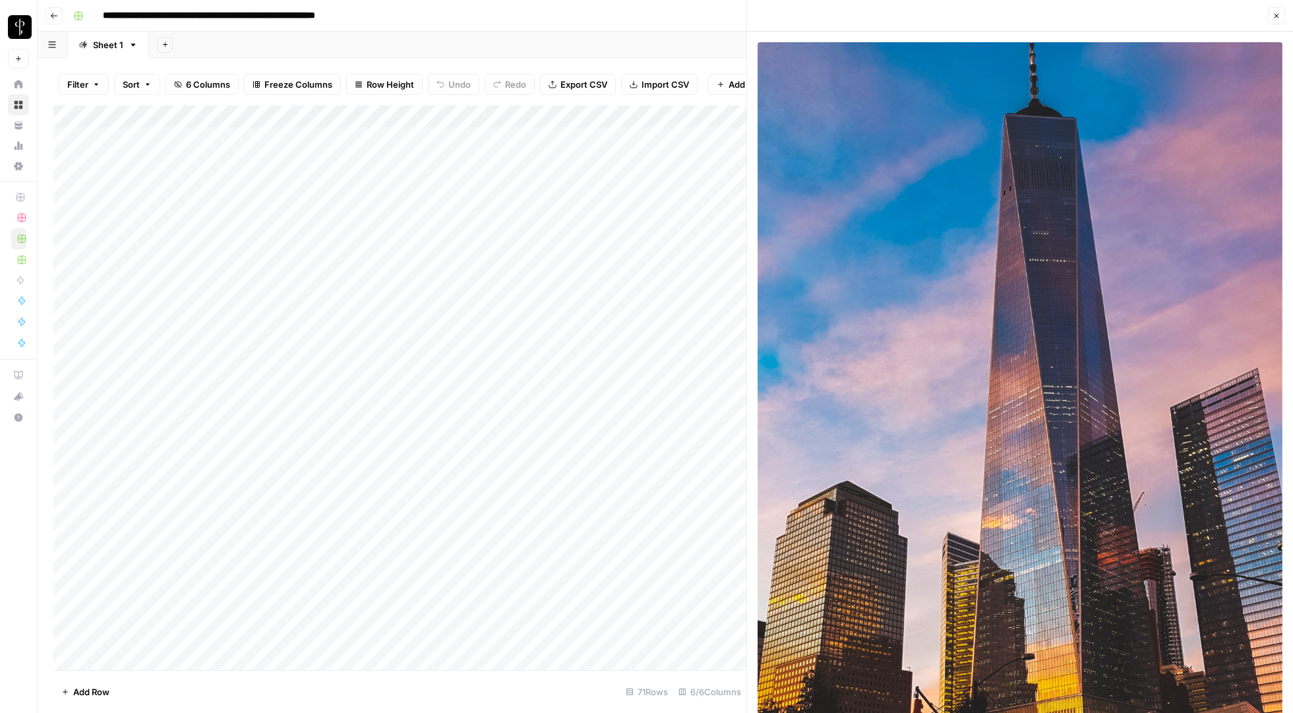
click at [730, 297] on div "Add Column" at bounding box center [399, 387] width 693 height 565
click at [742, 293] on div at bounding box center [746, 356] width 13 height 713
click at [738, 294] on div "Add Column" at bounding box center [399, 387] width 693 height 565
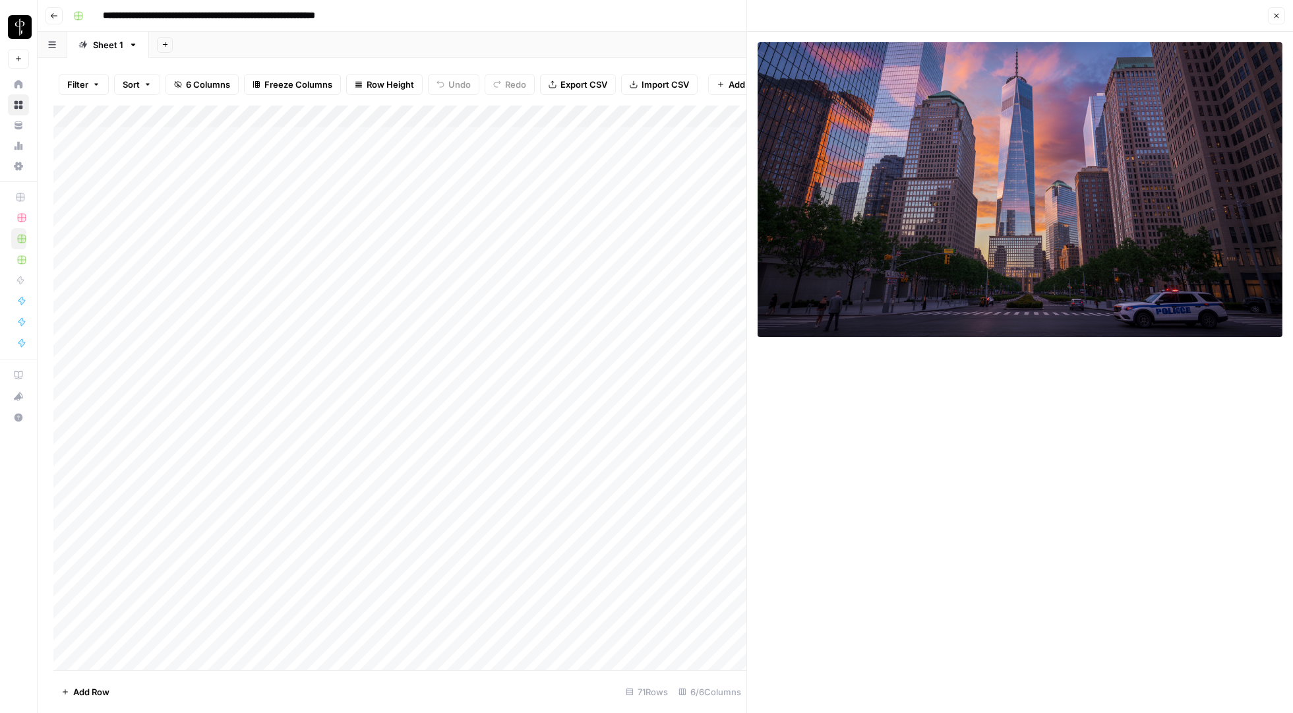
click at [223, 390] on div "Add Column" at bounding box center [399, 387] width 693 height 565
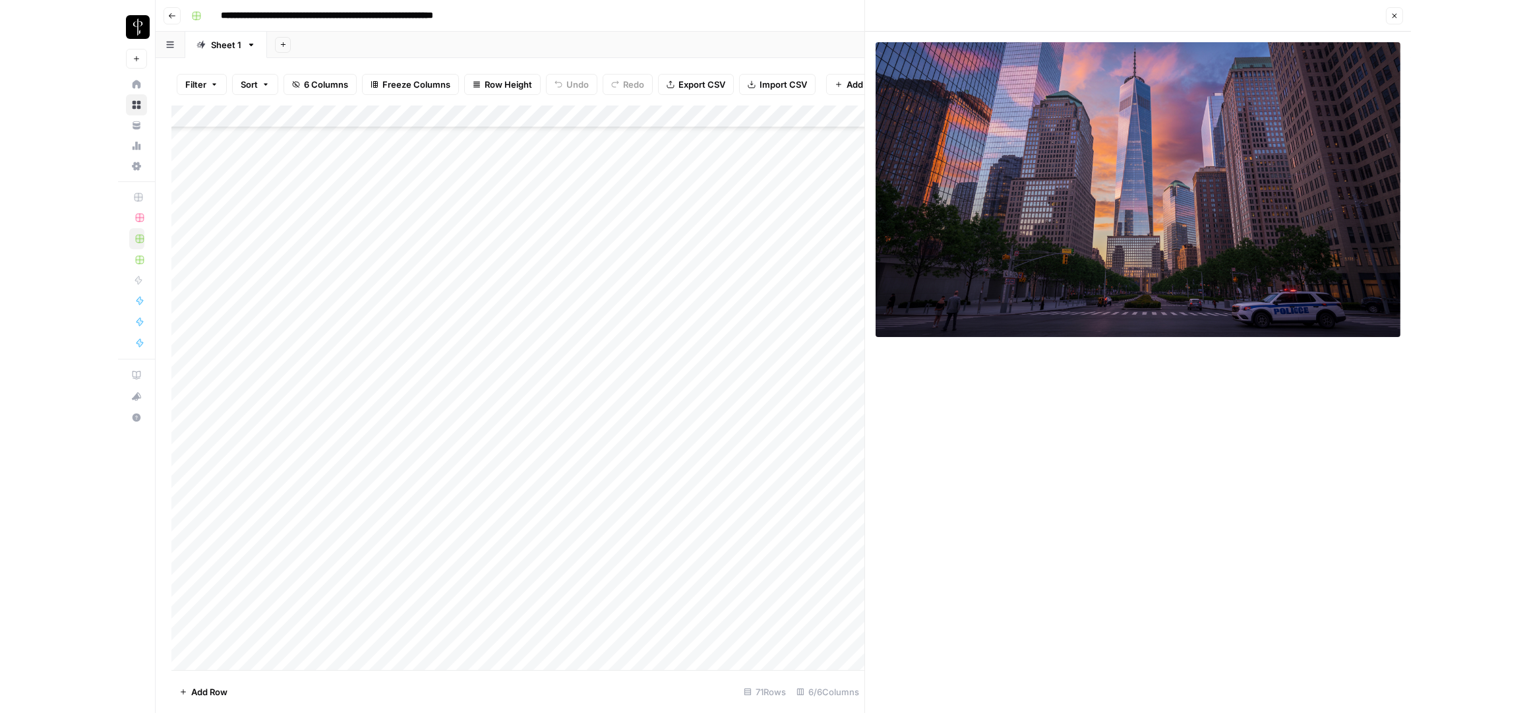
scroll to position [652, 0]
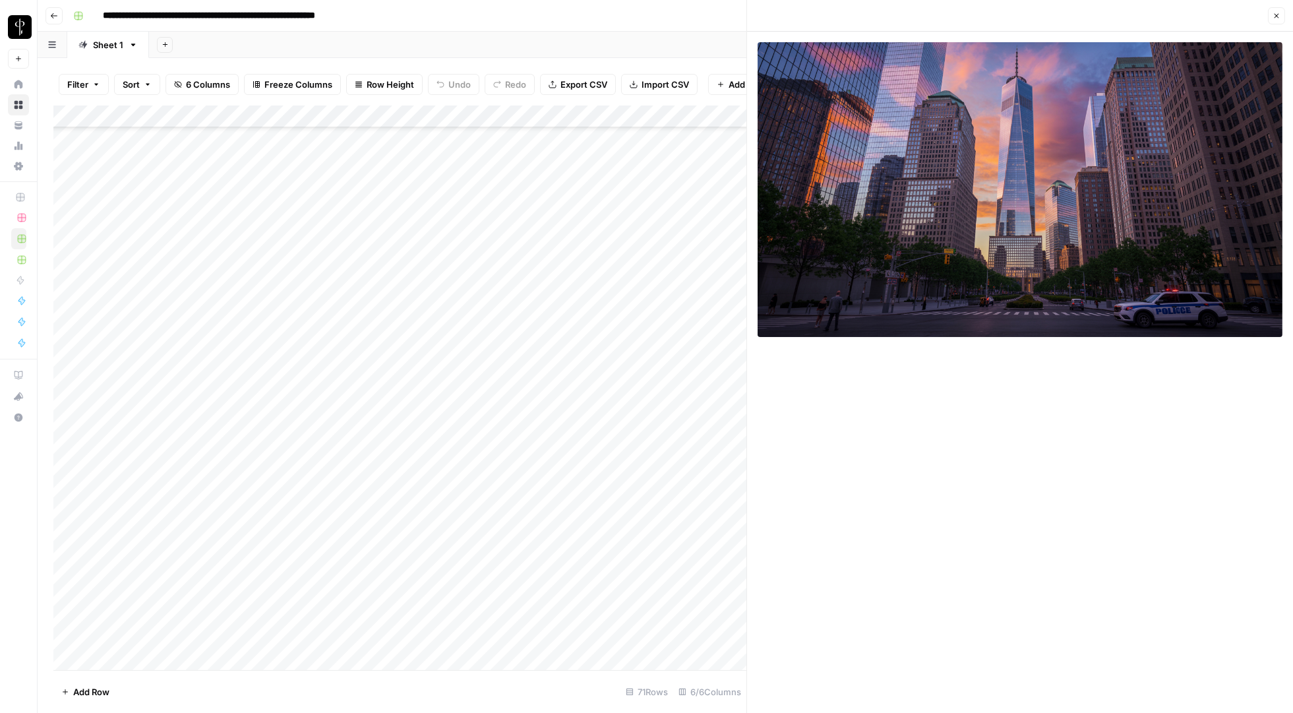
click at [269, 315] on div "Add Column" at bounding box center [399, 387] width 693 height 565
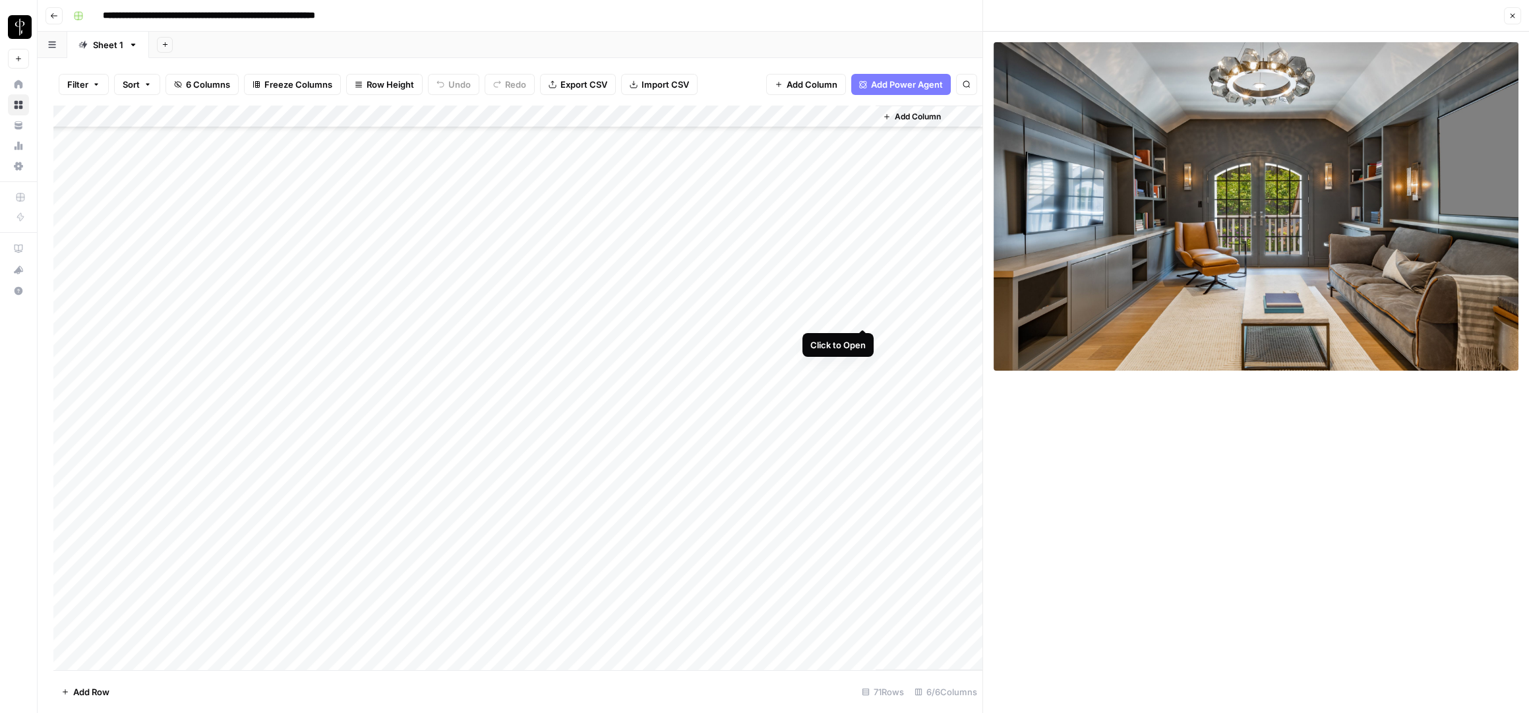
click at [856, 313] on div "Add Column" at bounding box center [517, 387] width 929 height 565
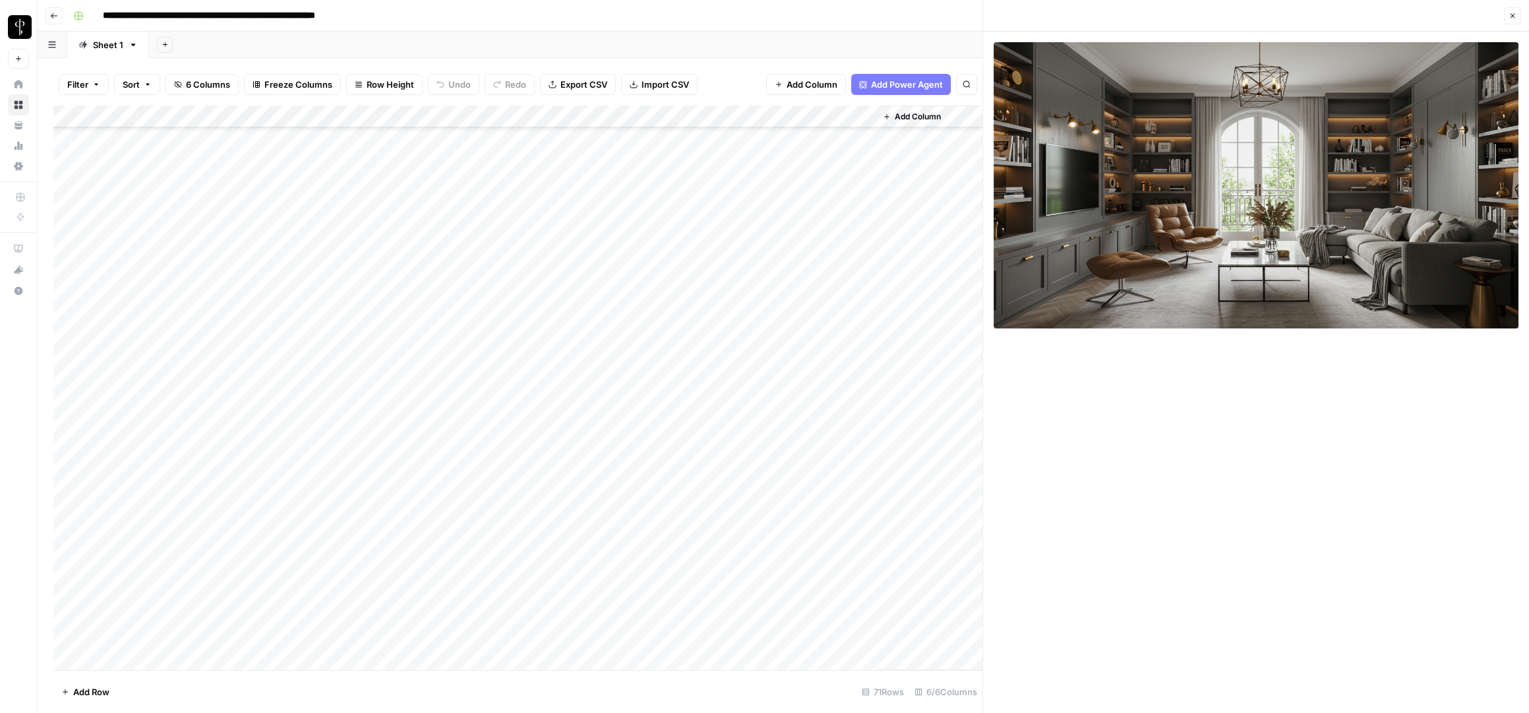
click at [829, 338] on div "Add Column" at bounding box center [517, 387] width 929 height 565
click at [863, 336] on div "Add Column" at bounding box center [517, 387] width 929 height 565
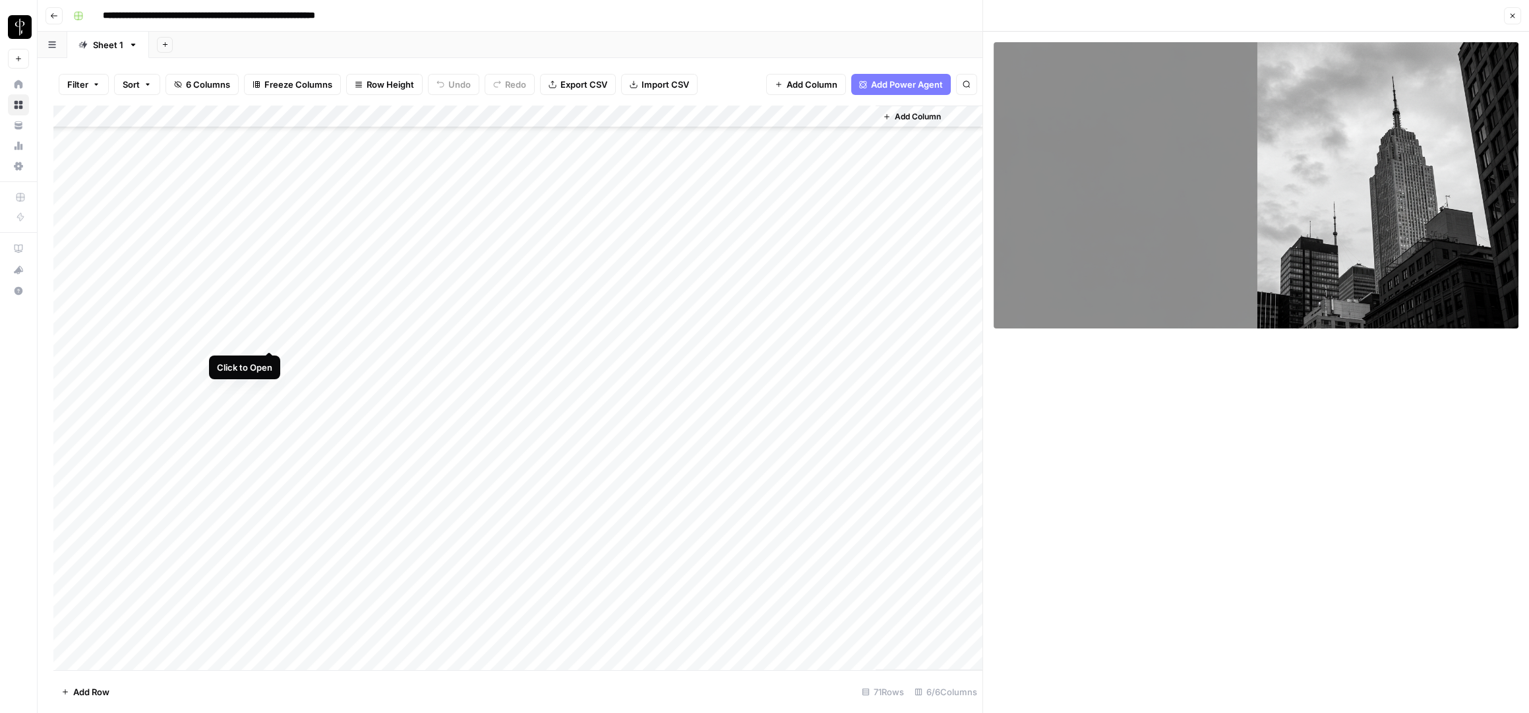
click at [266, 338] on div "Add Column" at bounding box center [517, 387] width 929 height 565
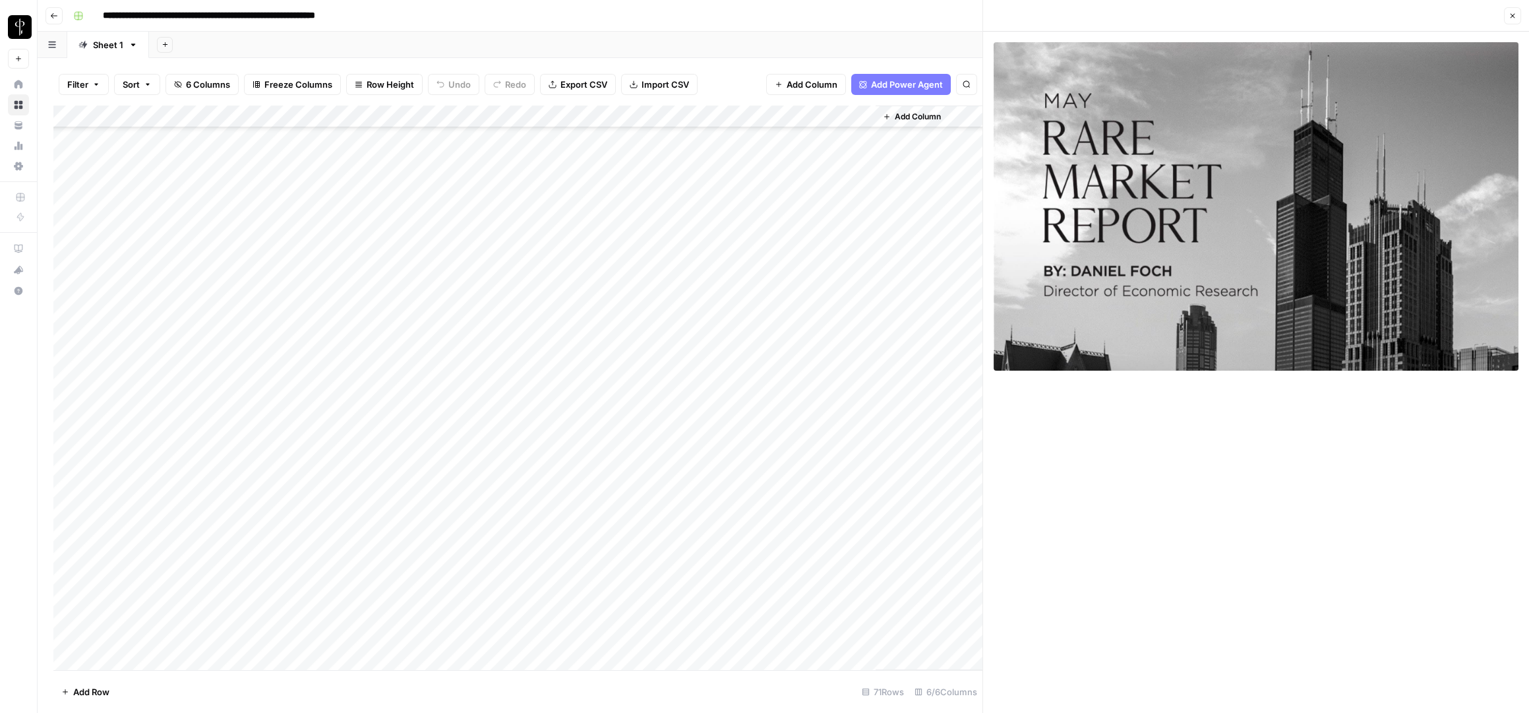
click at [866, 337] on div "Add Column" at bounding box center [517, 387] width 929 height 565
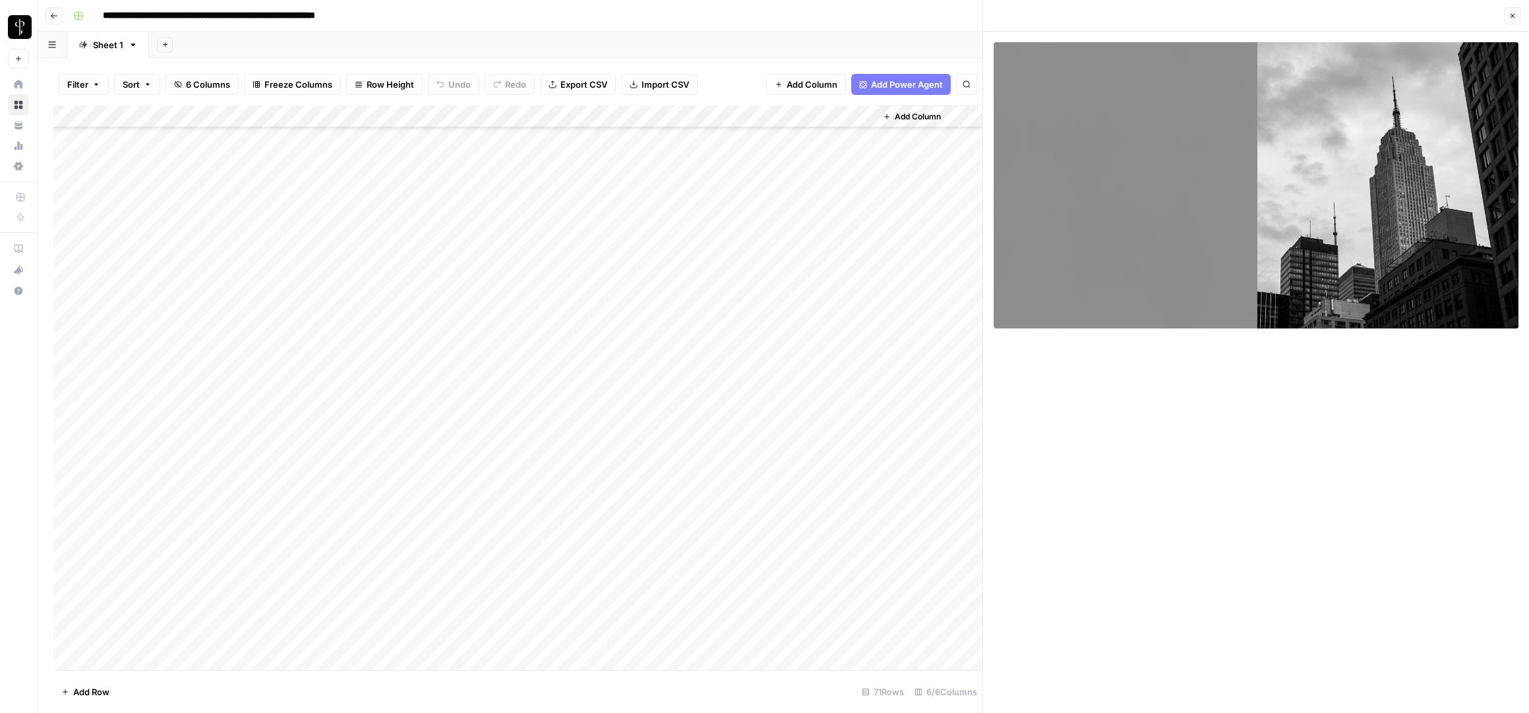
click at [862, 361] on div "Add Column" at bounding box center [517, 387] width 929 height 565
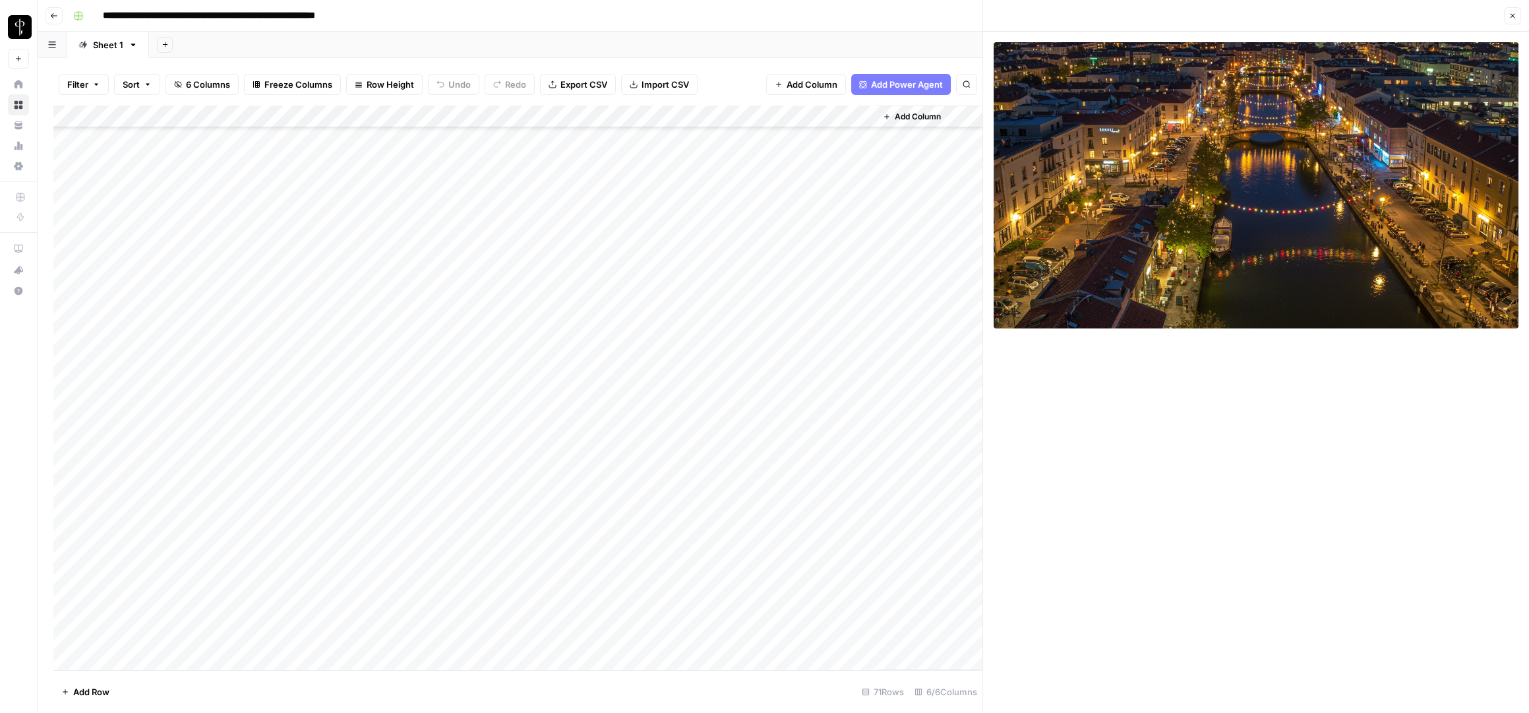
click at [258, 376] on div "Add Column" at bounding box center [517, 387] width 929 height 565
click at [265, 380] on div "Add Column" at bounding box center [517, 387] width 929 height 565
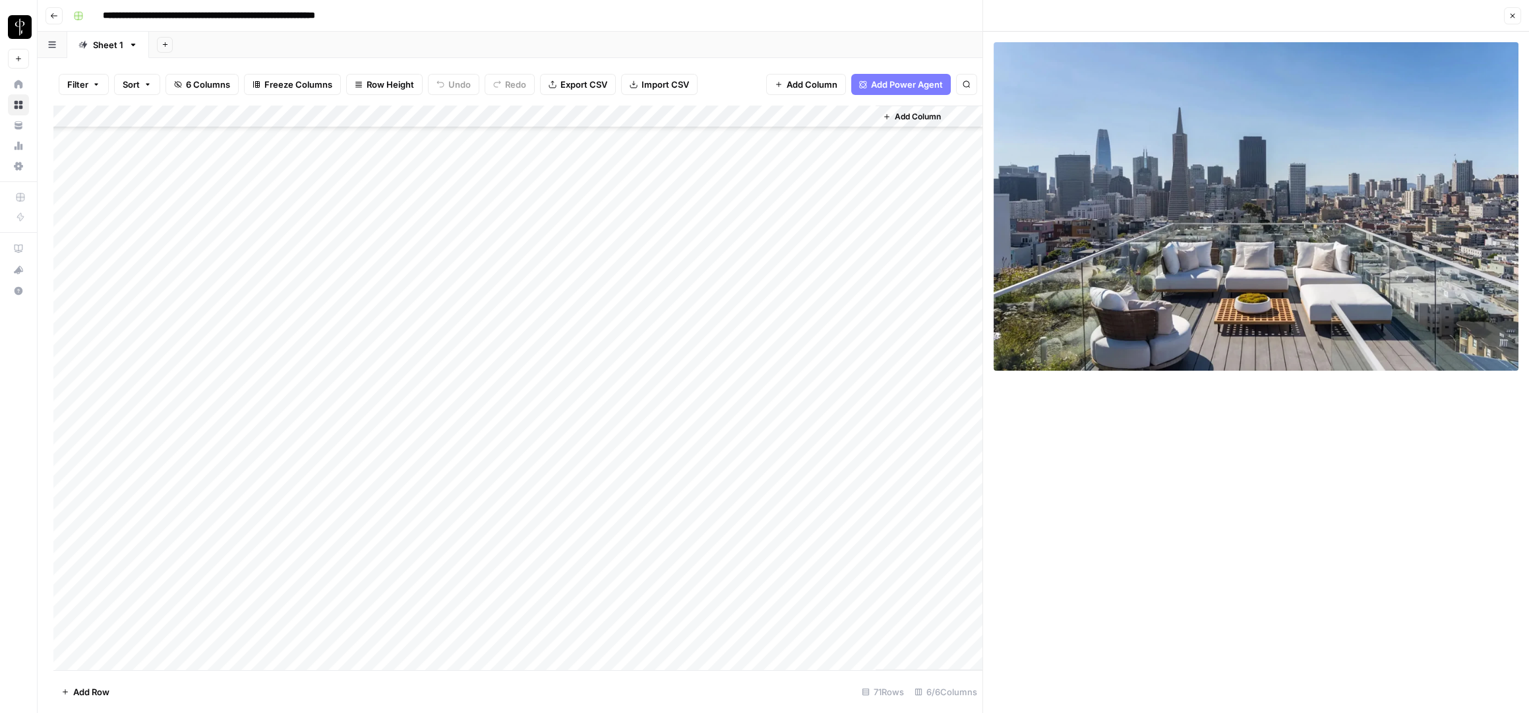
scroll to position [661, 0]
click at [272, 440] on div "Add Column" at bounding box center [517, 387] width 929 height 565
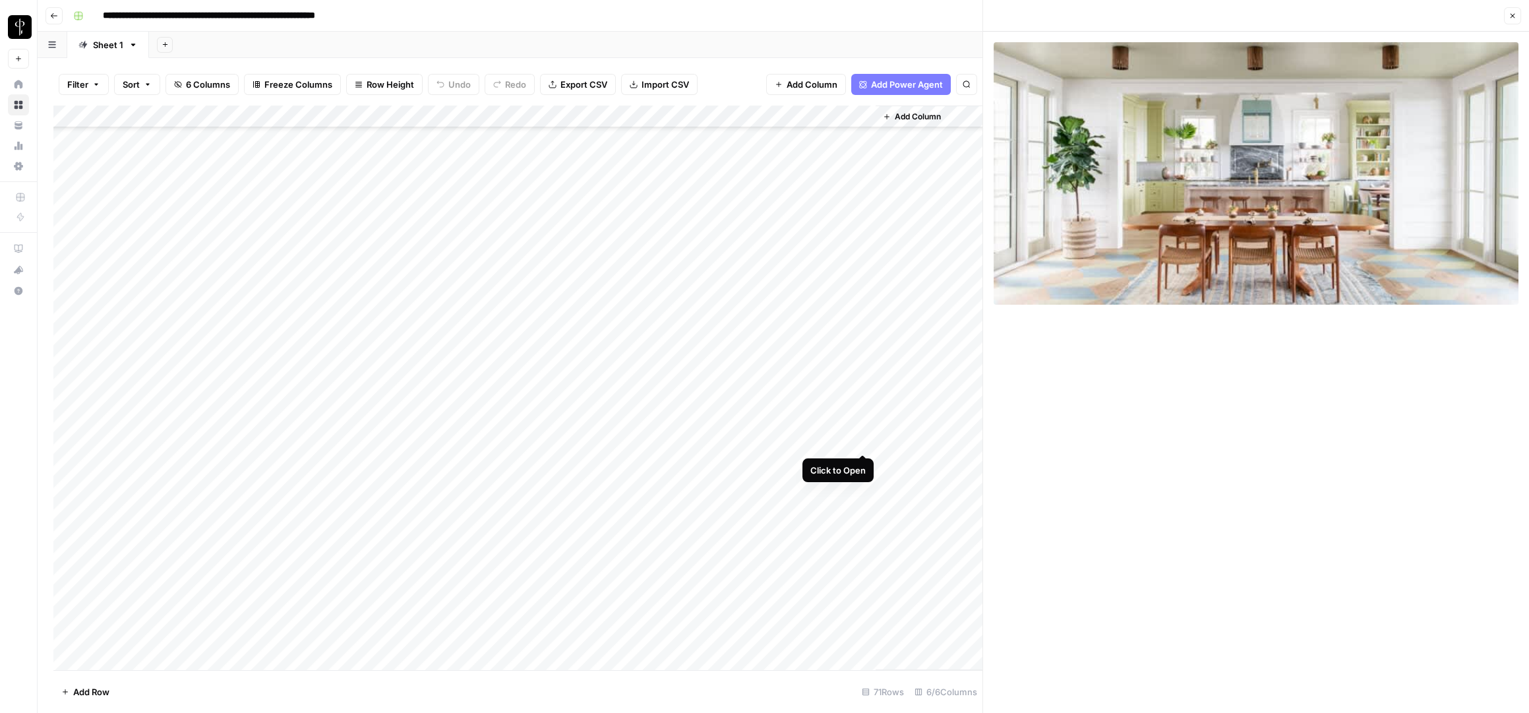
click at [862, 437] on div "Add Column" at bounding box center [517, 387] width 929 height 565
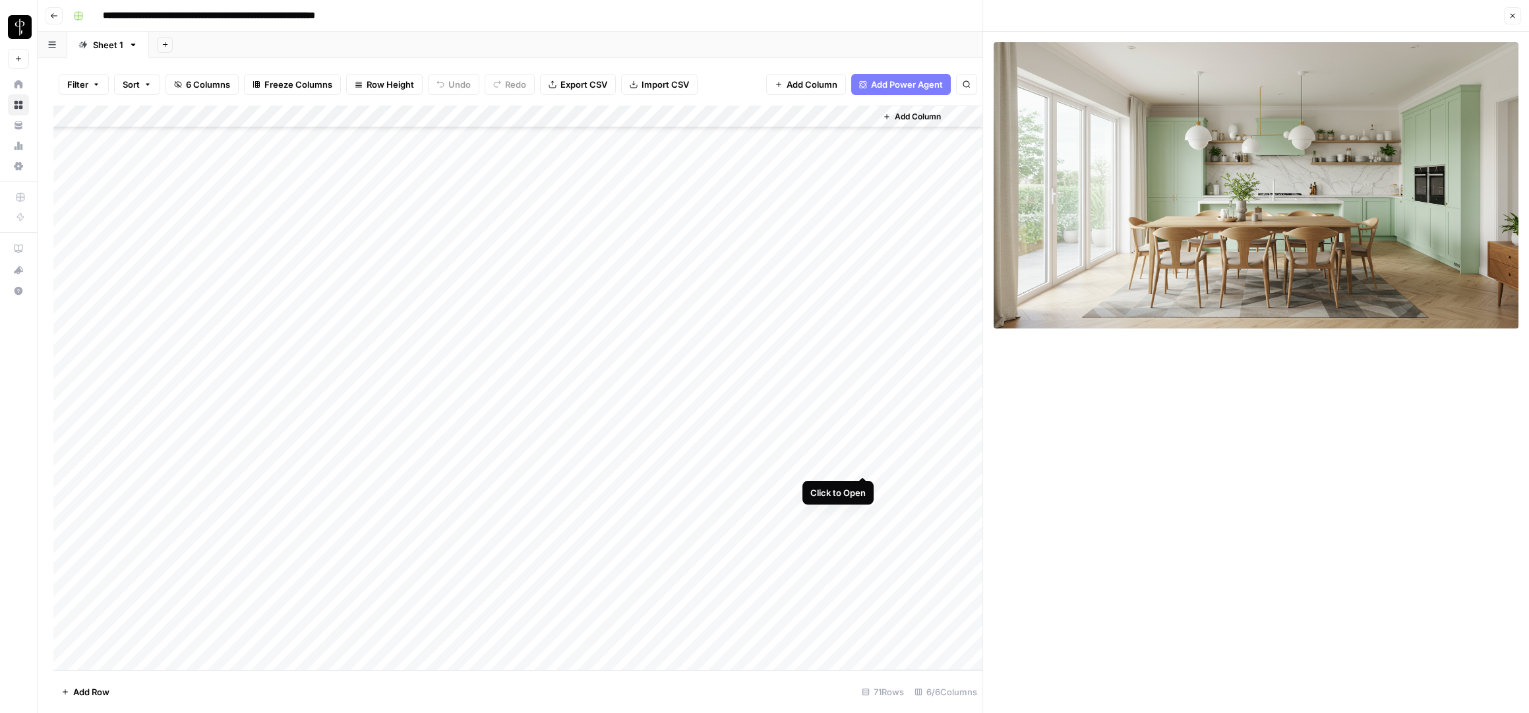
click at [862, 463] on div "Add Column" at bounding box center [517, 387] width 929 height 565
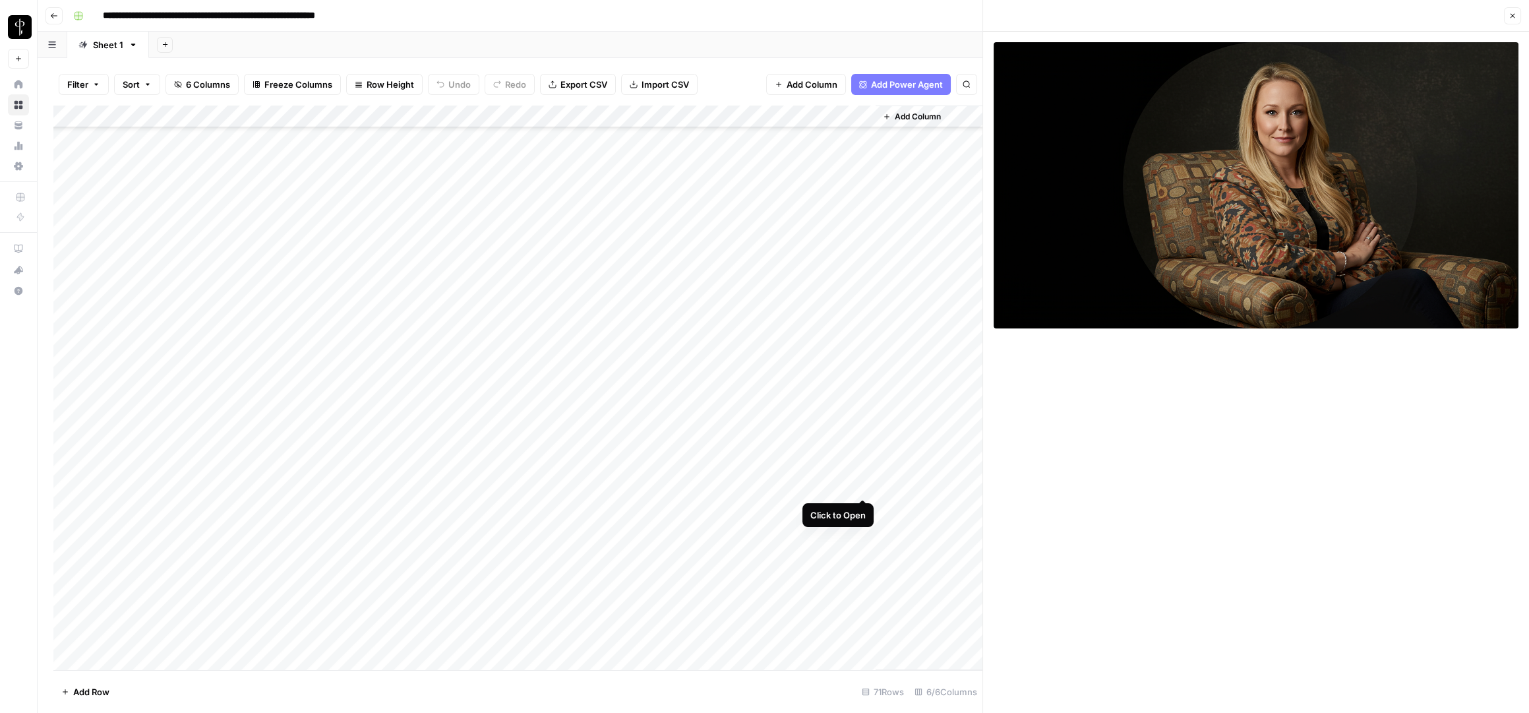
click at [863, 483] on div "Add Column" at bounding box center [517, 387] width 929 height 565
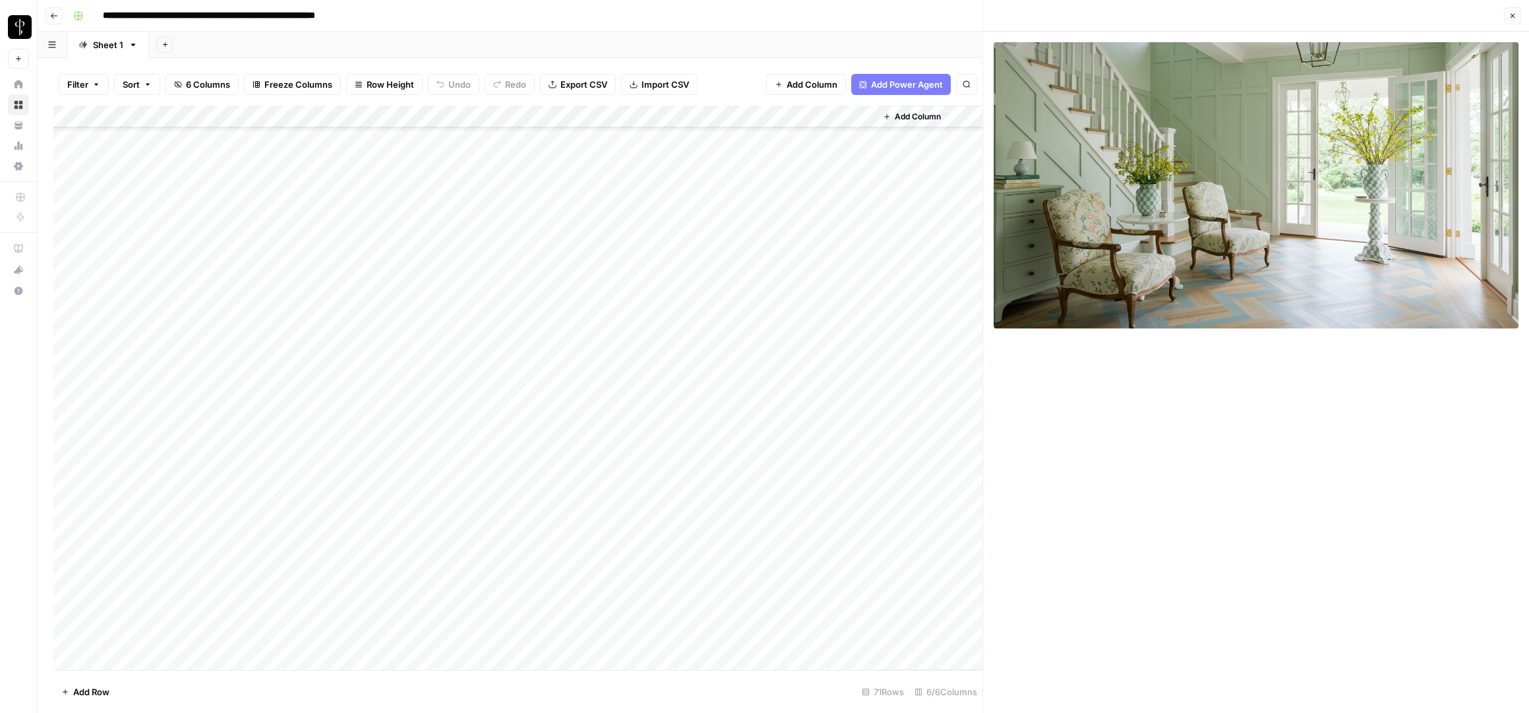
click at [862, 461] on div "Add Column" at bounding box center [517, 387] width 929 height 565
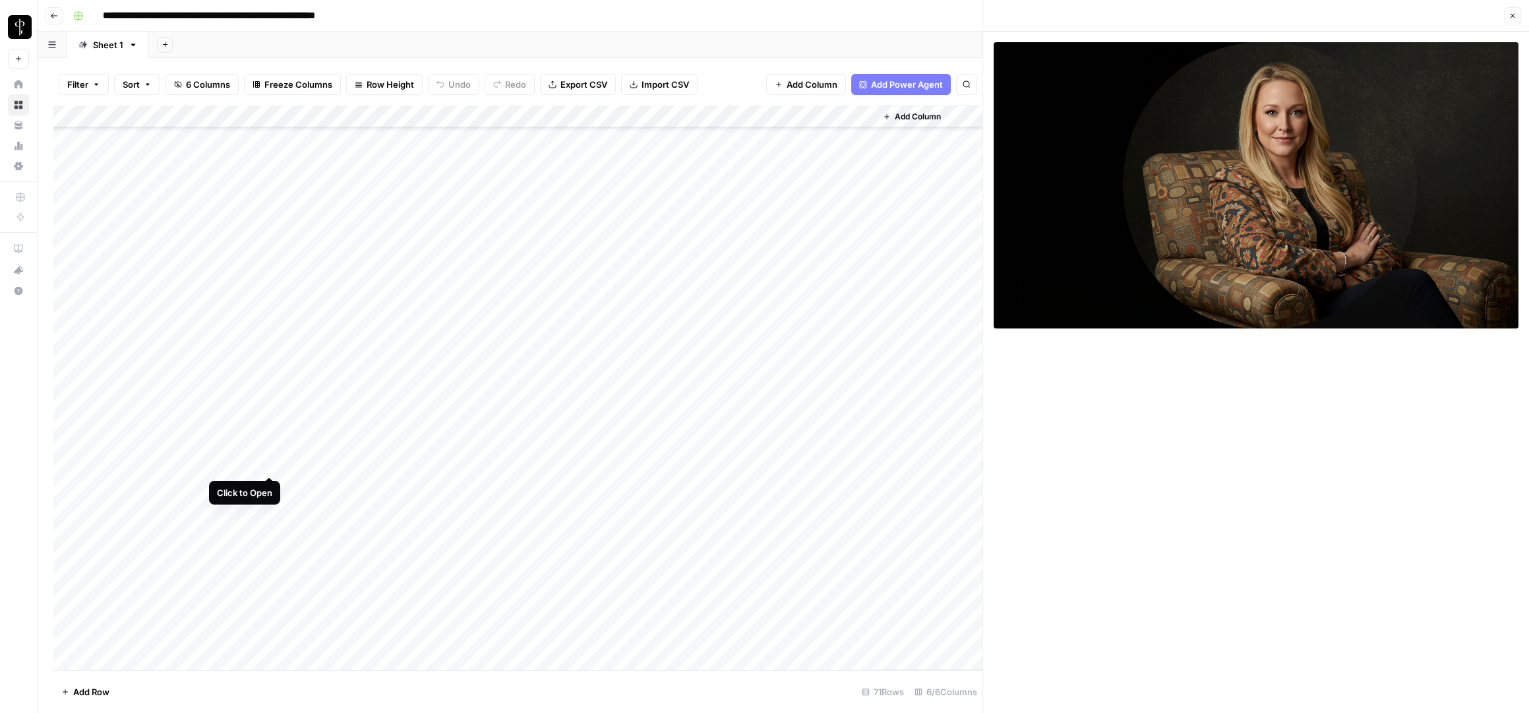
click at [269, 462] on div "Add Column" at bounding box center [517, 387] width 929 height 565
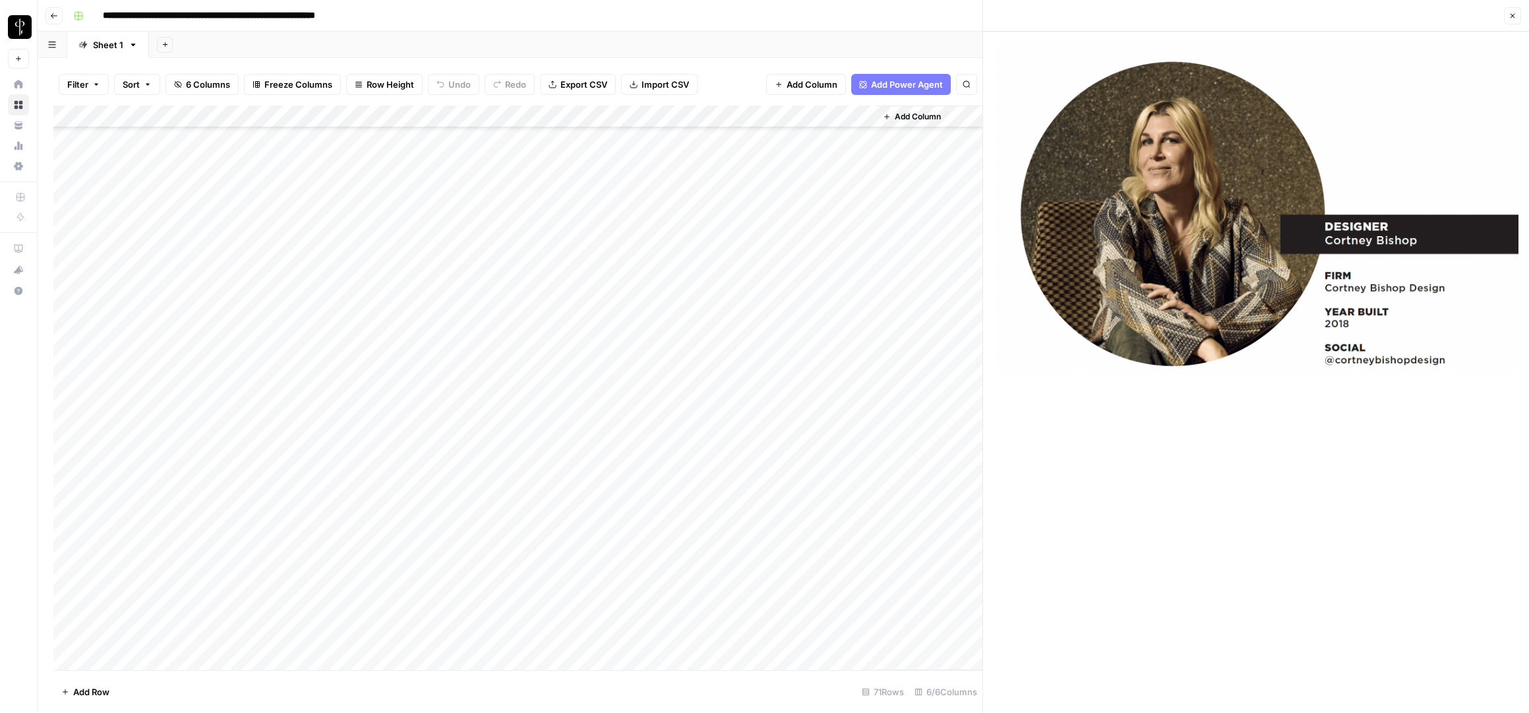
click at [866, 460] on div "Add Column" at bounding box center [517, 387] width 929 height 565
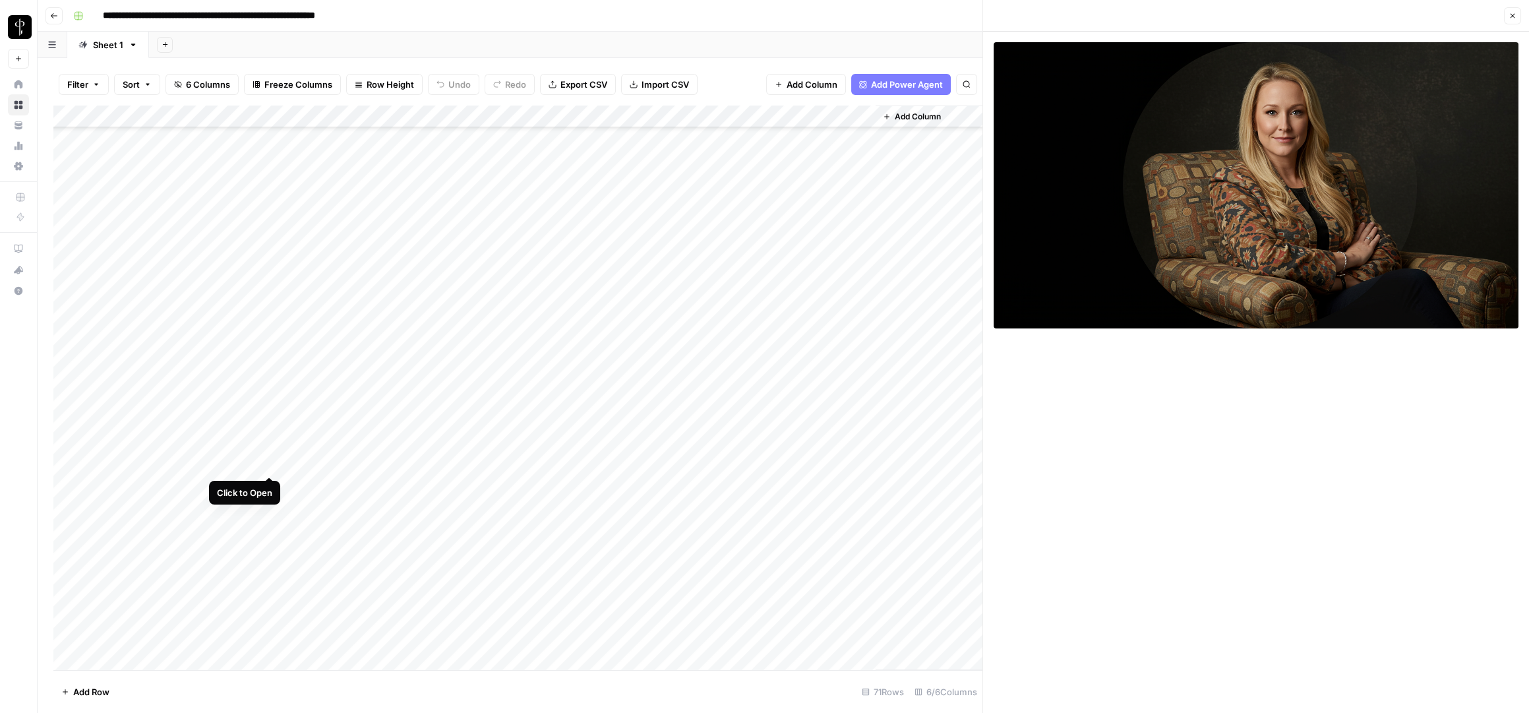
click at [267, 465] on div "Add Column" at bounding box center [517, 387] width 929 height 565
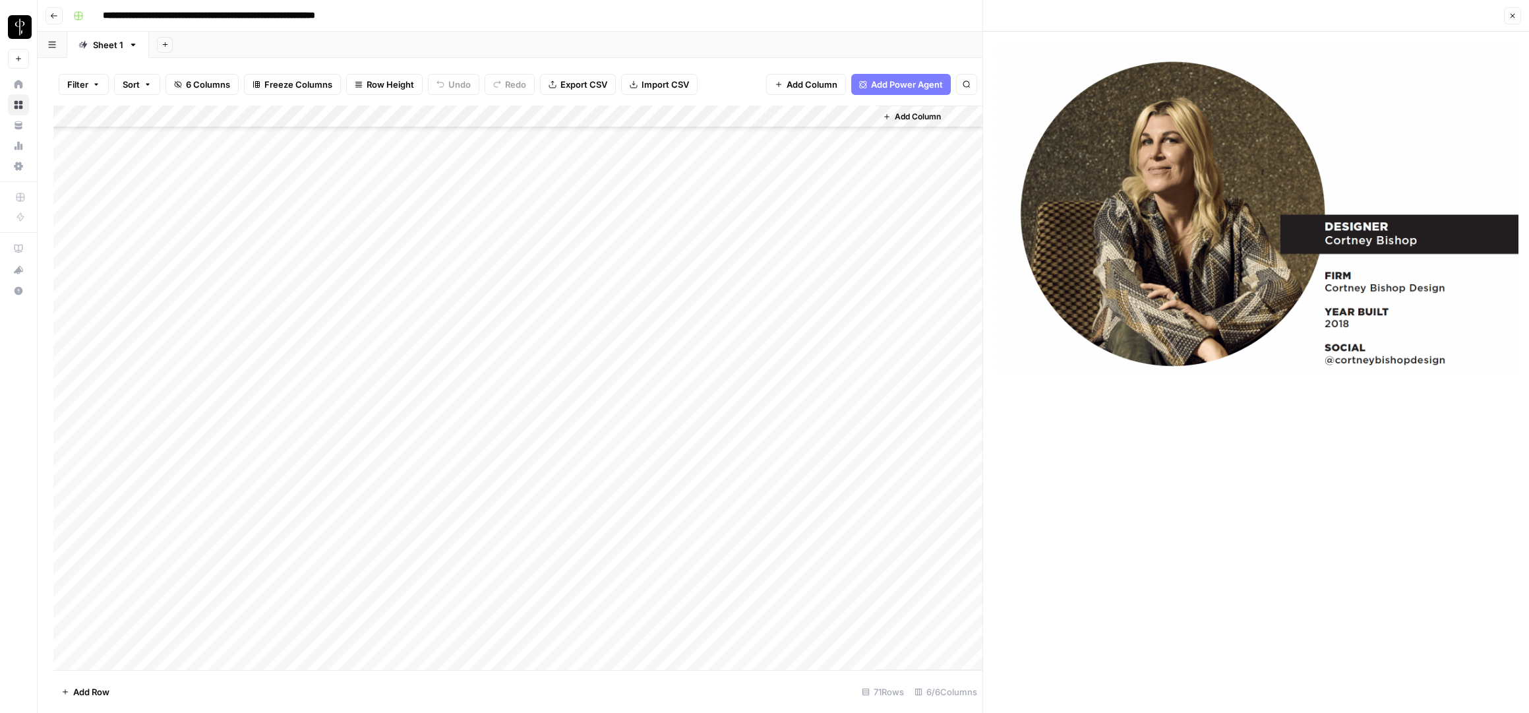
click at [866, 463] on div "Add Column" at bounding box center [517, 387] width 929 height 565
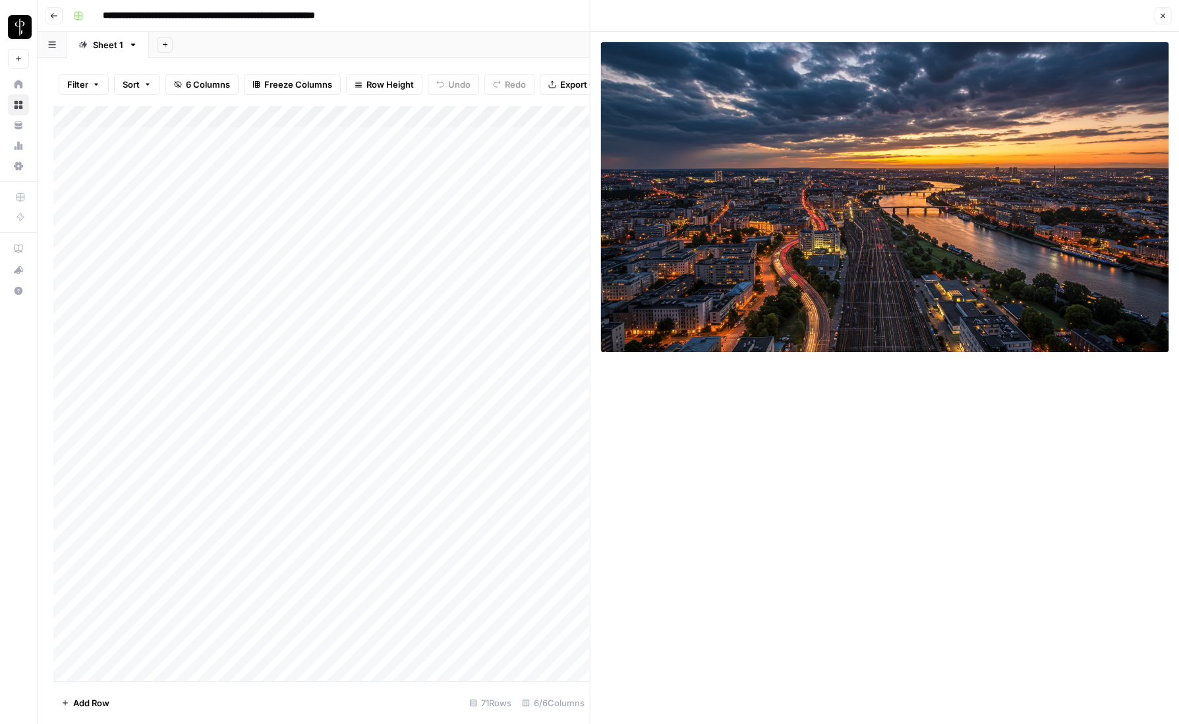
click at [247, 143] on div "Add Column" at bounding box center [321, 393] width 536 height 576
click at [265, 138] on div "Add Column" at bounding box center [321, 393] width 536 height 576
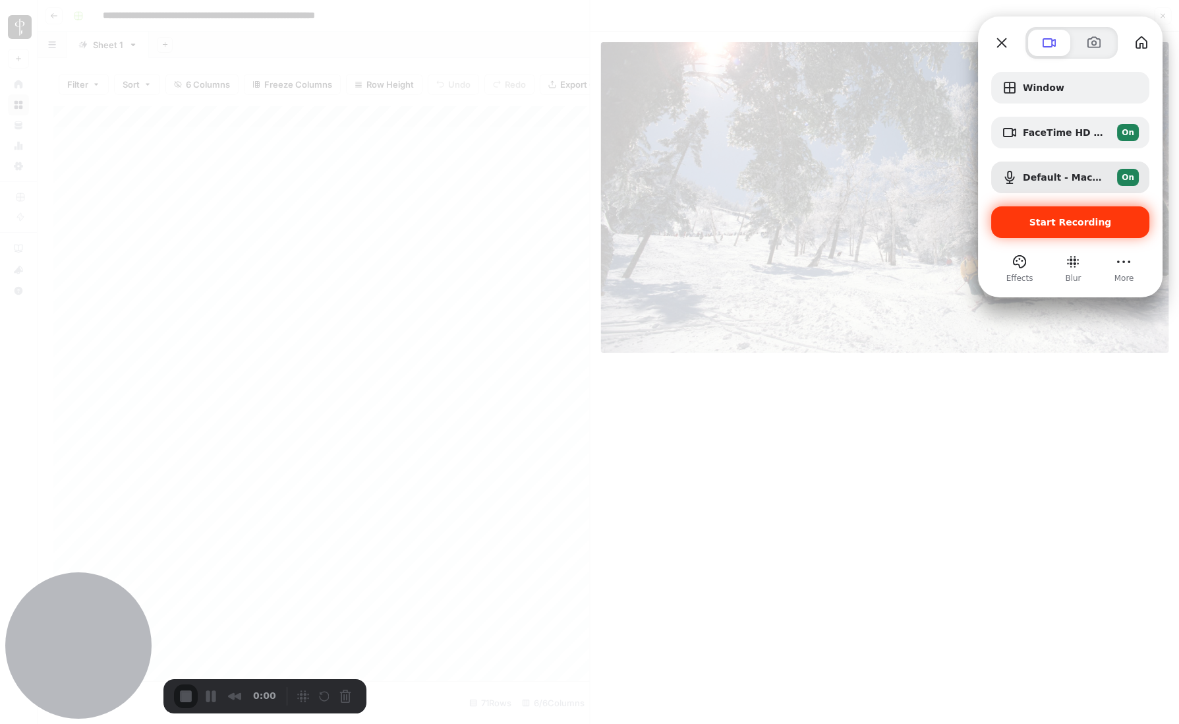
click at [1073, 223] on span "Start Recording" at bounding box center [1071, 222] width 82 height 11
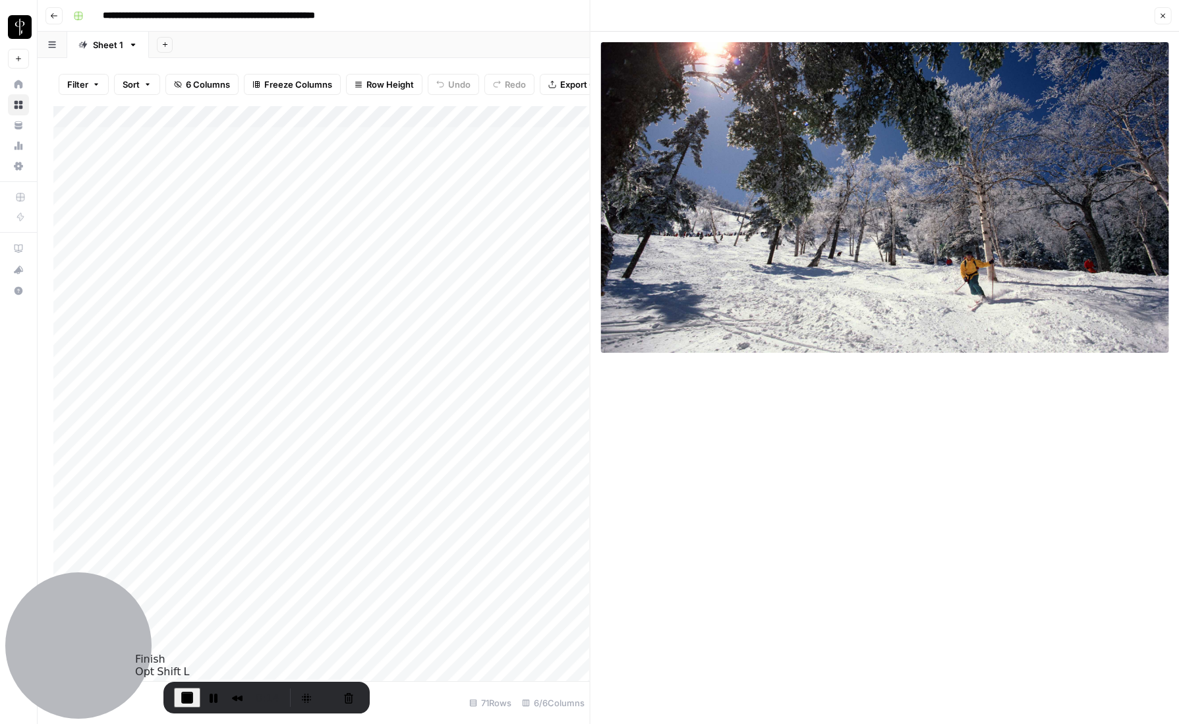
click at [191, 696] on span "End Recording" at bounding box center [187, 698] width 16 height 16
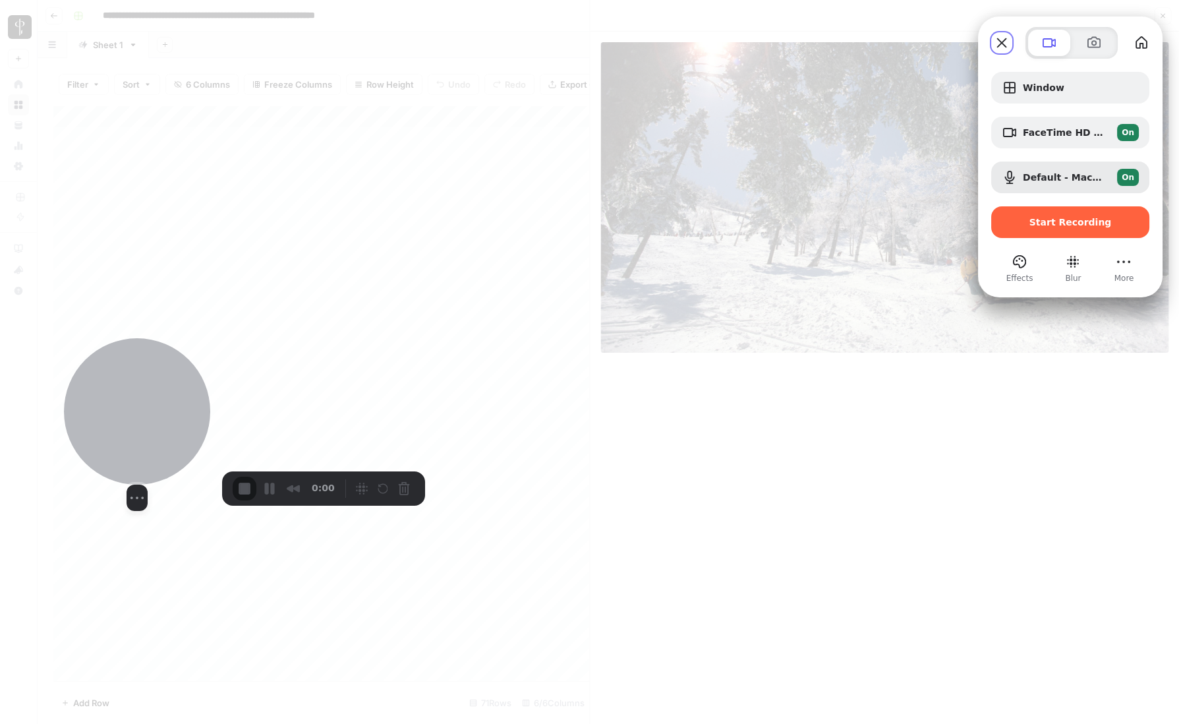
drag, startPoint x: 67, startPoint y: 627, endPoint x: 118, endPoint y: 420, distance: 213.3
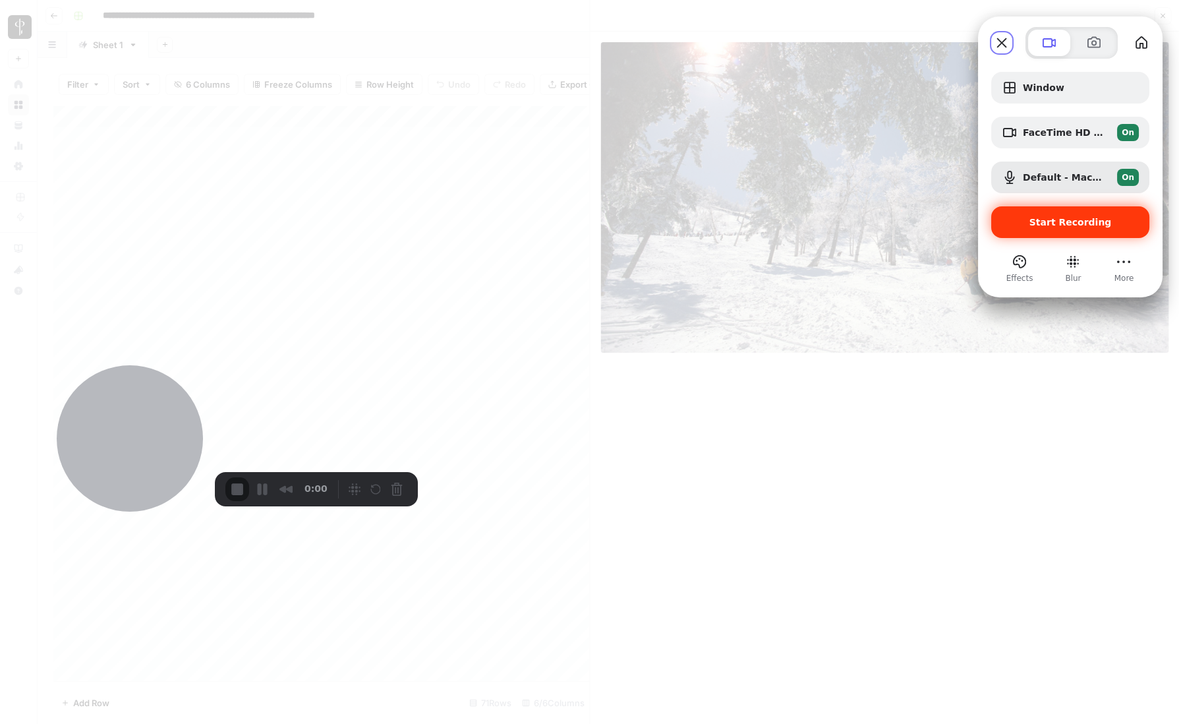
click at [1033, 217] on span "Start Recording" at bounding box center [1070, 222] width 137 height 11
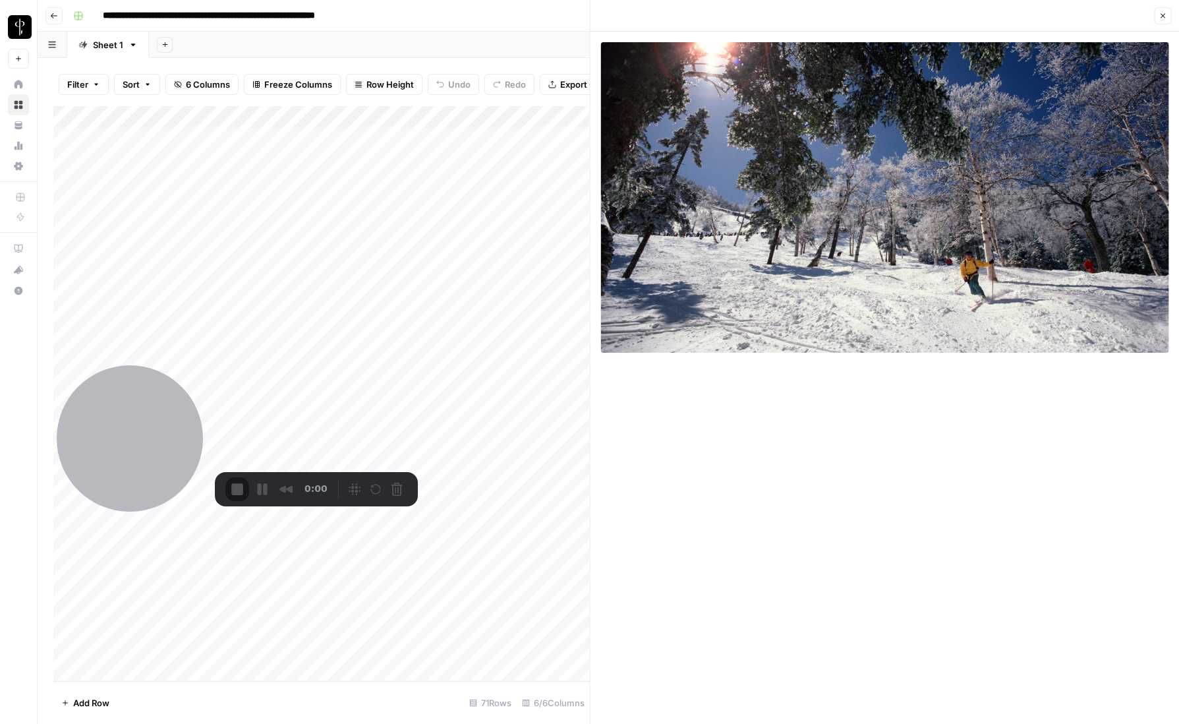
click at [143, 472] on div at bounding box center [130, 438] width 146 height 146
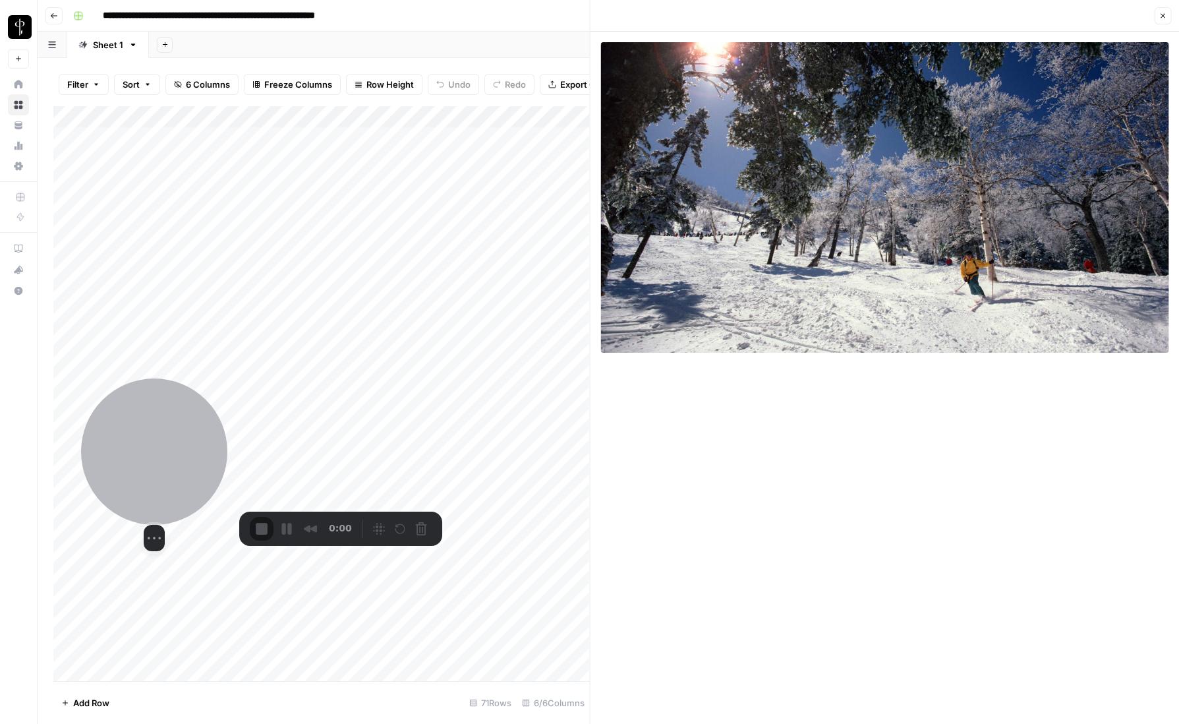
drag, startPoint x: 152, startPoint y: 447, endPoint x: 208, endPoint y: 470, distance: 60.6
click at [169, 471] on div at bounding box center [154, 451] width 146 height 146
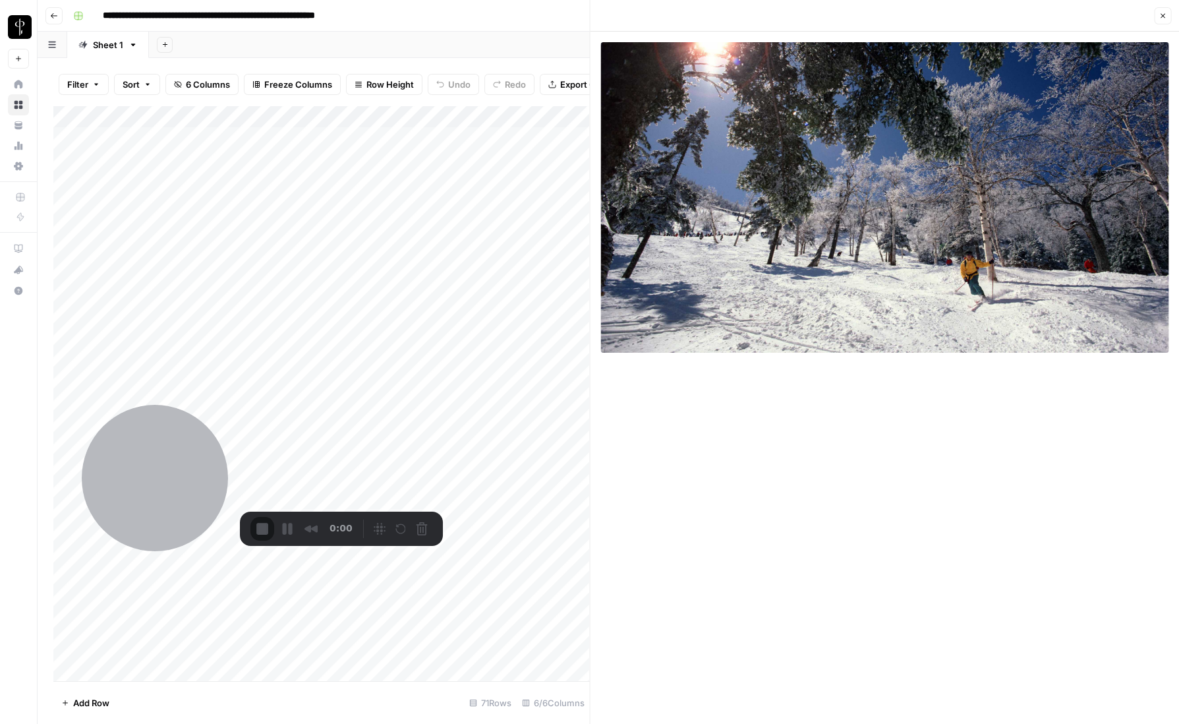
click at [312, 523] on div "0:00" at bounding box center [304, 529] width 107 height 24
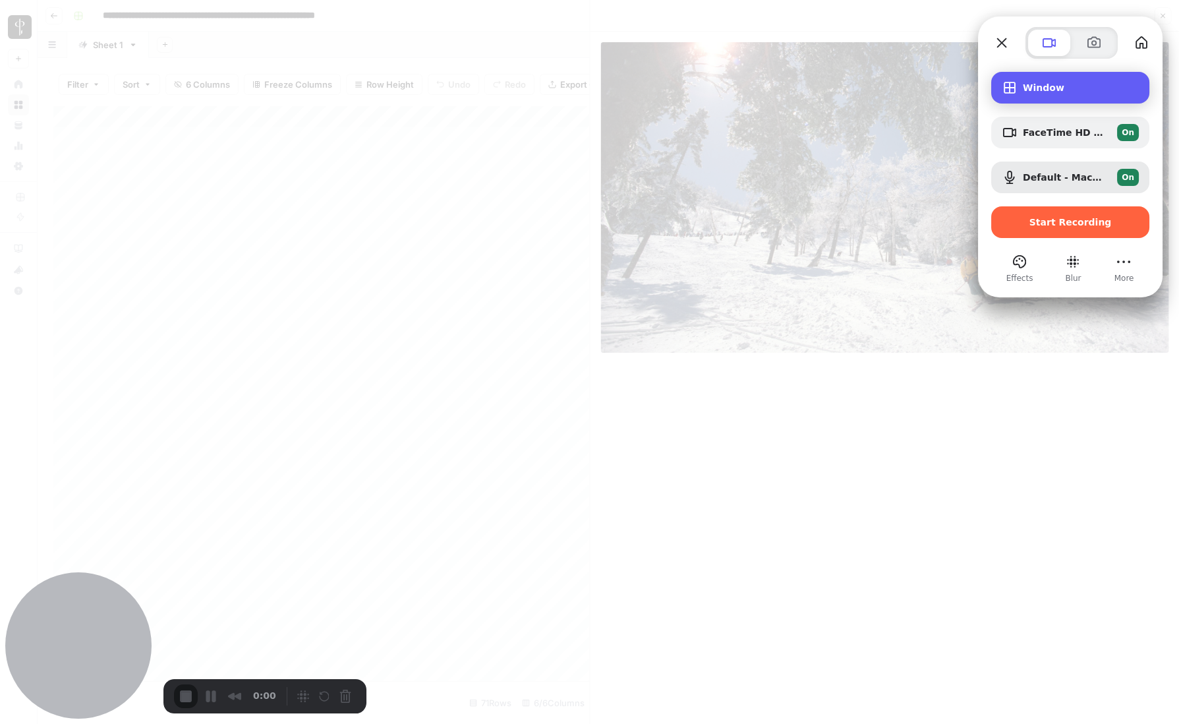
click at [1035, 78] on div "Window" at bounding box center [1071, 88] width 158 height 32
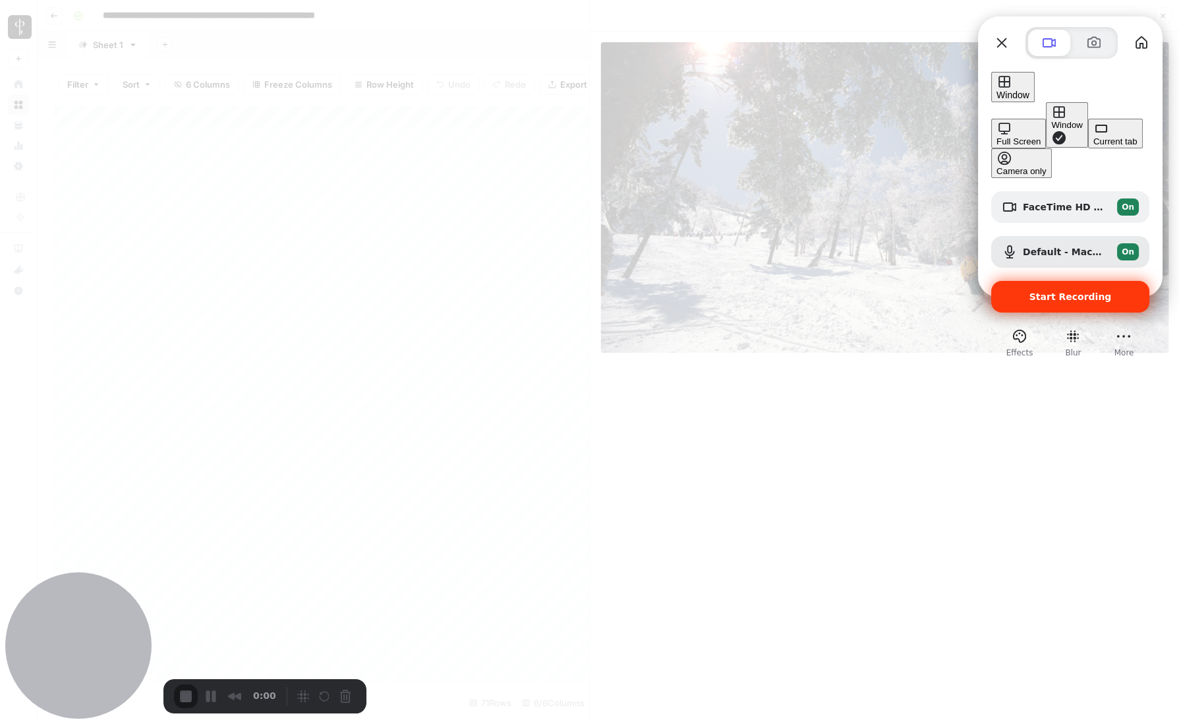
click at [1051, 291] on span "Start Recording" at bounding box center [1071, 296] width 82 height 11
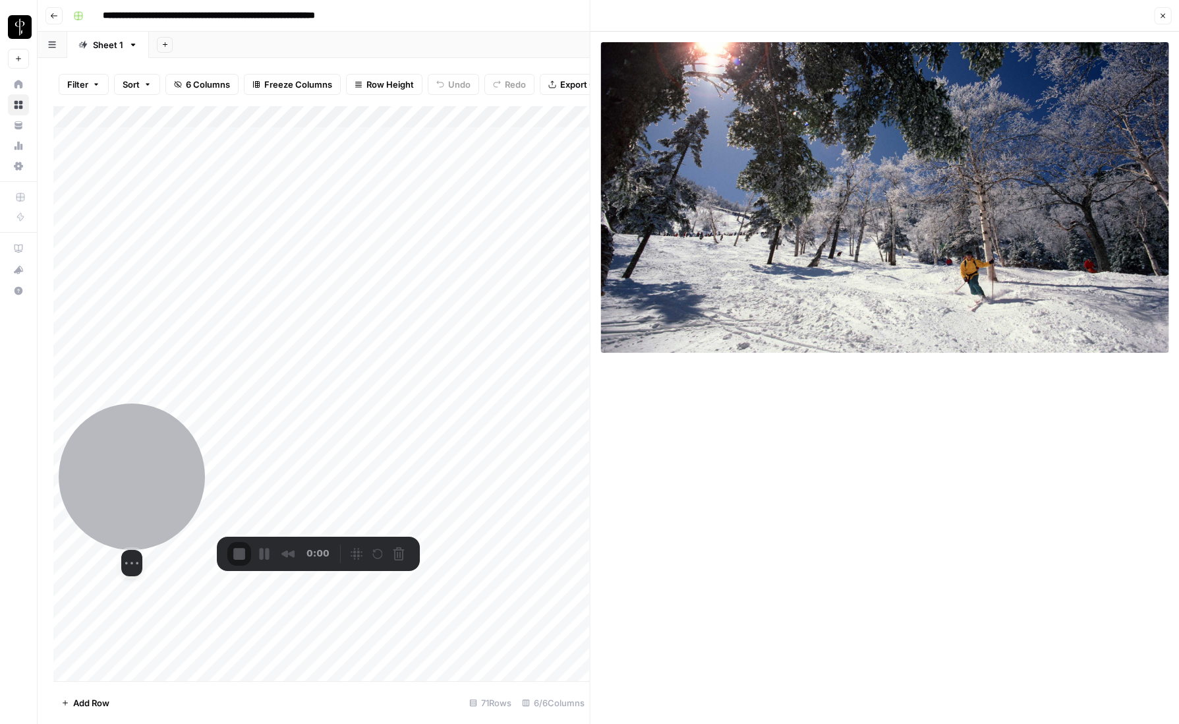
drag, startPoint x: 69, startPoint y: 659, endPoint x: 122, endPoint y: 516, distance: 152.1
click at [122, 516] on div at bounding box center [132, 476] width 146 height 146
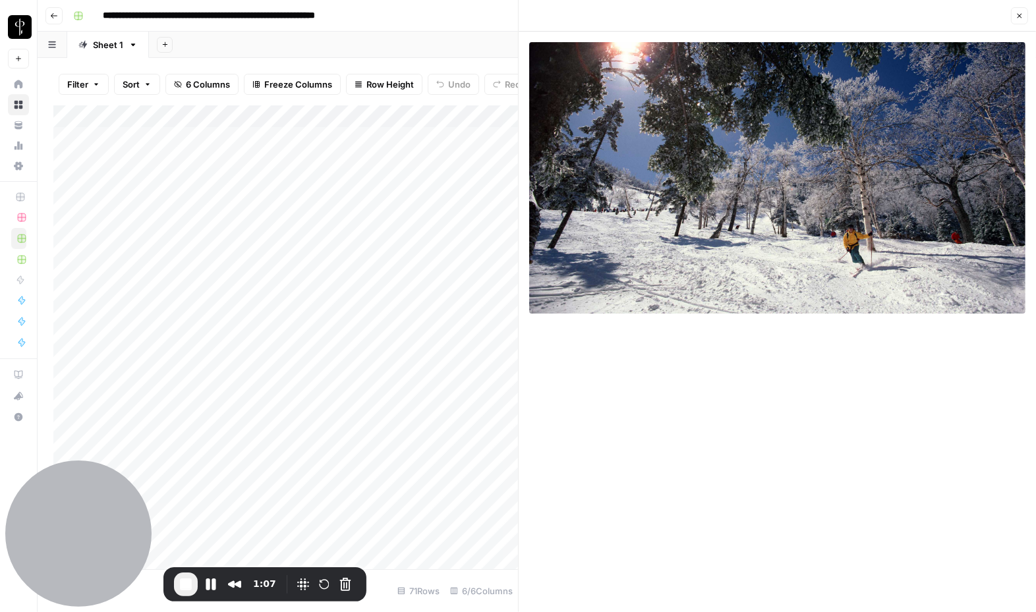
click at [1017, 20] on button "Close" at bounding box center [1019, 15] width 17 height 17
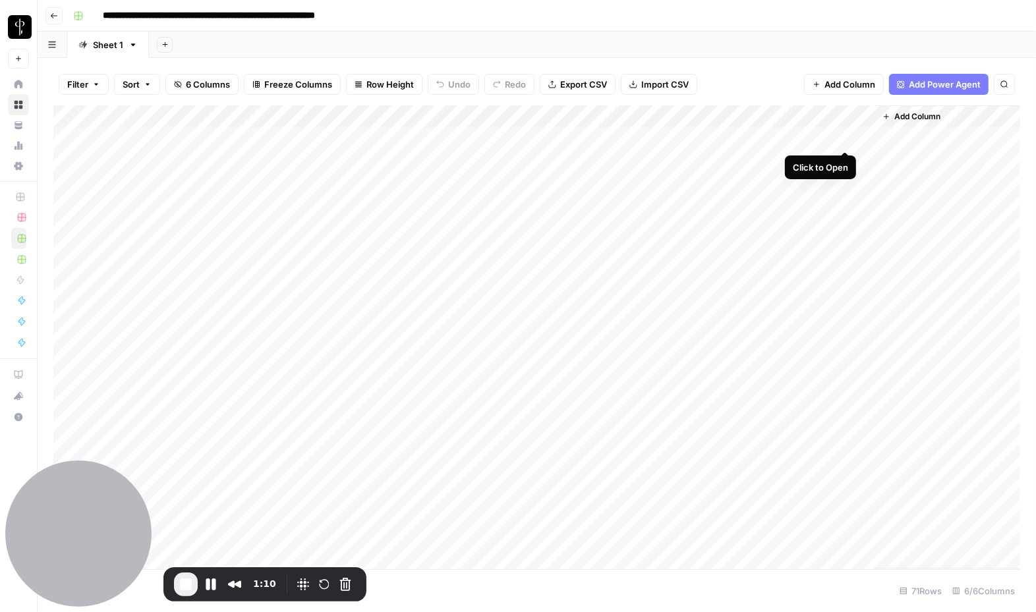
click at [851, 137] on div "Add Column" at bounding box center [536, 337] width 967 height 464
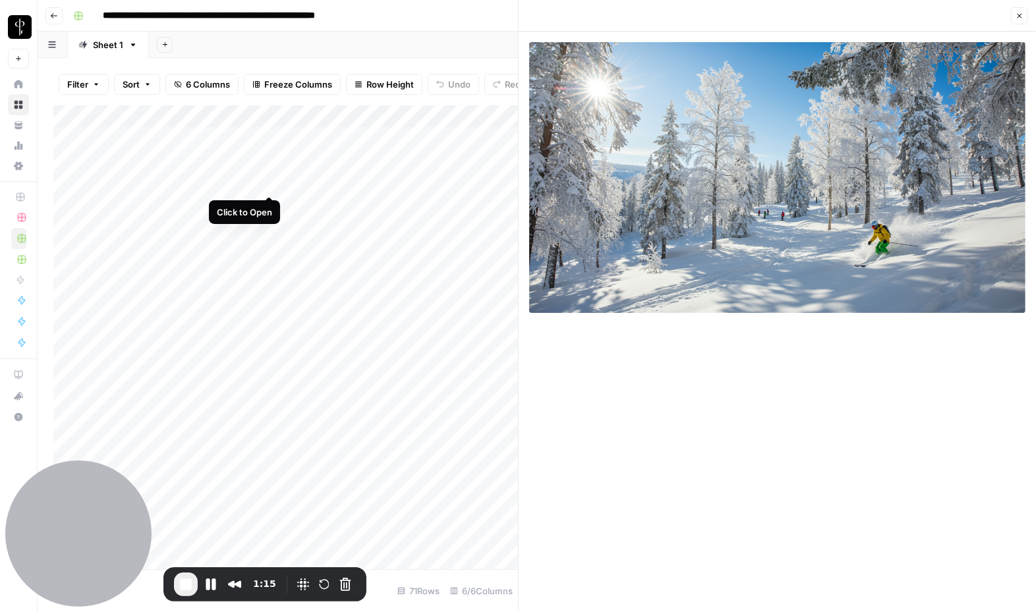
click at [270, 179] on div "Add Column" at bounding box center [285, 337] width 465 height 464
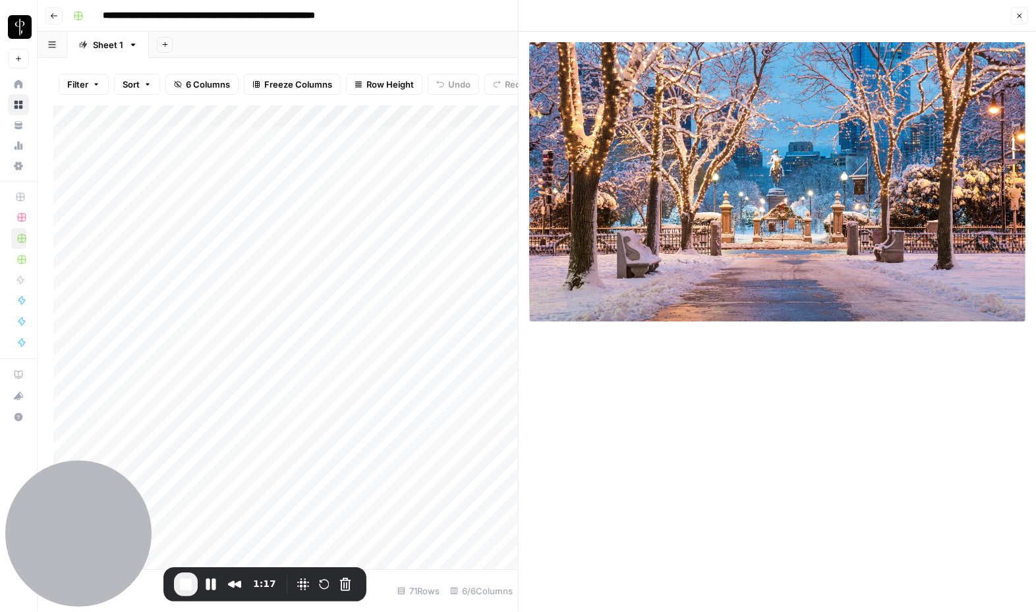
click at [1024, 15] on button "Close" at bounding box center [1019, 15] width 17 height 17
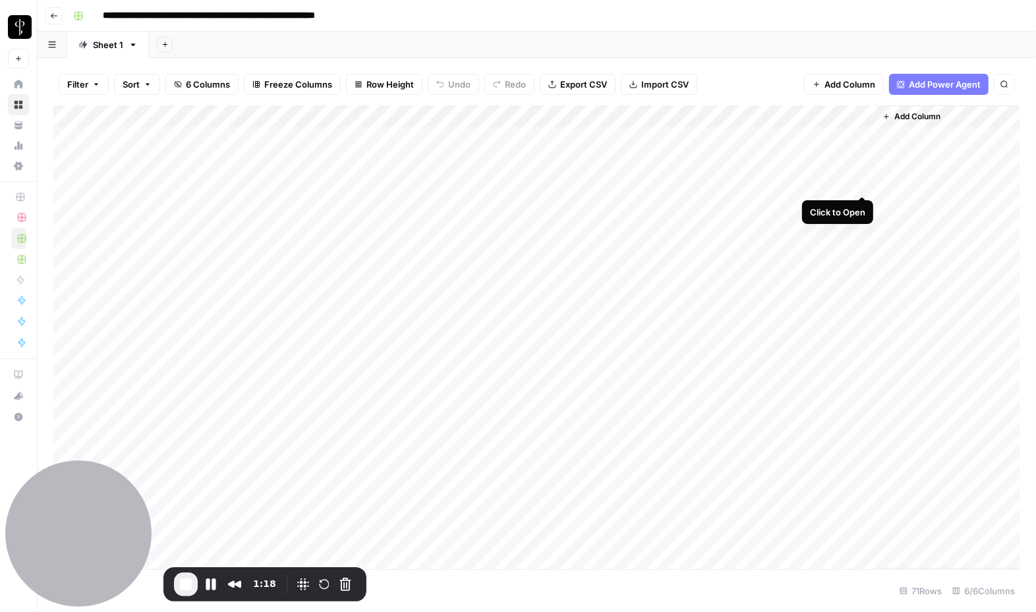
click at [864, 185] on div "Add Column" at bounding box center [536, 337] width 967 height 464
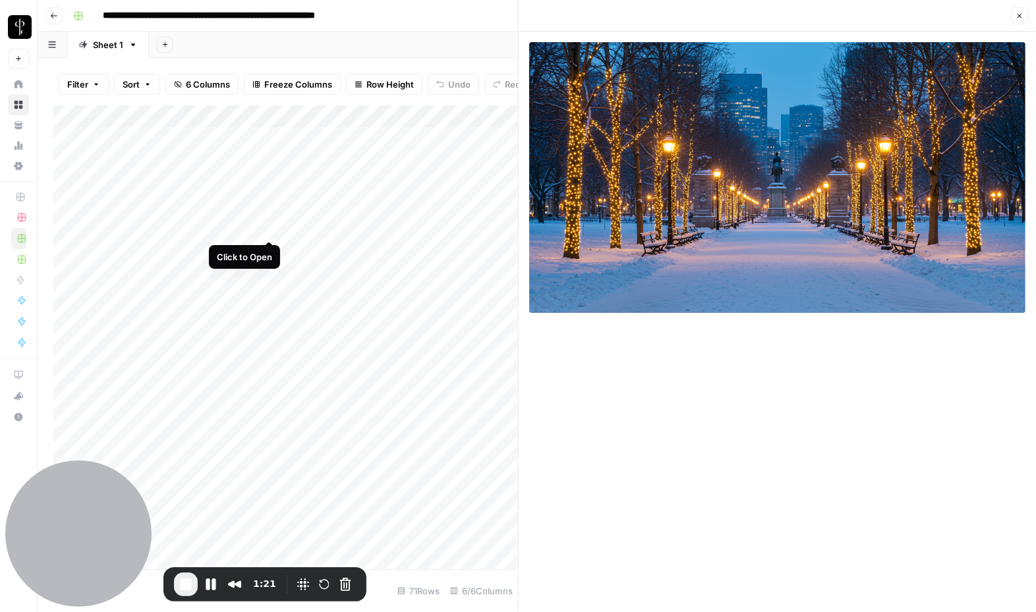
click at [267, 229] on div "Add Column" at bounding box center [285, 337] width 465 height 464
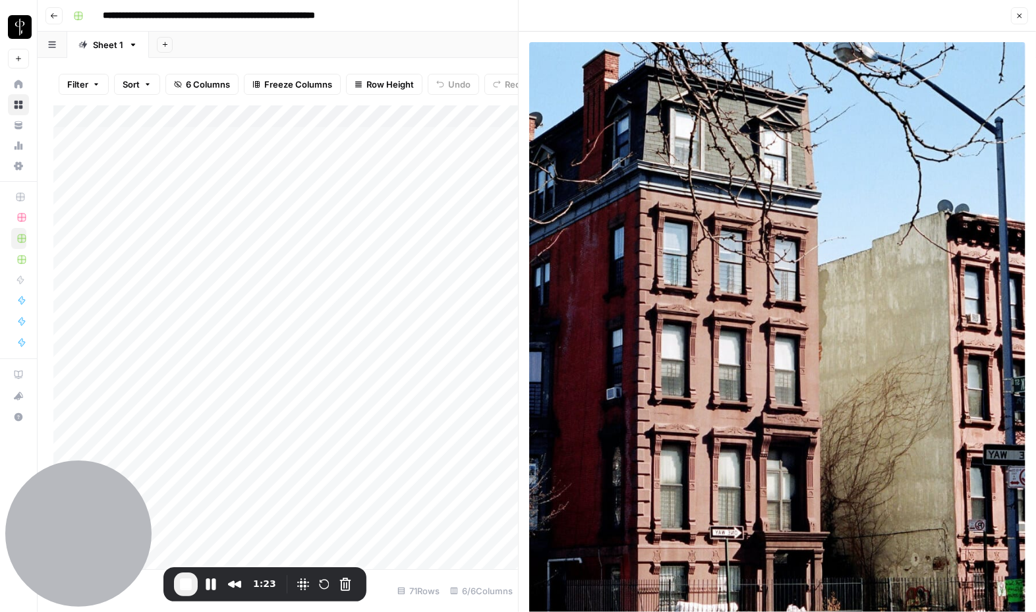
click at [1024, 21] on button "Close" at bounding box center [1019, 15] width 17 height 17
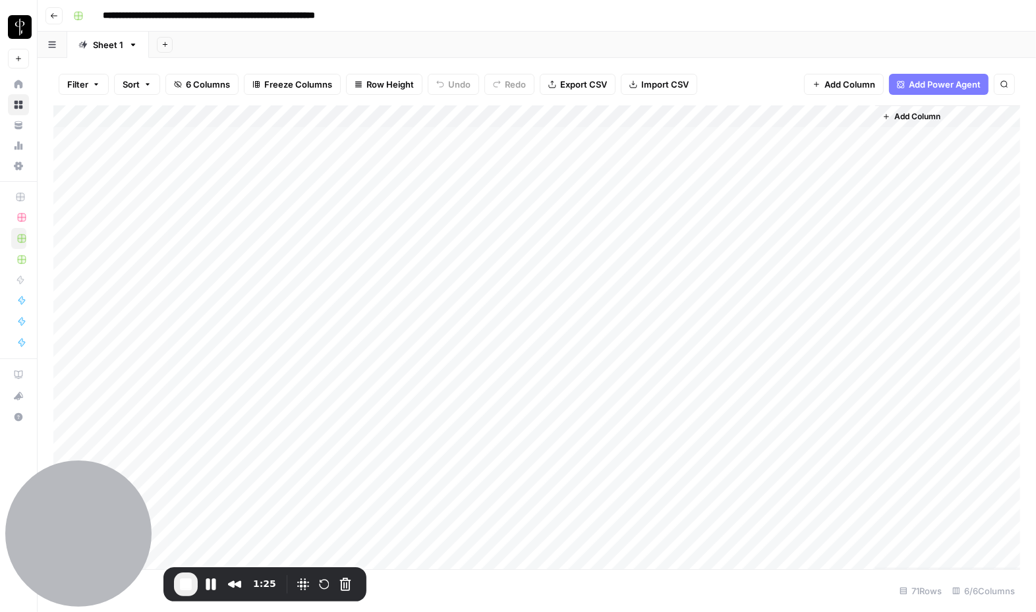
click at [870, 223] on div "Add Column" at bounding box center [536, 337] width 967 height 464
click at [866, 225] on div "Add Column" at bounding box center [536, 337] width 967 height 464
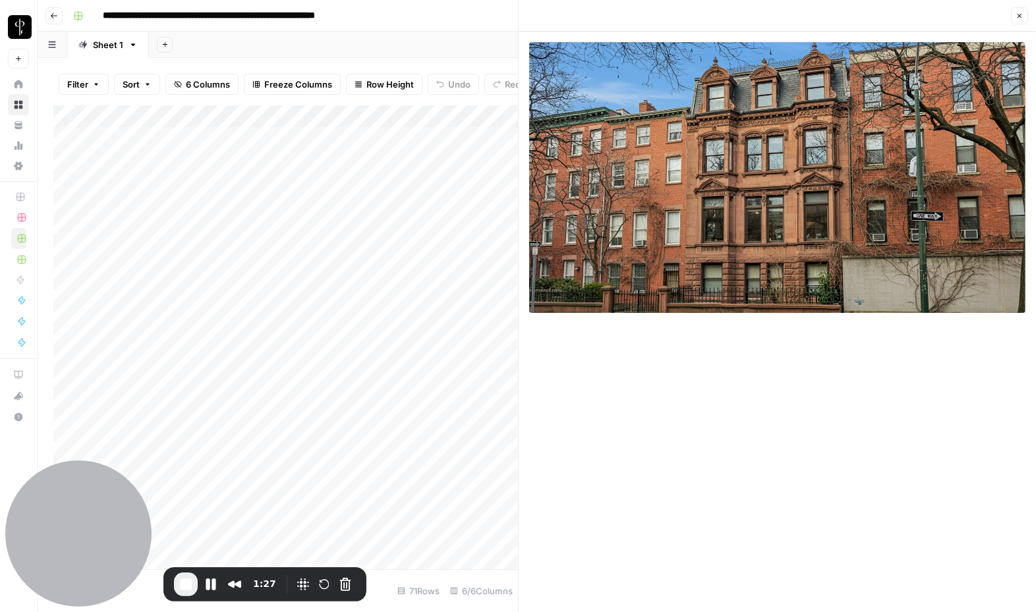
click at [1017, 21] on button "Close" at bounding box center [1019, 15] width 17 height 17
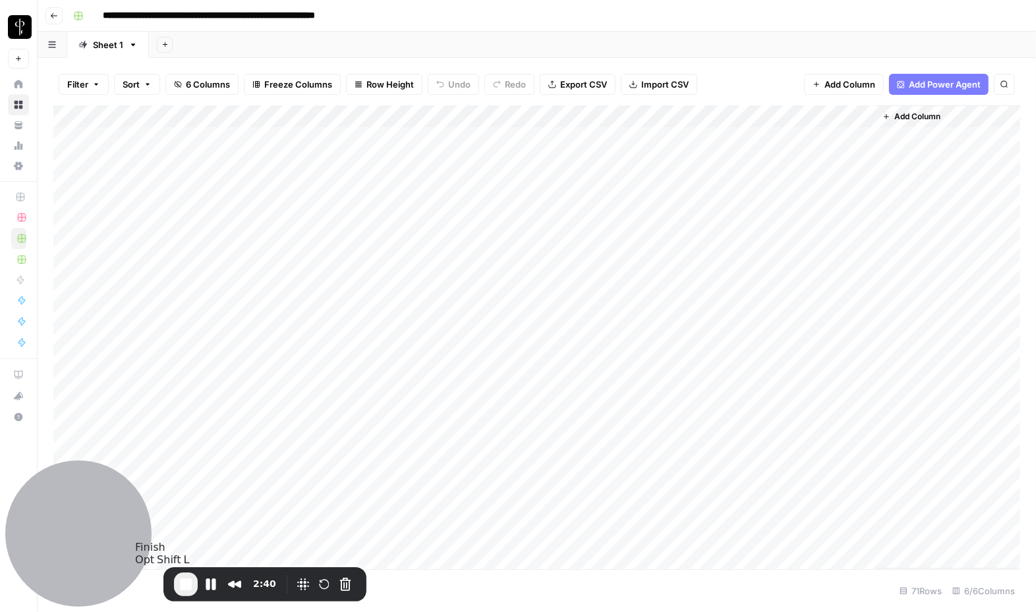
click at [190, 583] on span "End Recording" at bounding box center [186, 585] width 16 height 16
